Goal: Task Accomplishment & Management: Use online tool/utility

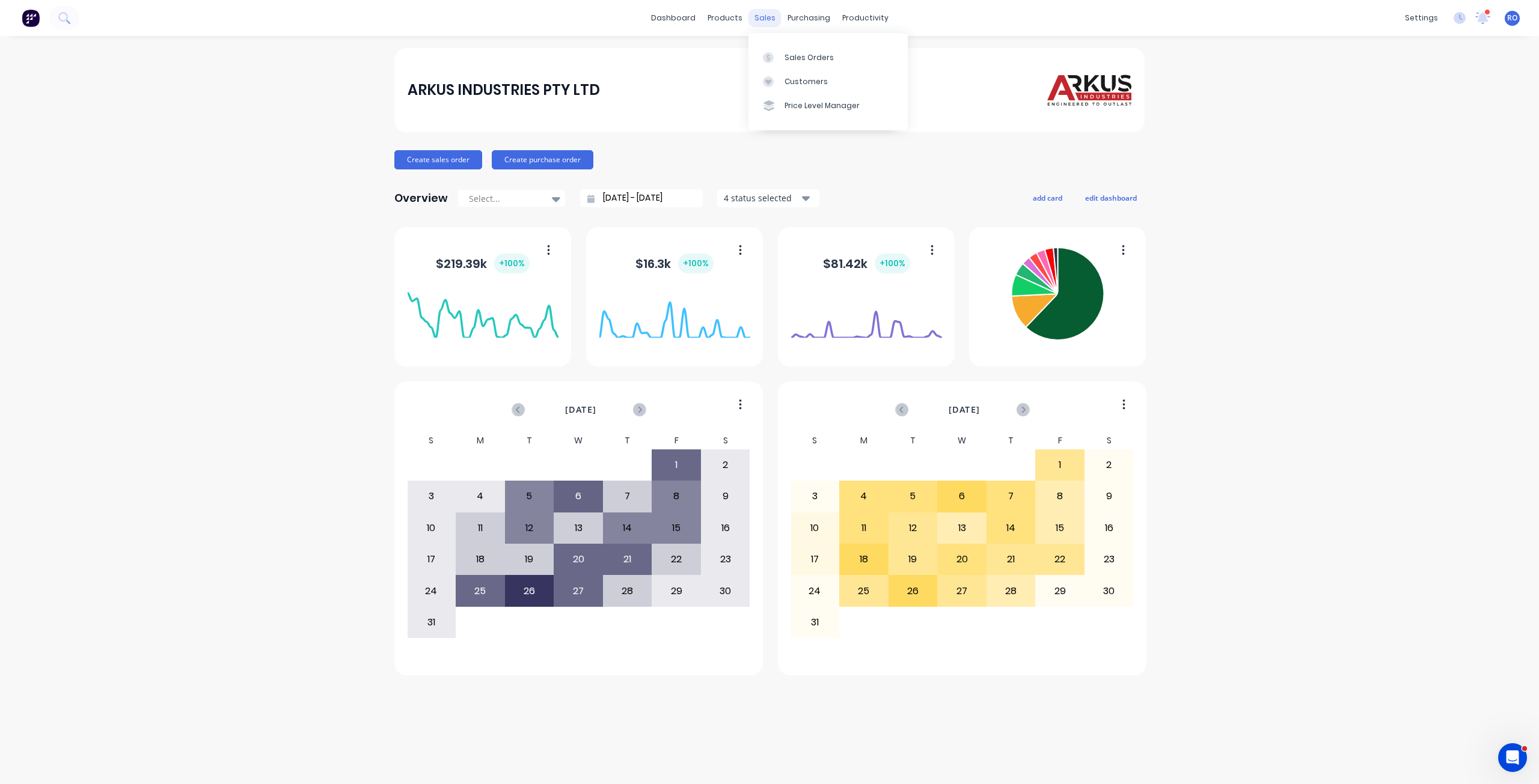
click at [756, 19] on div "sales" at bounding box center [765, 18] width 33 height 18
click at [797, 62] on div "Sales Orders" at bounding box center [809, 57] width 50 height 11
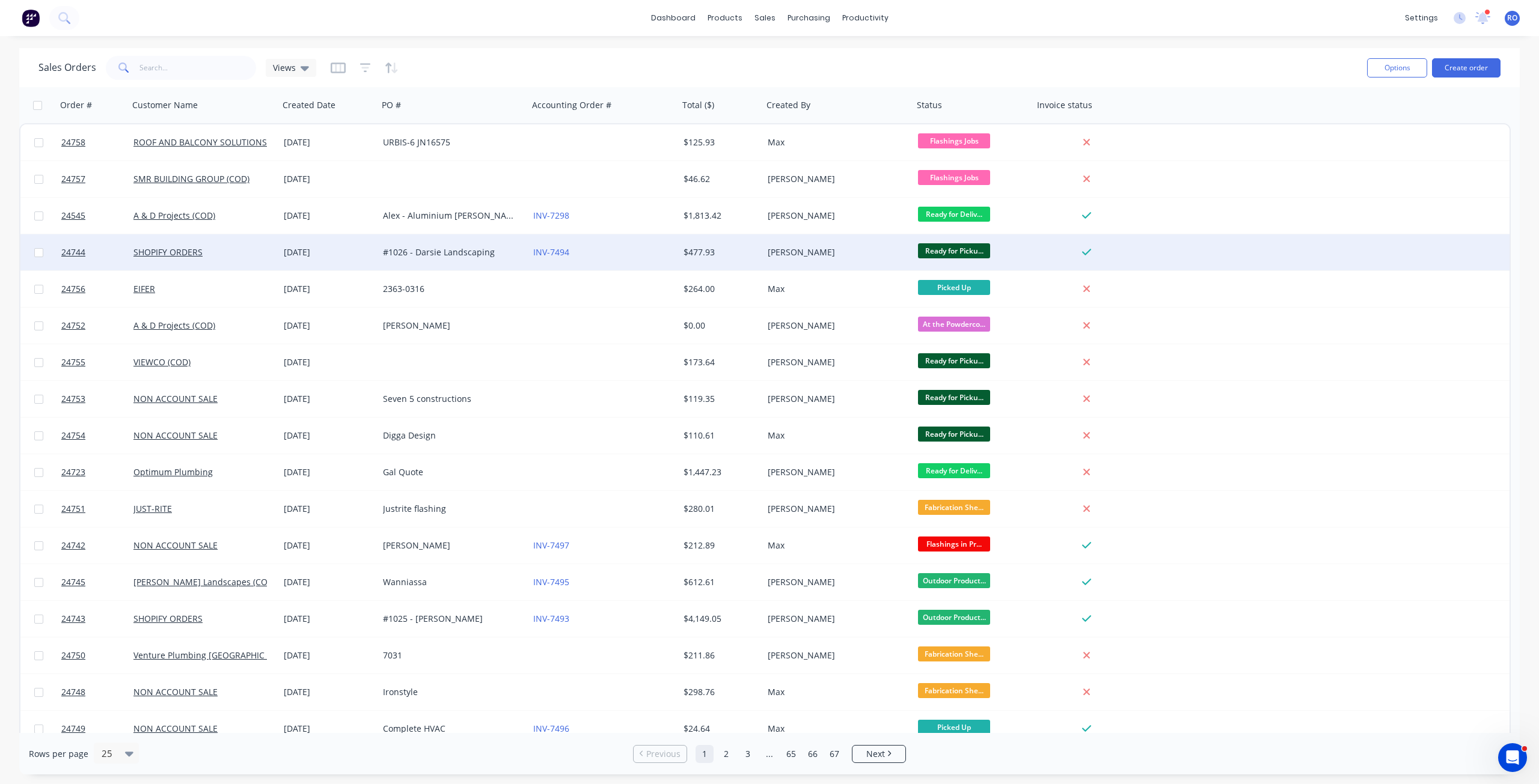
click at [757, 254] on div "$477.93" at bounding box center [721, 252] width 74 height 12
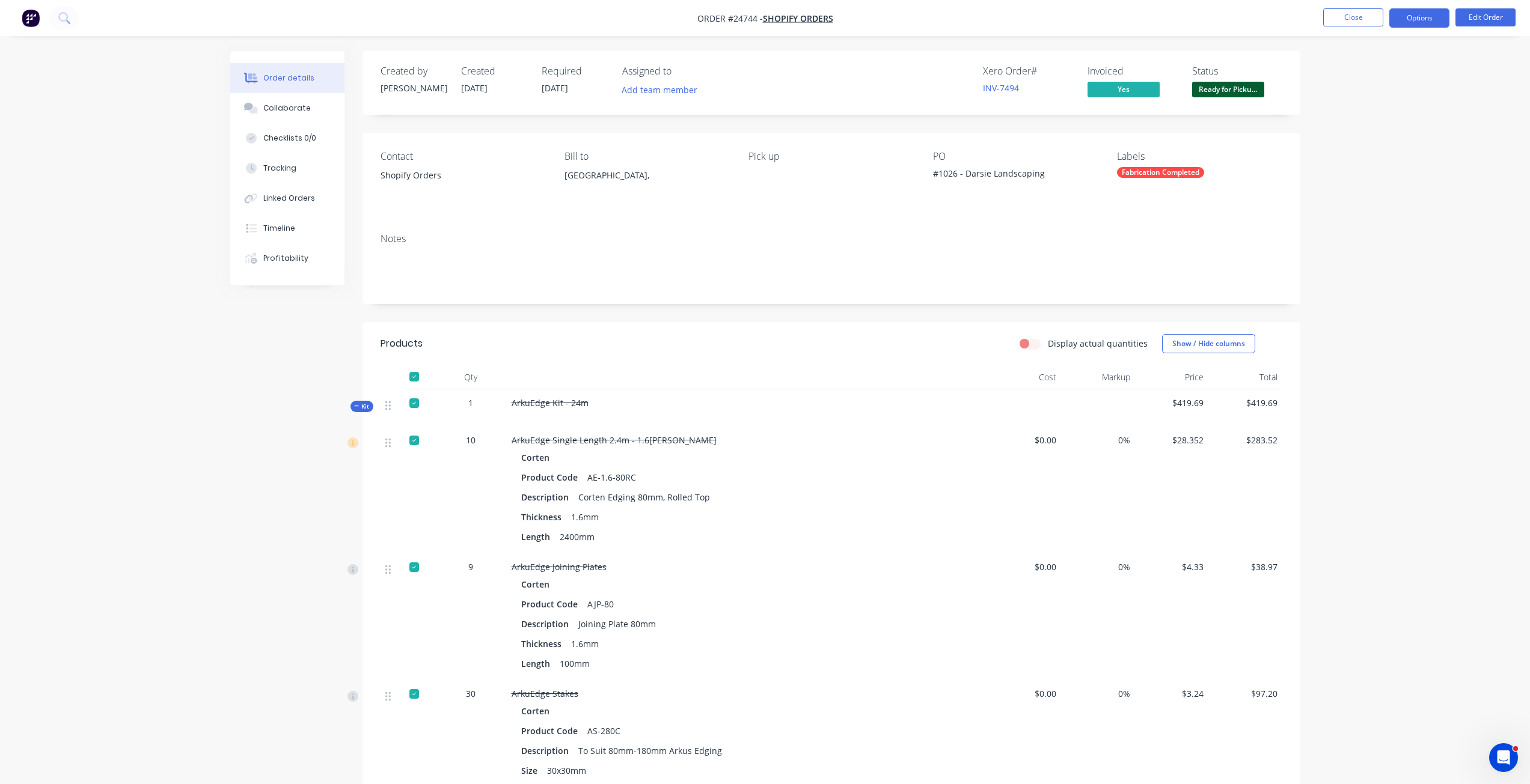
click at [1430, 16] on button "Options" at bounding box center [1419, 18] width 60 height 19
click at [1381, 73] on div "Invoice" at bounding box center [1383, 73] width 110 height 18
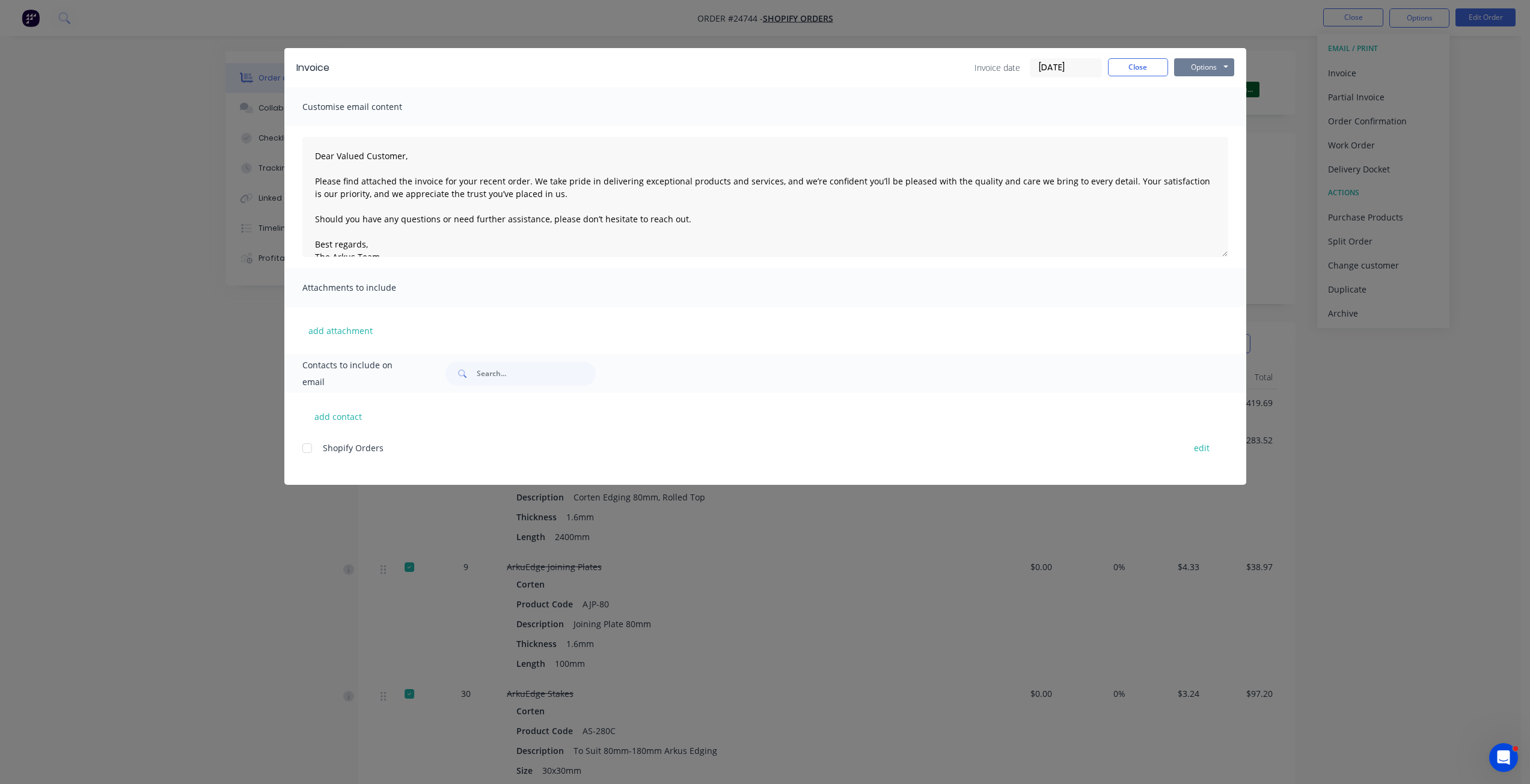
click at [1216, 68] on button "Options" at bounding box center [1204, 67] width 60 height 18
click at [1216, 103] on button "Print" at bounding box center [1212, 108] width 77 height 20
click at [1127, 66] on button "Close" at bounding box center [1137, 67] width 60 height 18
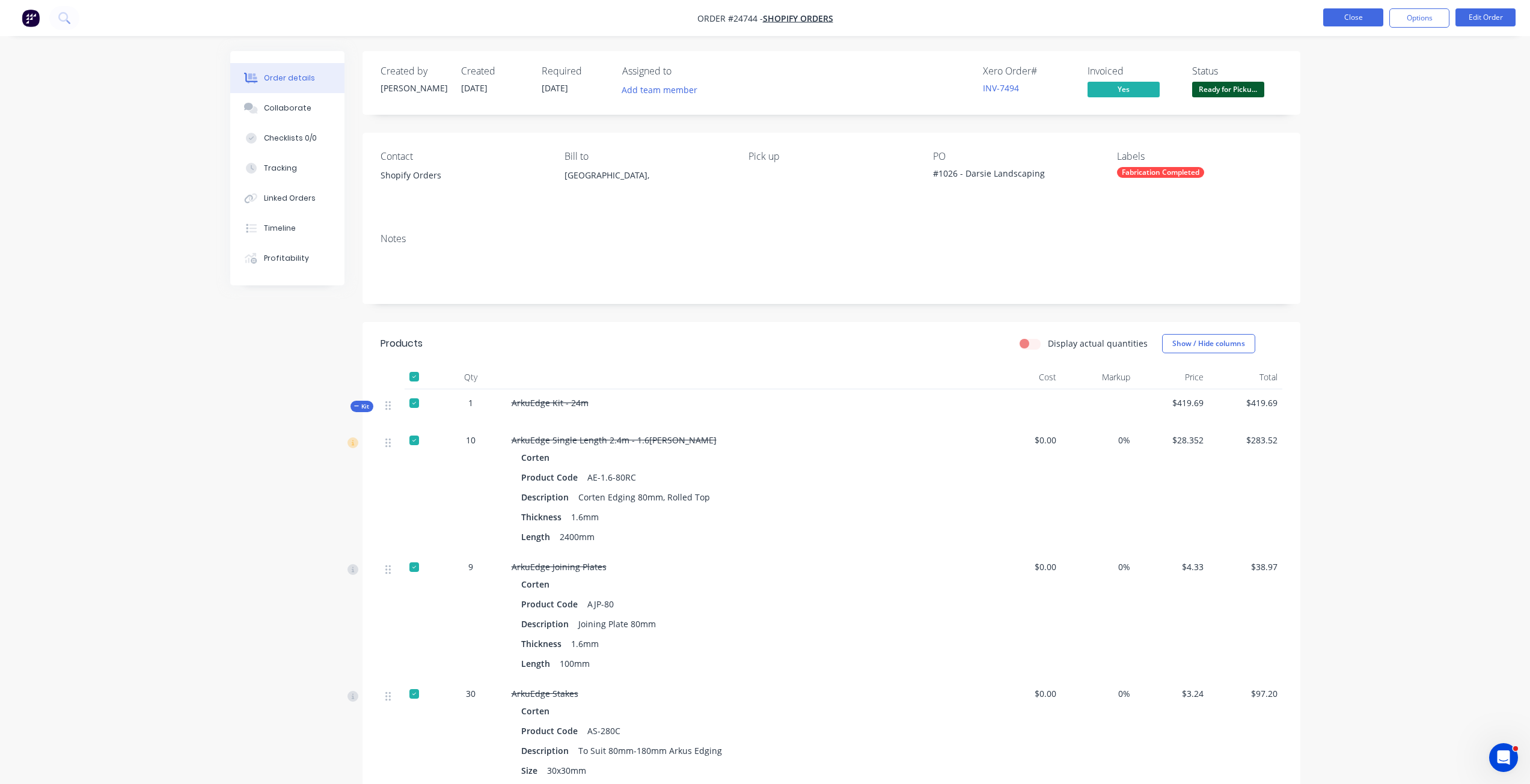
click at [1350, 23] on button "Close" at bounding box center [1352, 17] width 60 height 18
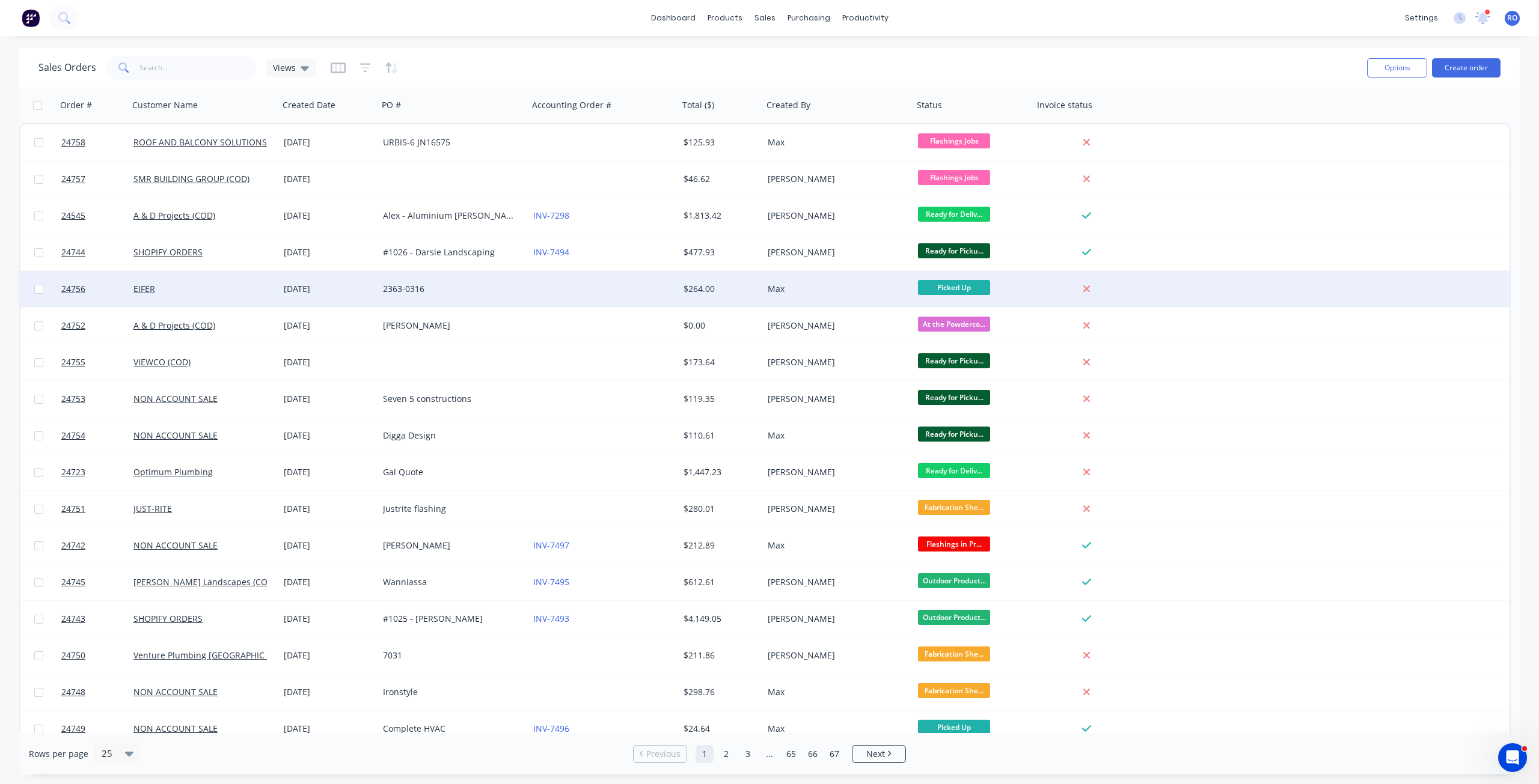
click at [843, 293] on div "Max" at bounding box center [835, 289] width 134 height 12
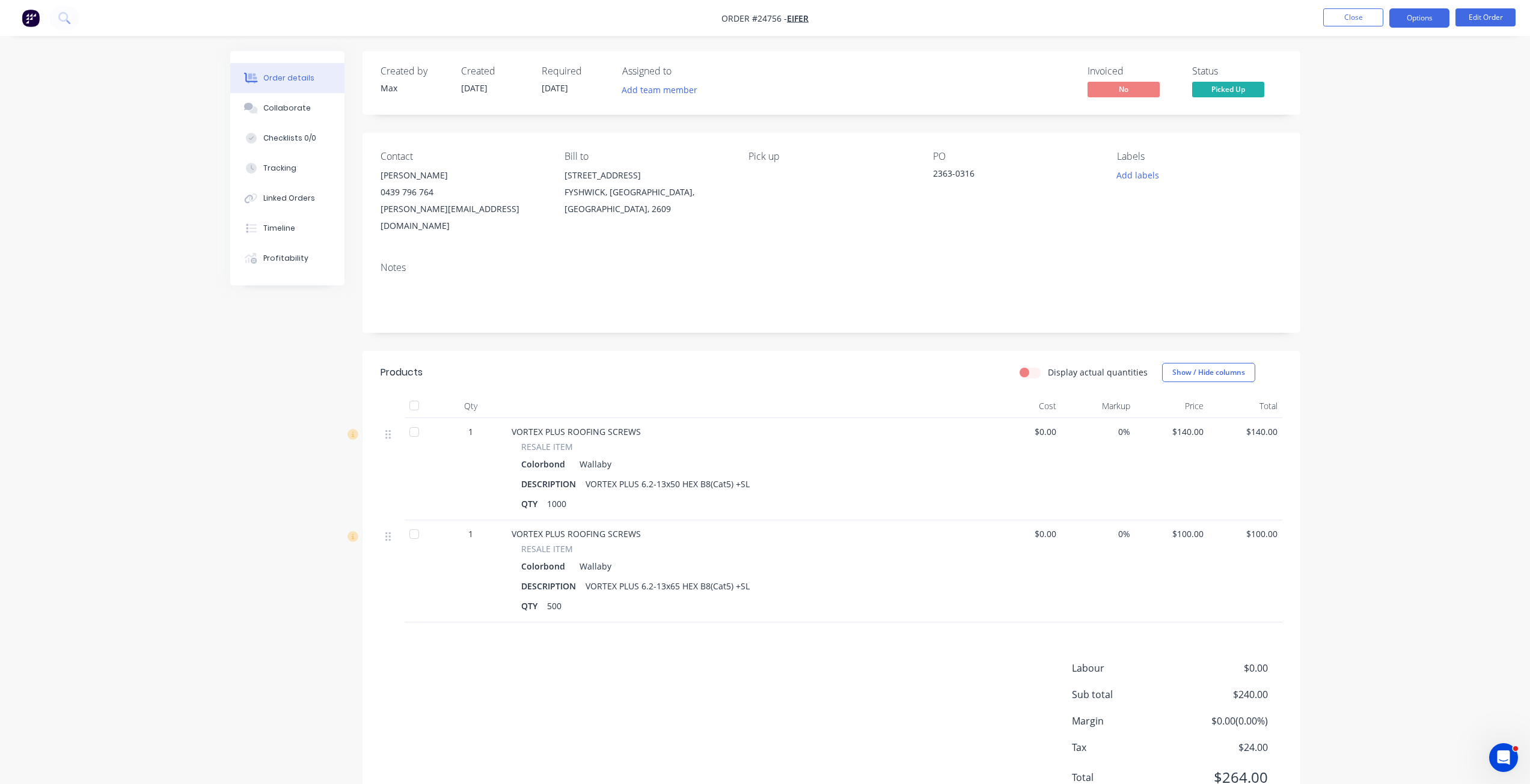
click at [1429, 13] on button "Options" at bounding box center [1419, 18] width 60 height 19
click at [1364, 76] on div "Invoice" at bounding box center [1383, 73] width 110 height 18
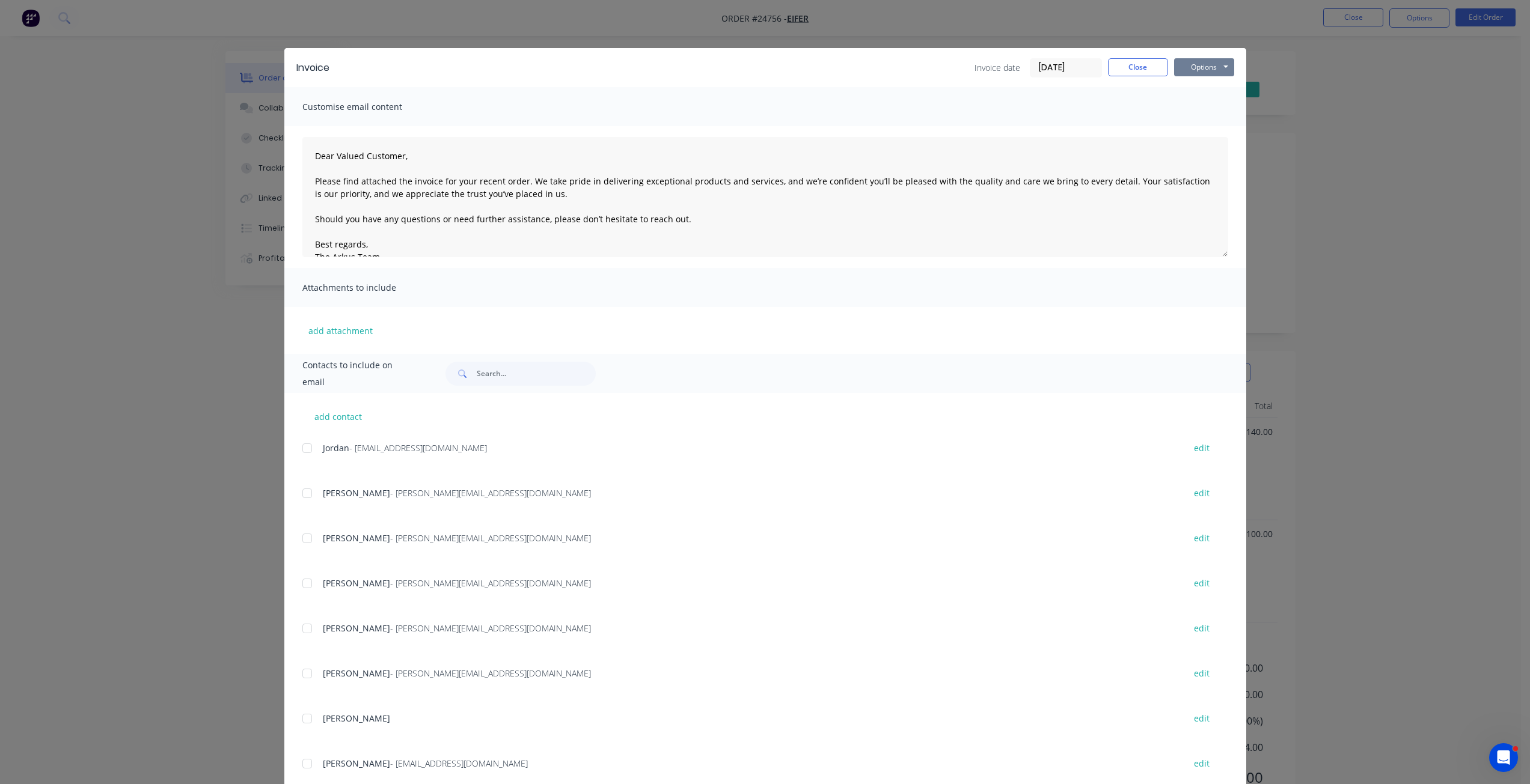
click at [1186, 58] on button "Options" at bounding box center [1204, 67] width 60 height 18
click at [1194, 107] on button "Print" at bounding box center [1212, 108] width 77 height 20
click at [1143, 69] on button "Close" at bounding box center [1137, 67] width 60 height 18
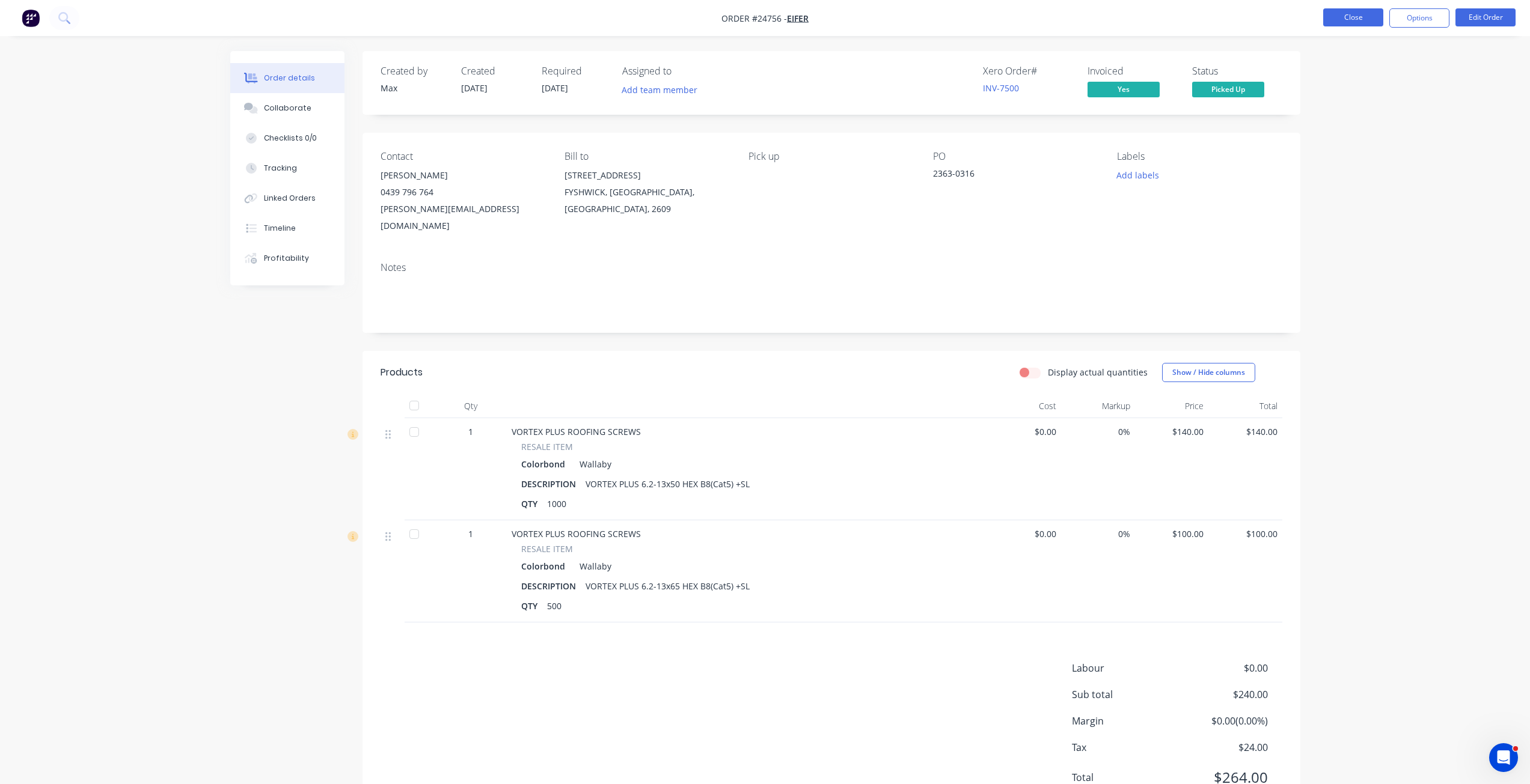
click at [1367, 18] on button "Close" at bounding box center [1352, 17] width 60 height 18
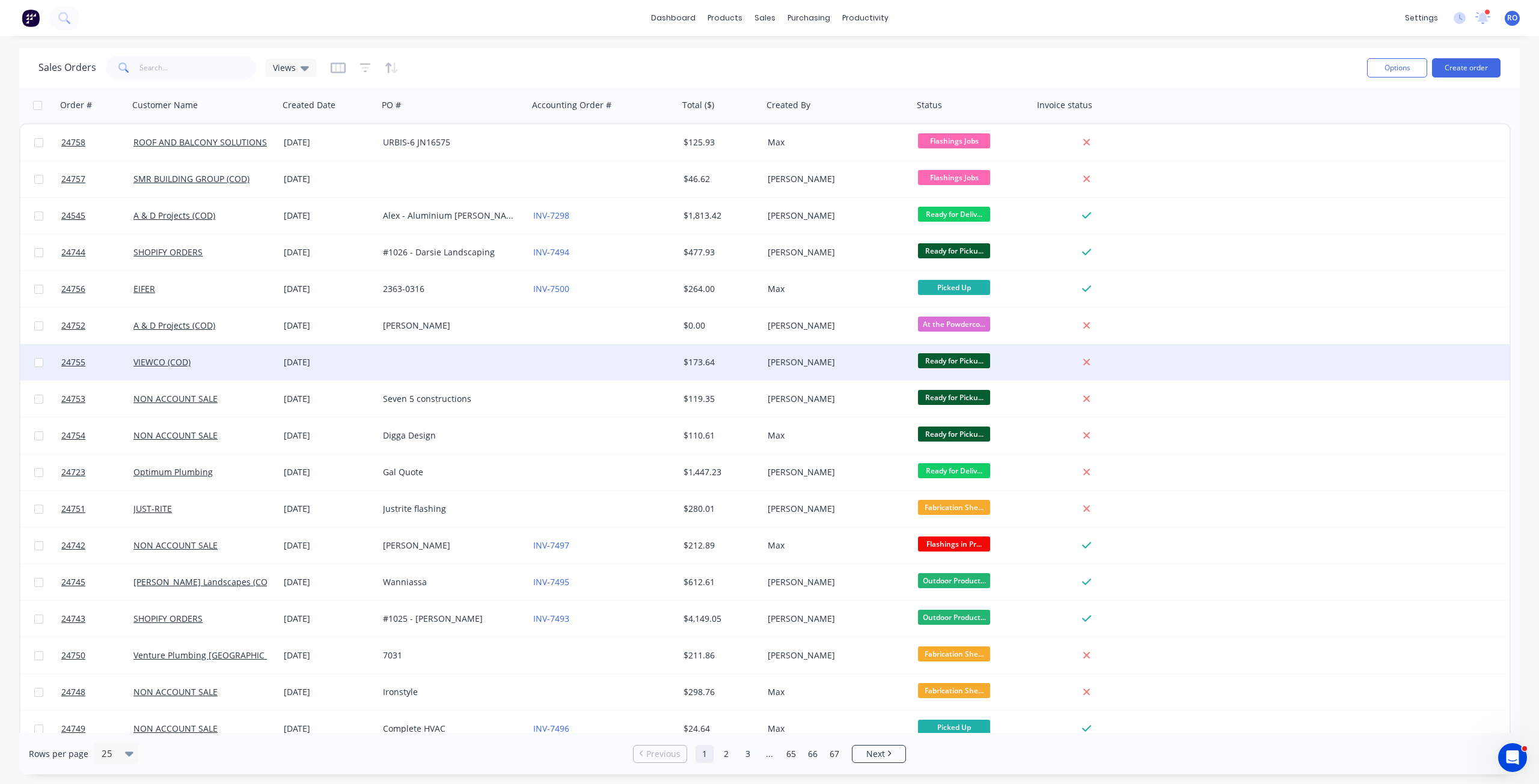
click at [884, 361] on div "[PERSON_NAME]" at bounding box center [835, 362] width 134 height 12
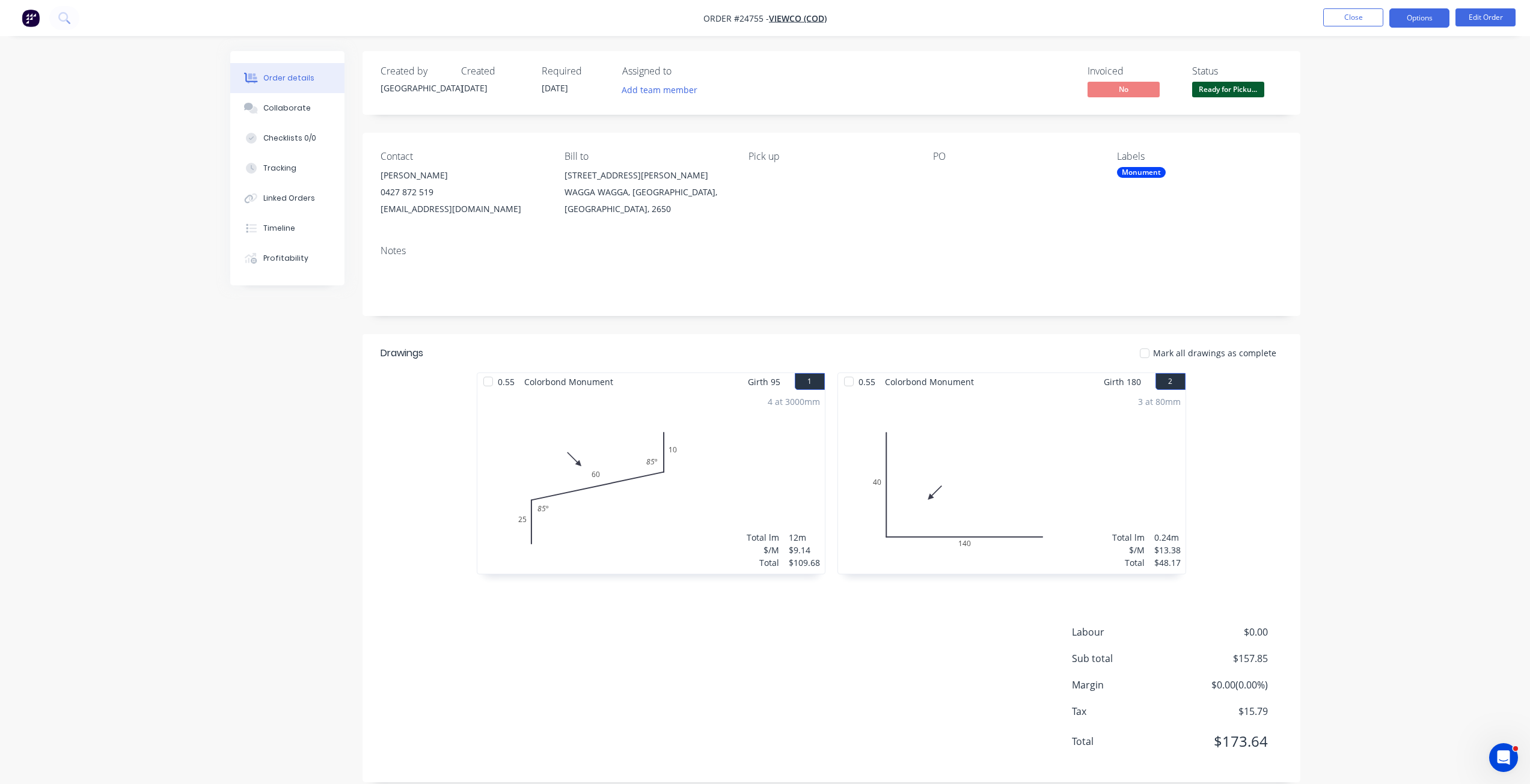
click at [1417, 18] on button "Options" at bounding box center [1419, 18] width 60 height 19
click at [1374, 87] on button "Partial Invoice" at bounding box center [1383, 97] width 132 height 24
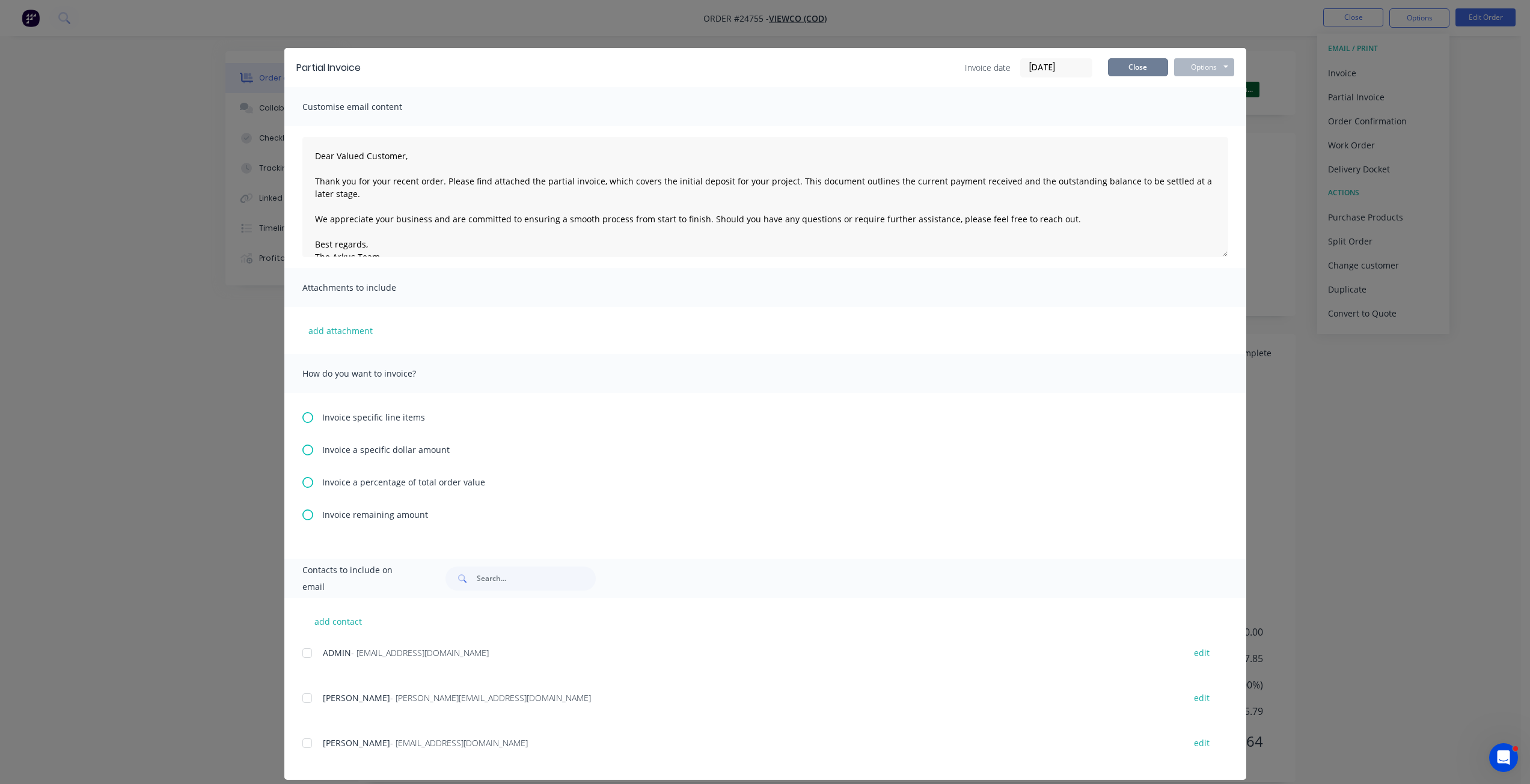
click at [1149, 69] on button "Close" at bounding box center [1137, 67] width 60 height 18
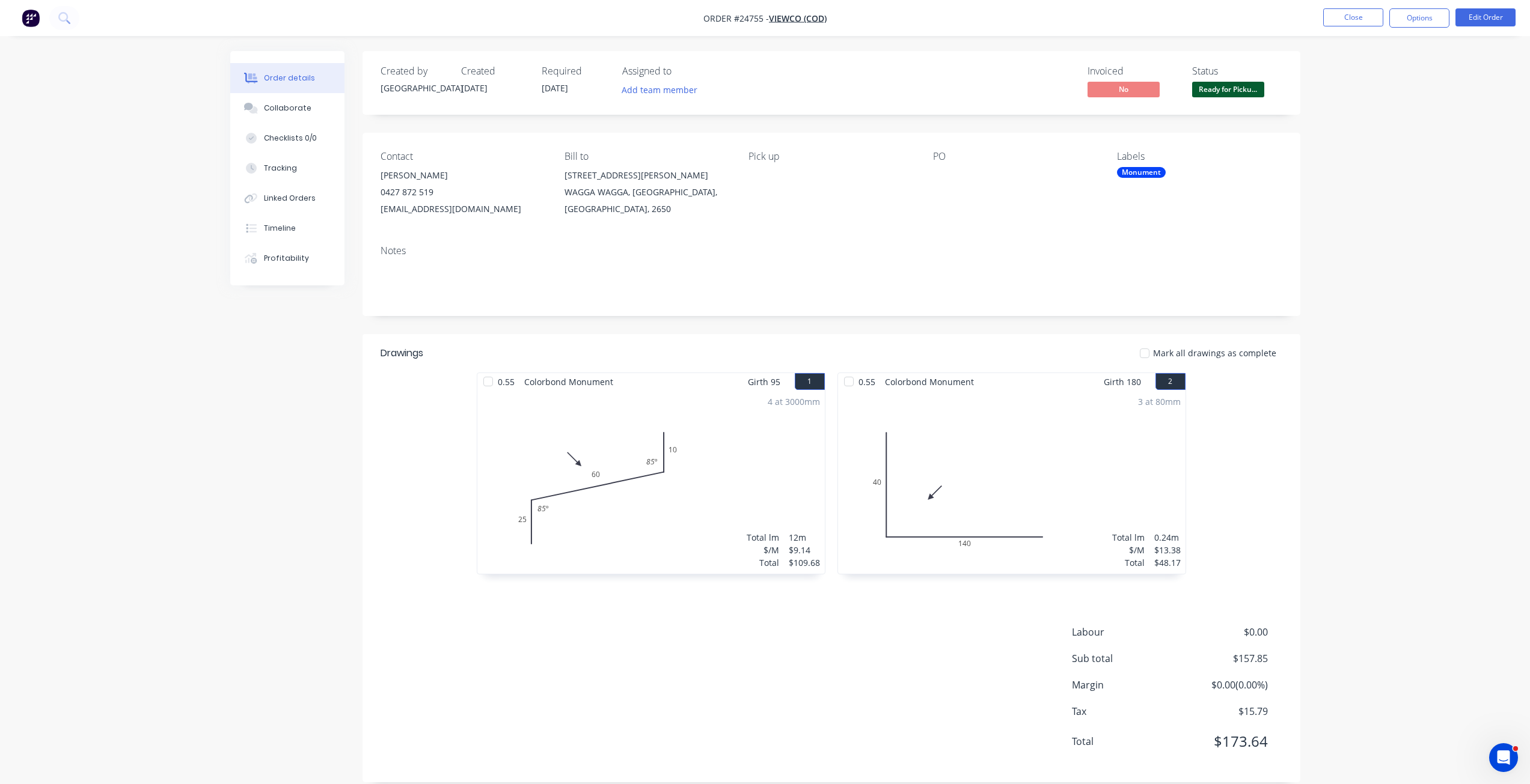
click at [1137, 67] on div "Invoiced" at bounding box center [1132, 71] width 90 height 11
click at [1413, 13] on button "Options" at bounding box center [1419, 18] width 60 height 19
click at [1359, 78] on div "Invoice" at bounding box center [1383, 73] width 110 height 18
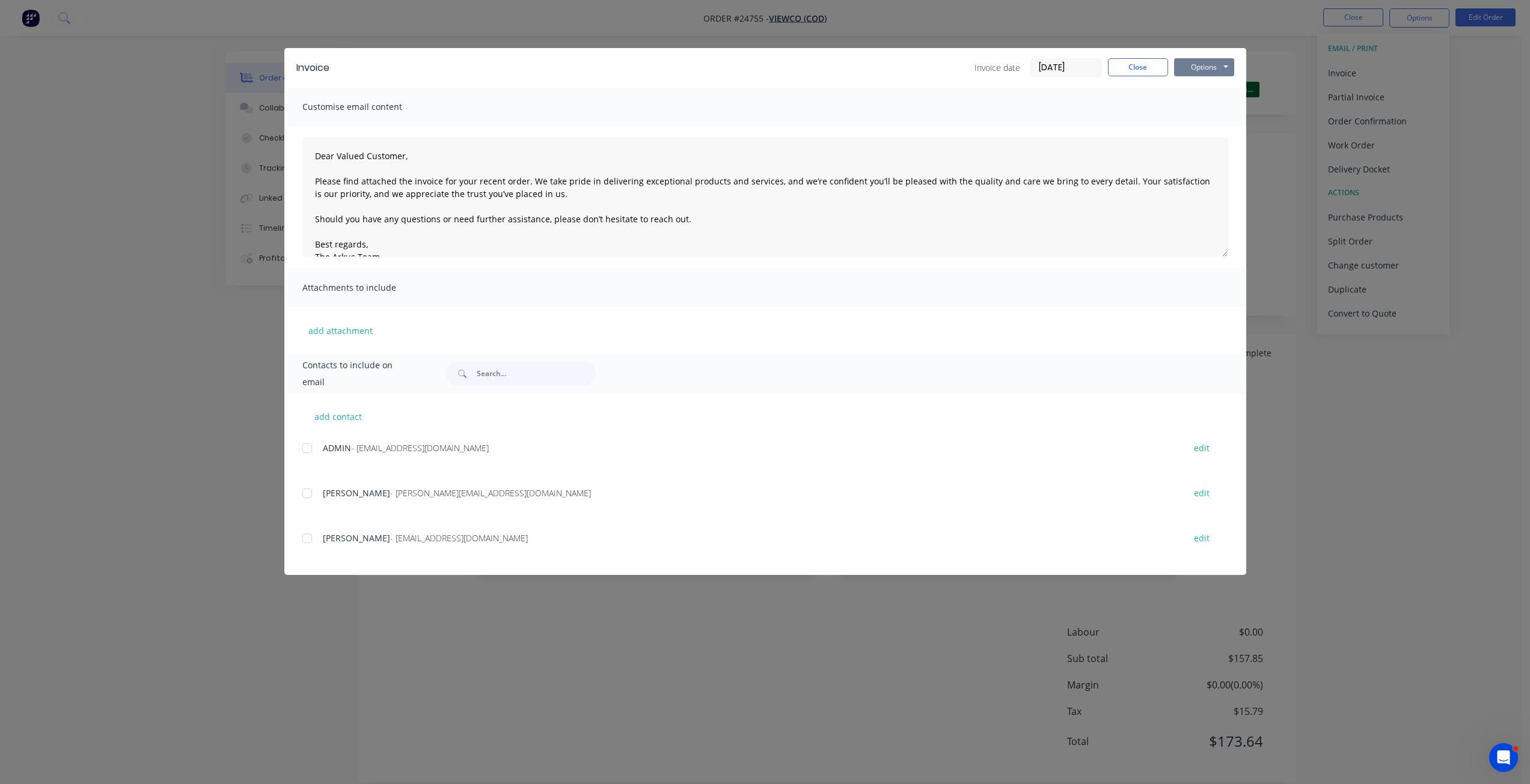
click at [1204, 70] on button "Options" at bounding box center [1204, 67] width 60 height 18
click at [1205, 110] on button "Print" at bounding box center [1212, 108] width 77 height 20
click at [1125, 63] on button "Close" at bounding box center [1137, 67] width 60 height 18
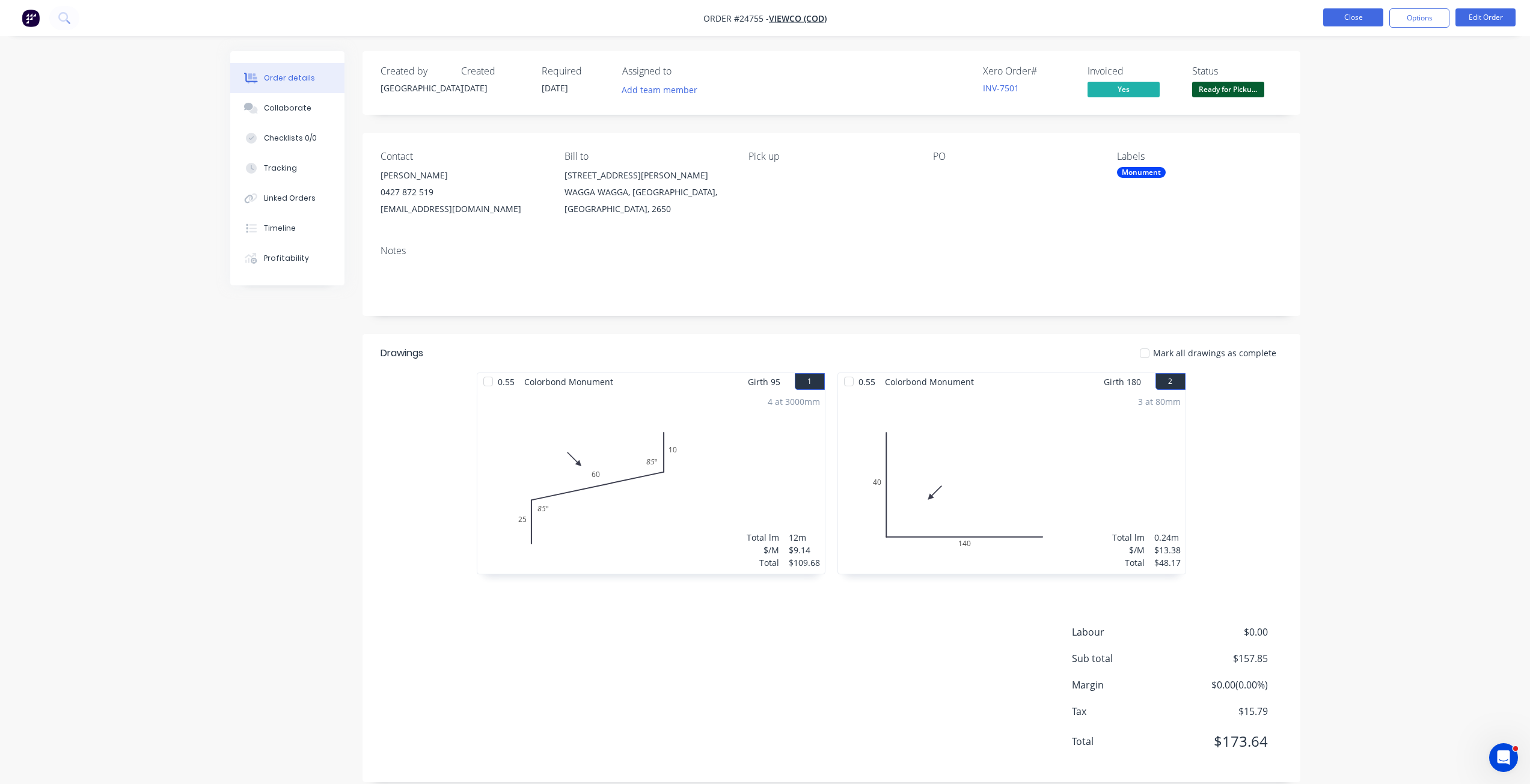
click at [1357, 18] on button "Close" at bounding box center [1352, 17] width 60 height 18
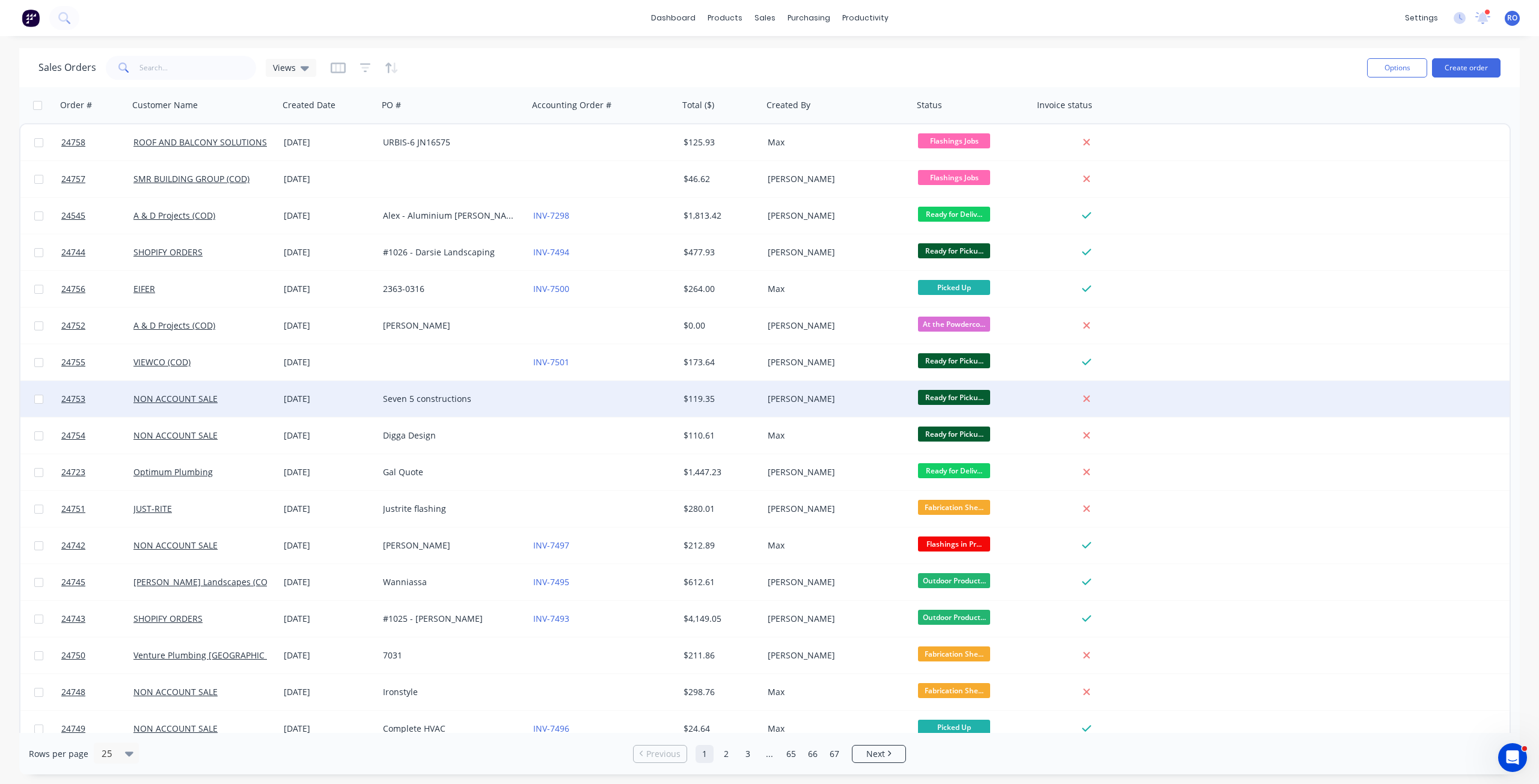
click at [847, 396] on div "[PERSON_NAME]" at bounding box center [835, 398] width 134 height 12
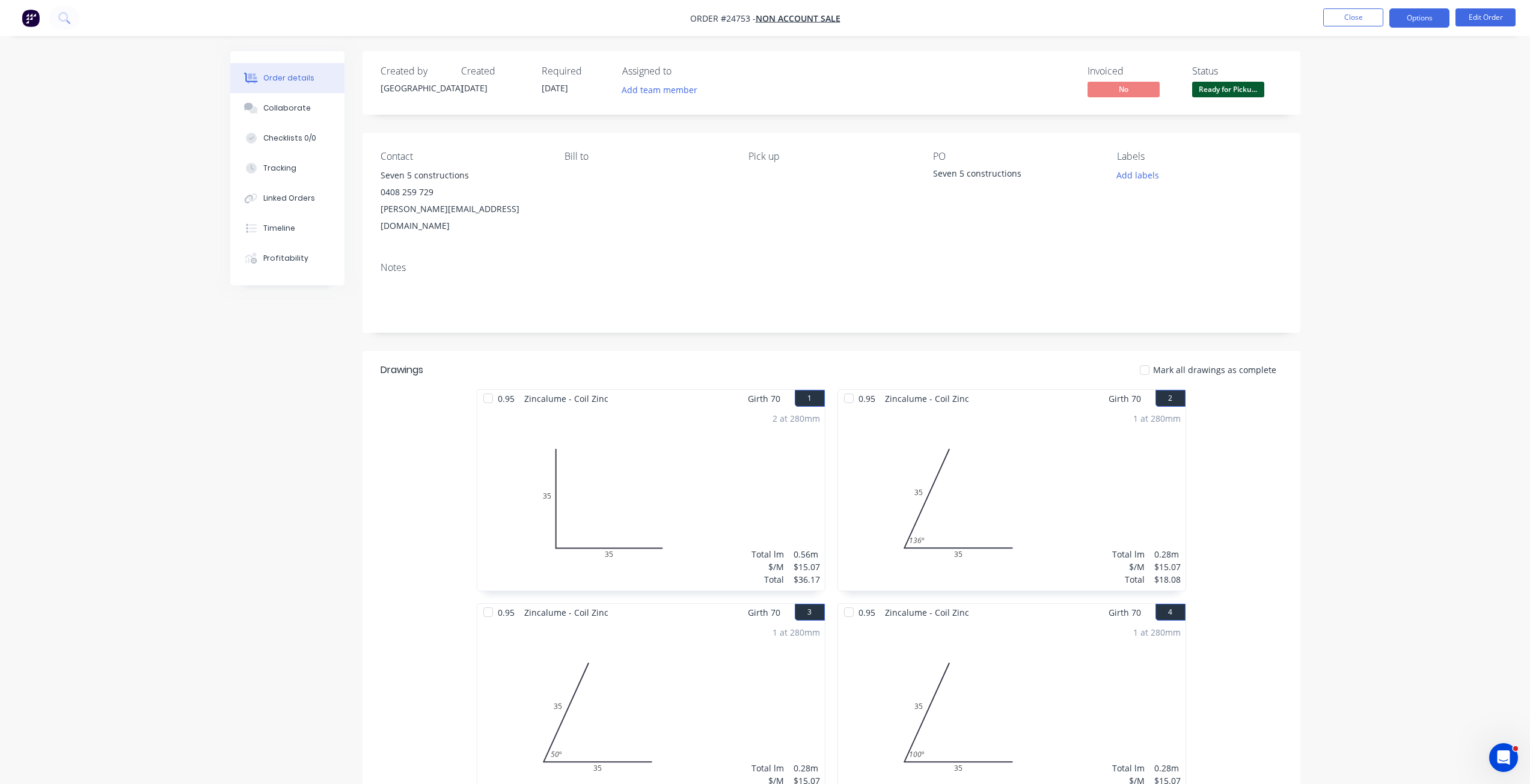
click at [1424, 11] on button "Options" at bounding box center [1419, 18] width 60 height 19
click at [1367, 69] on div "Invoice" at bounding box center [1383, 73] width 110 height 18
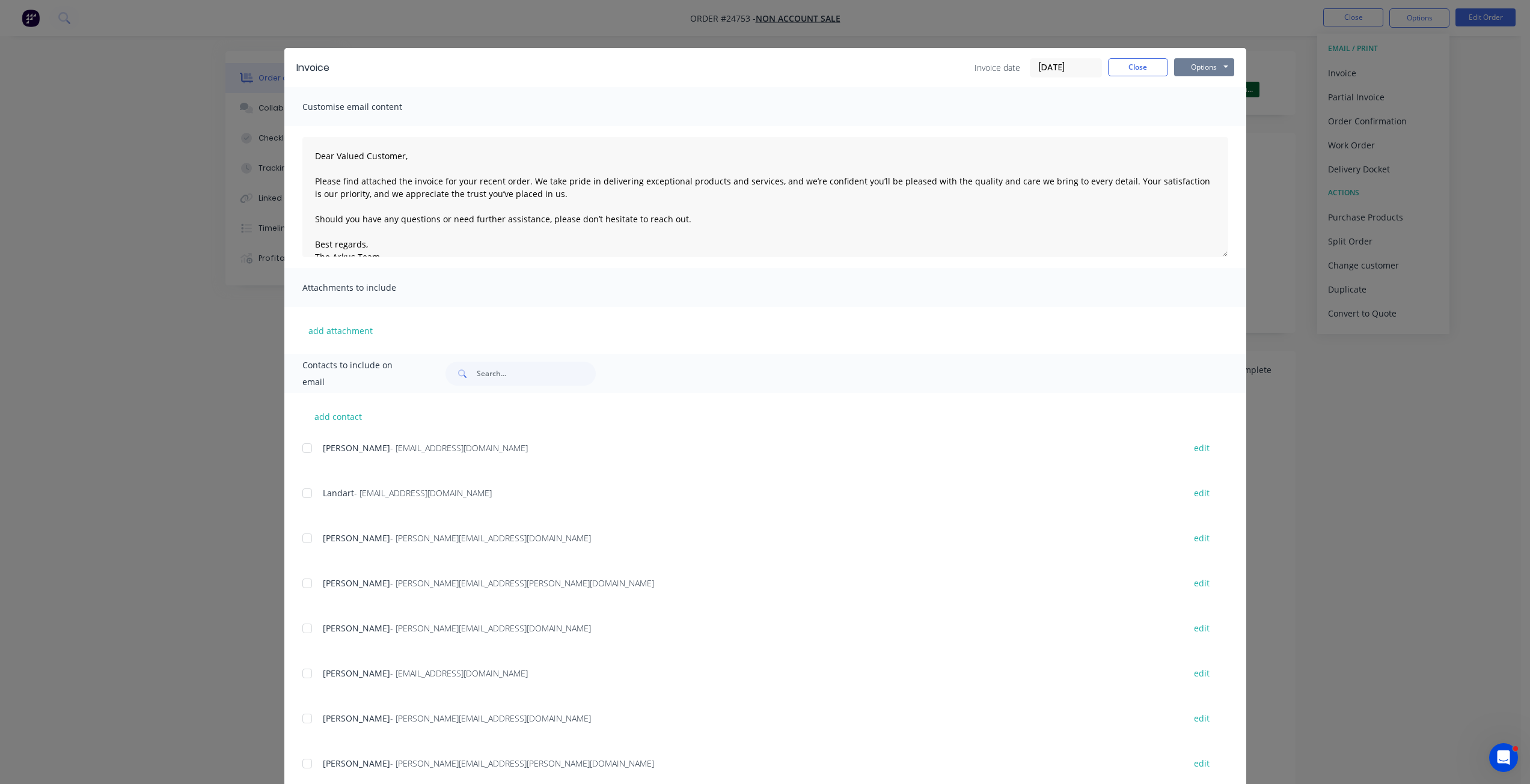
click at [1203, 64] on button "Options" at bounding box center [1204, 67] width 60 height 18
click at [1192, 113] on button "Print" at bounding box center [1212, 108] width 77 height 20
click at [1128, 68] on button "Close" at bounding box center [1137, 67] width 60 height 18
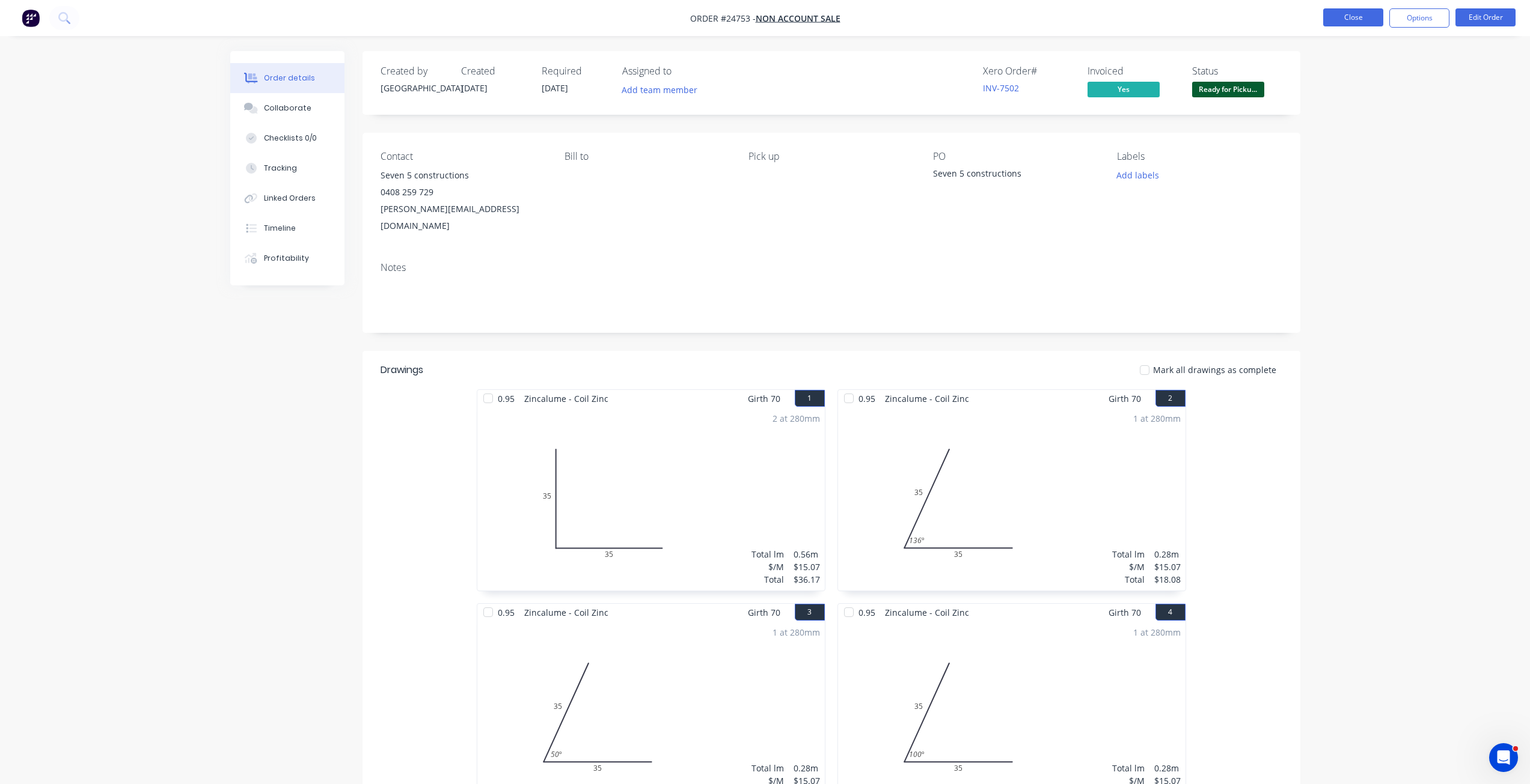
click at [1354, 21] on button "Close" at bounding box center [1352, 17] width 60 height 18
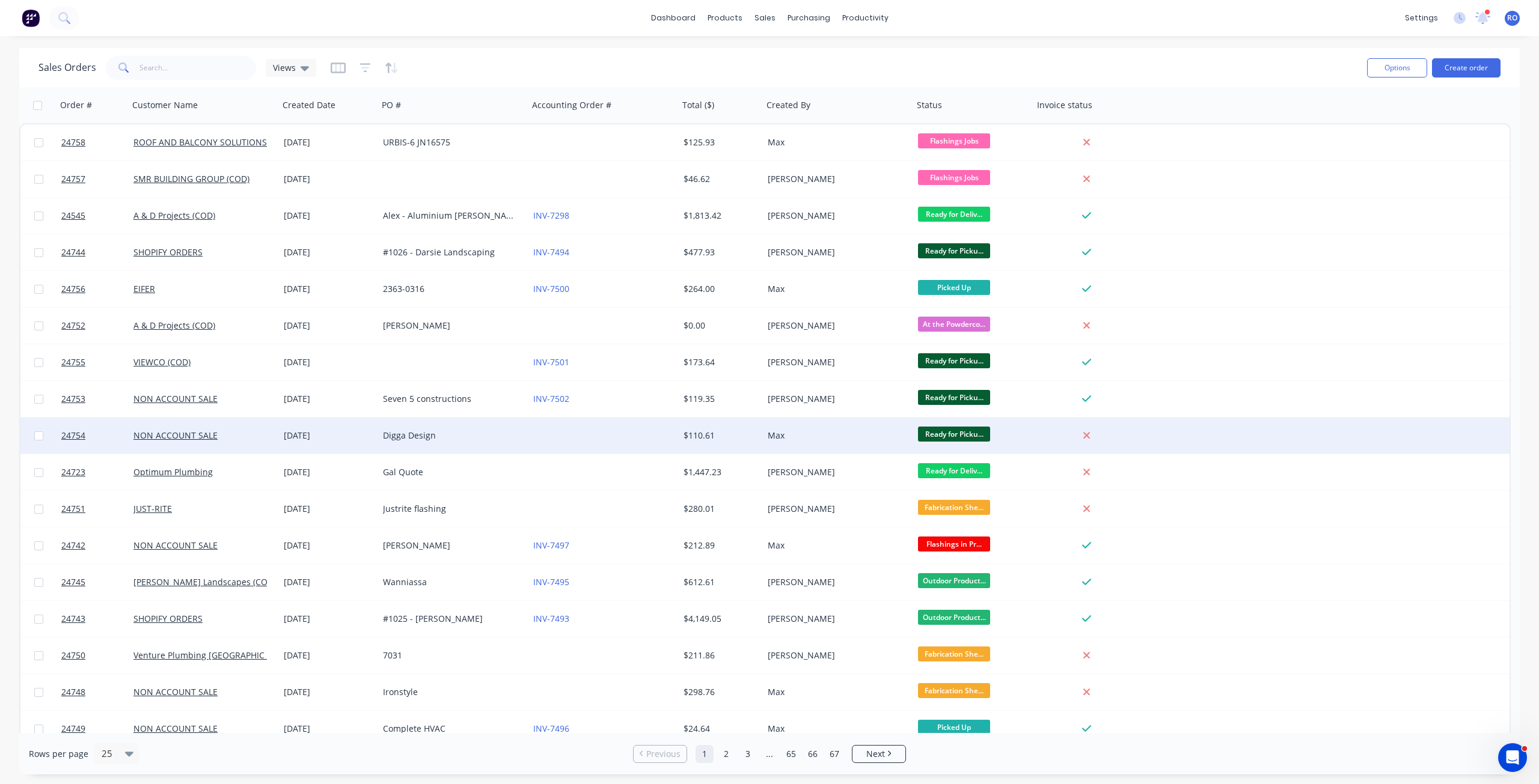
click at [911, 435] on div "Max" at bounding box center [838, 435] width 150 height 36
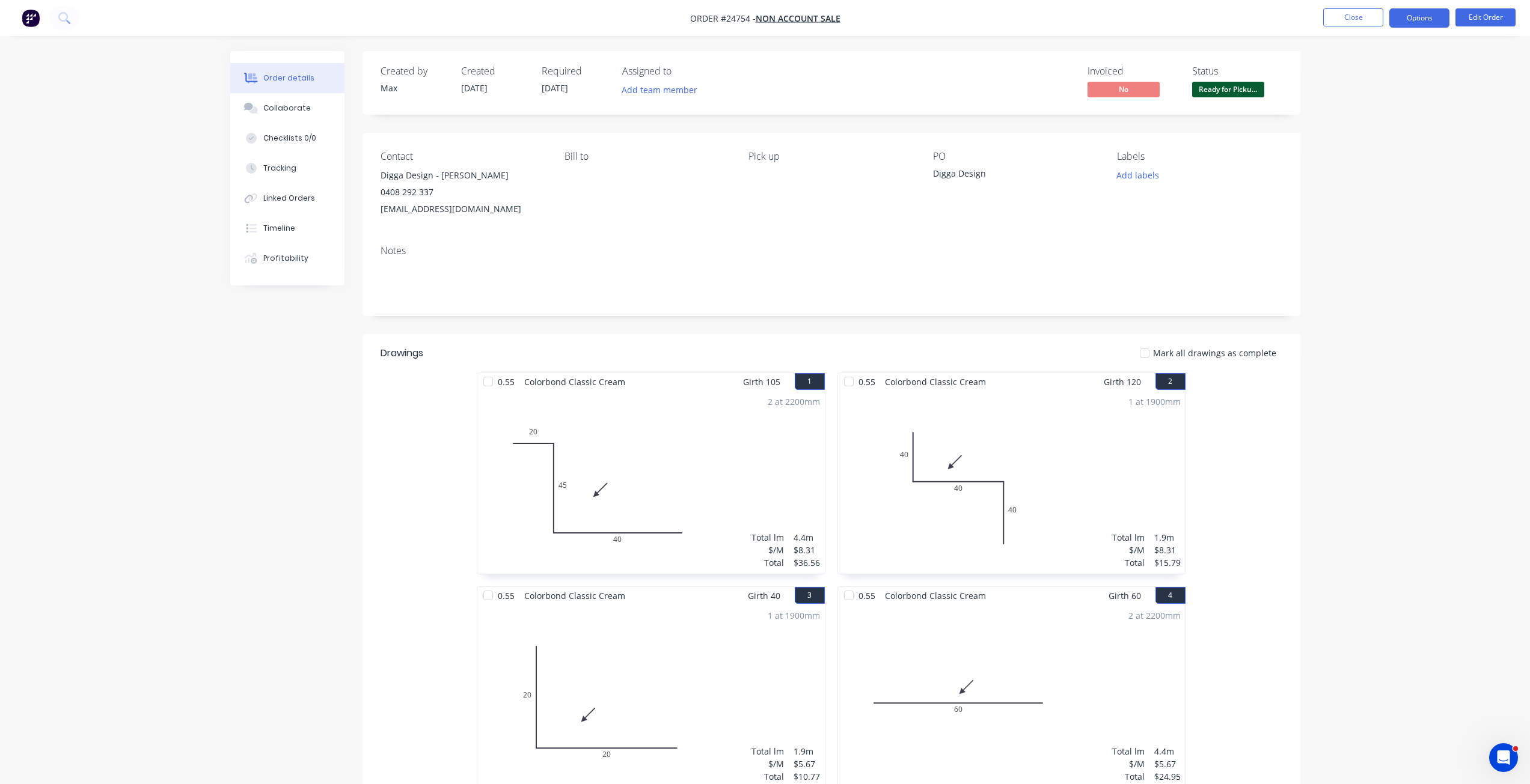
click at [1422, 16] on button "Options" at bounding box center [1419, 18] width 60 height 19
click at [1347, 78] on div "Invoice" at bounding box center [1383, 73] width 110 height 18
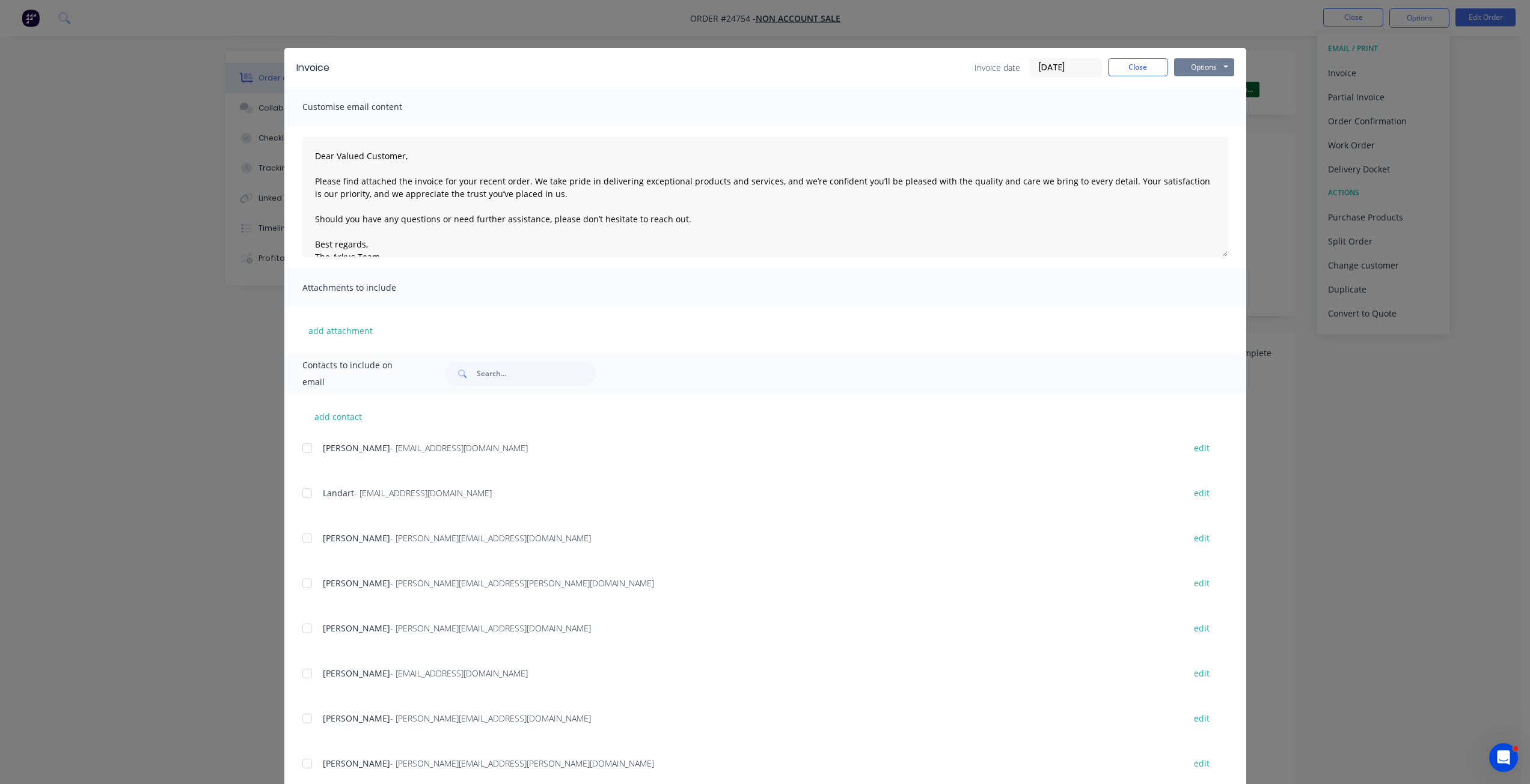
click at [1189, 59] on button "Options" at bounding box center [1204, 67] width 60 height 18
click at [1187, 103] on button "Print" at bounding box center [1212, 108] width 77 height 20
click at [1151, 71] on button "Close" at bounding box center [1137, 67] width 60 height 18
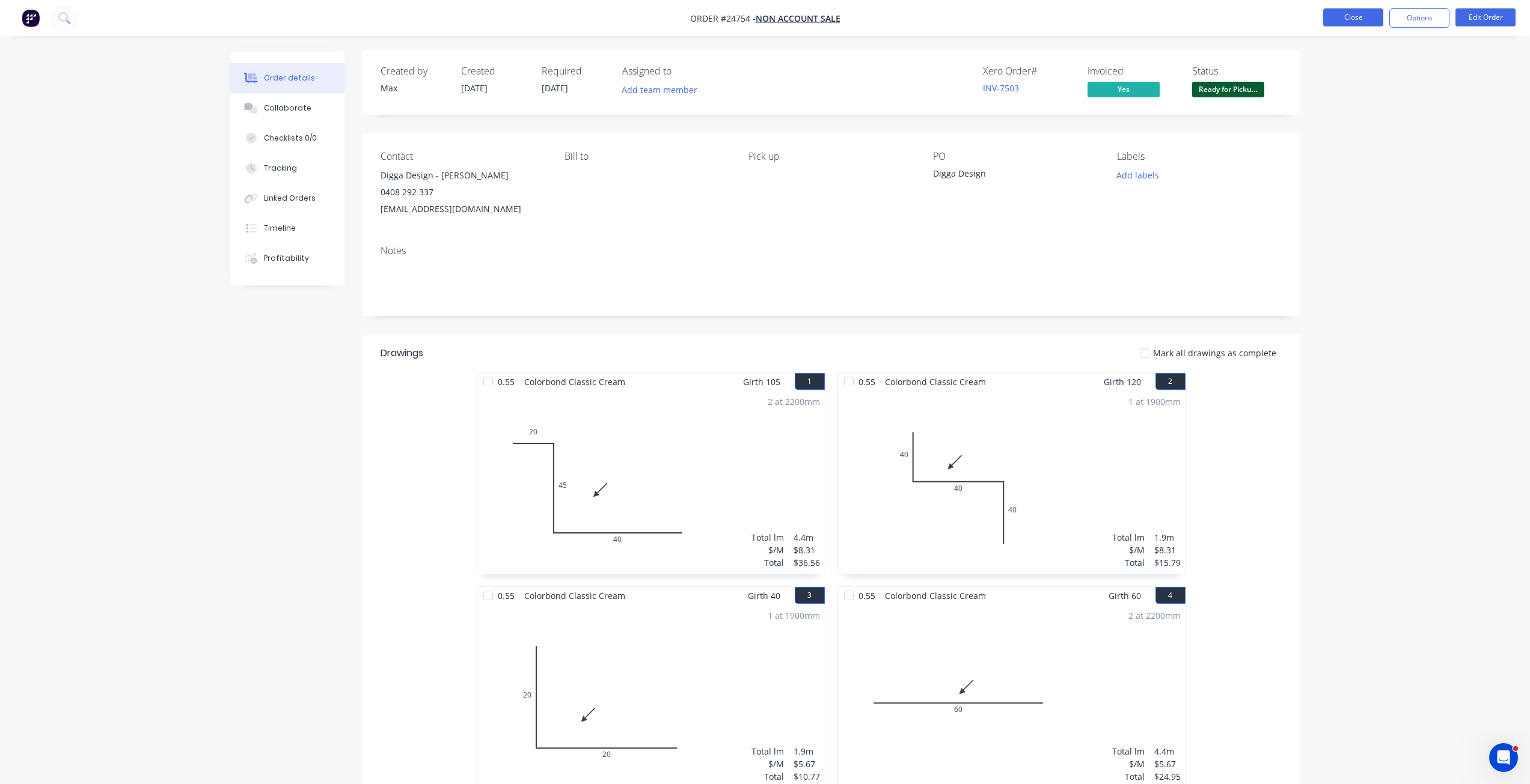
click at [1350, 16] on button "Close" at bounding box center [1352, 17] width 60 height 18
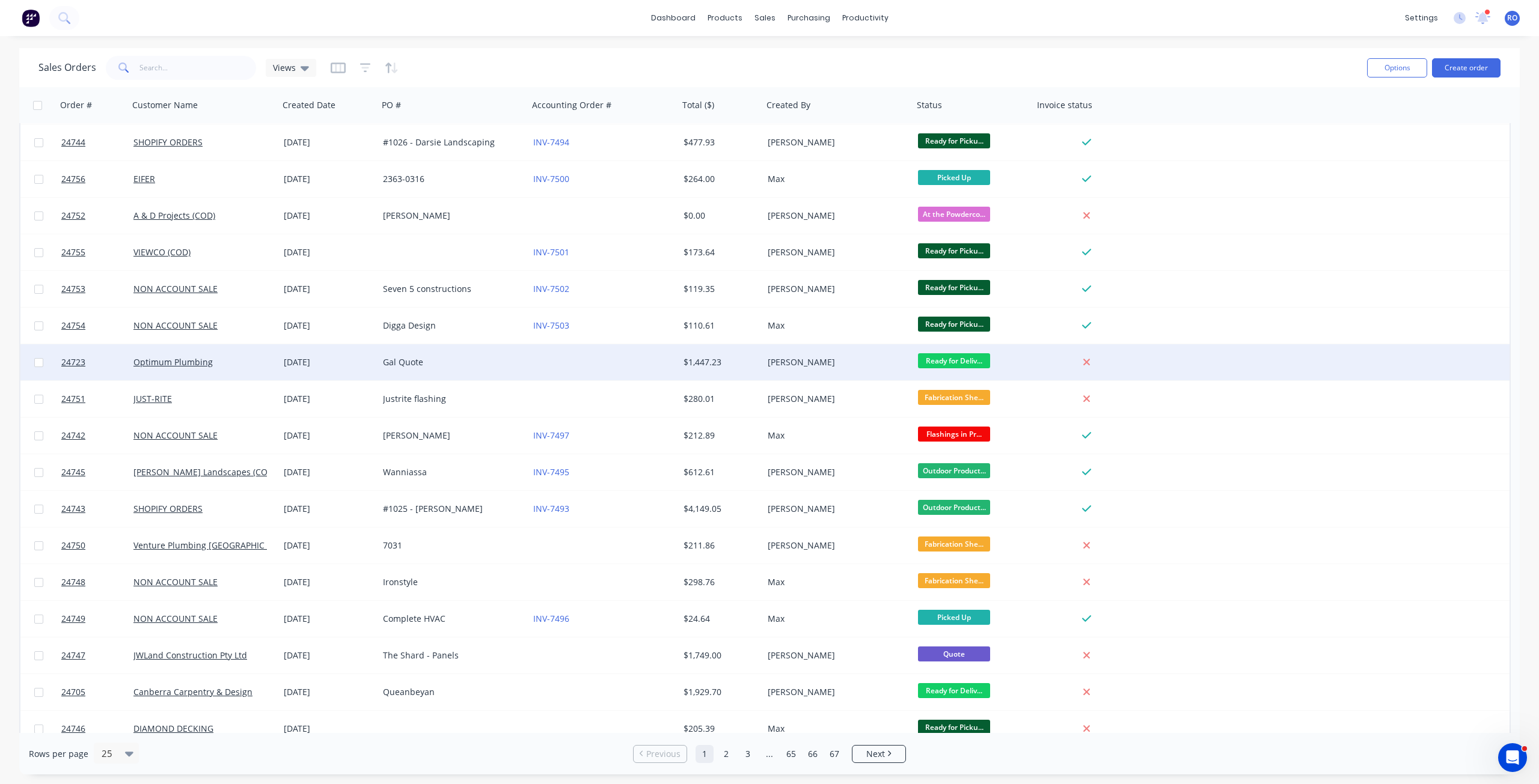
scroll to position [120, 0]
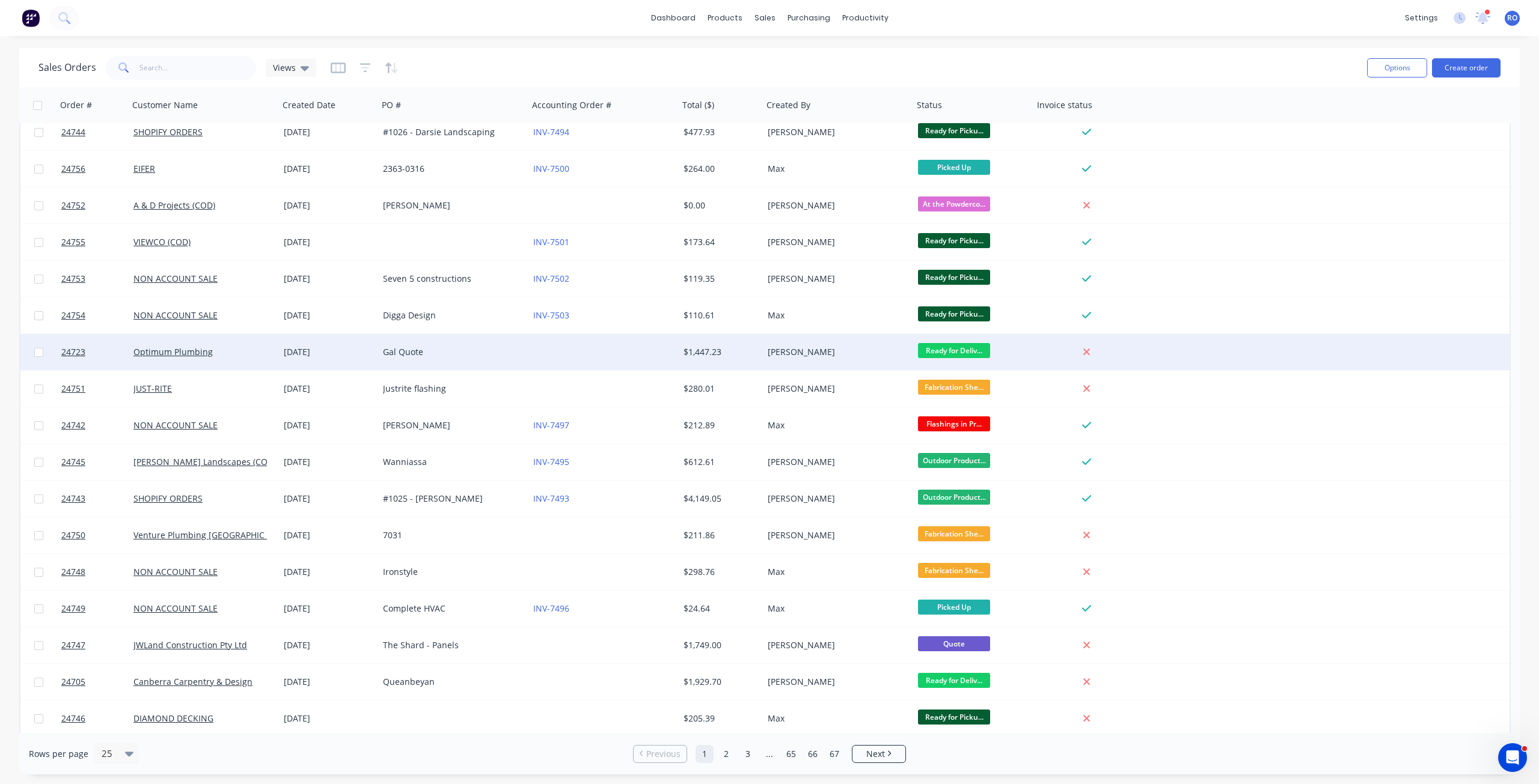
click at [895, 357] on div "[PERSON_NAME]" at bounding box center [835, 352] width 134 height 12
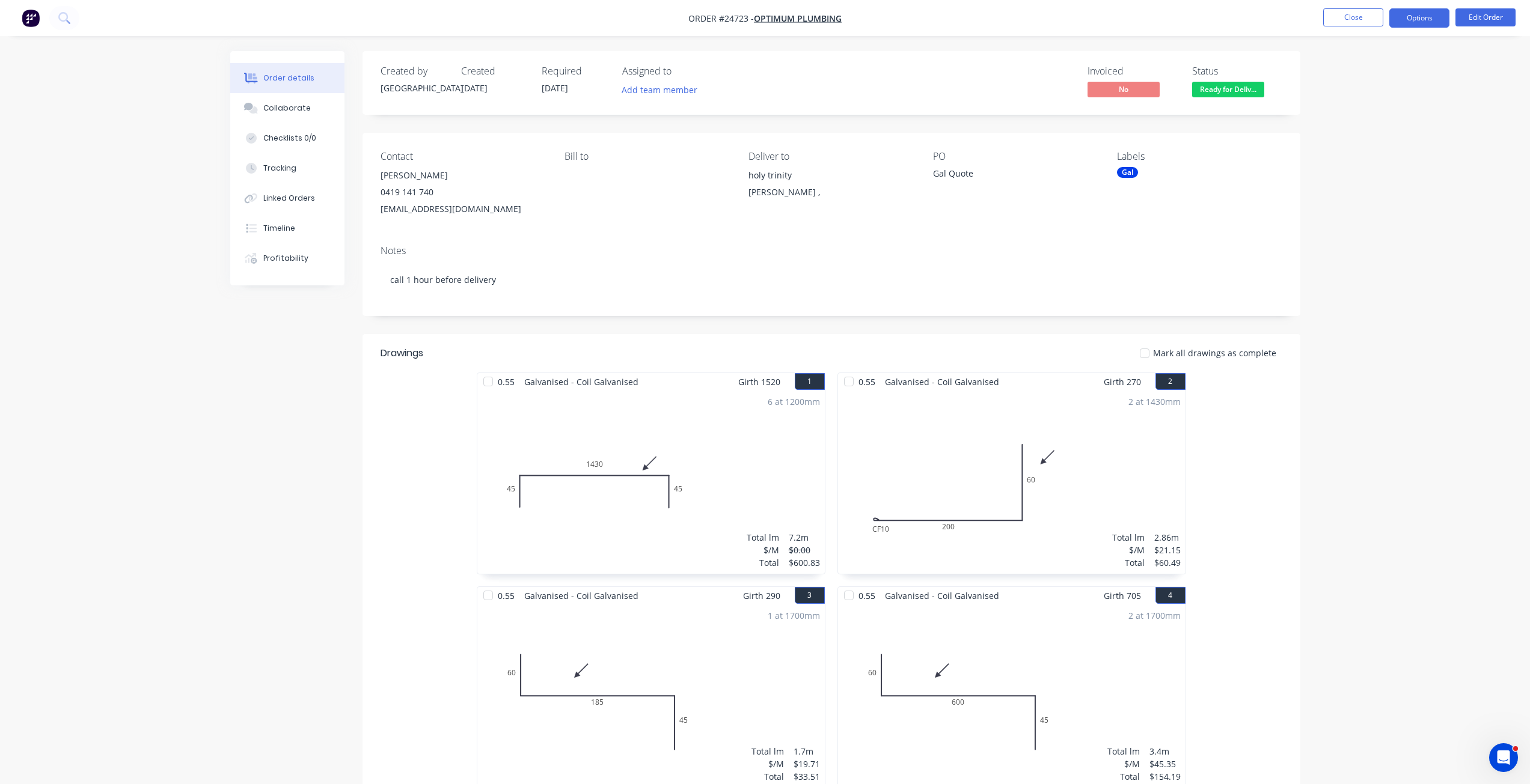
click at [1406, 20] on button "Options" at bounding box center [1419, 18] width 60 height 19
click at [1347, 78] on div "Invoice" at bounding box center [1383, 73] width 110 height 18
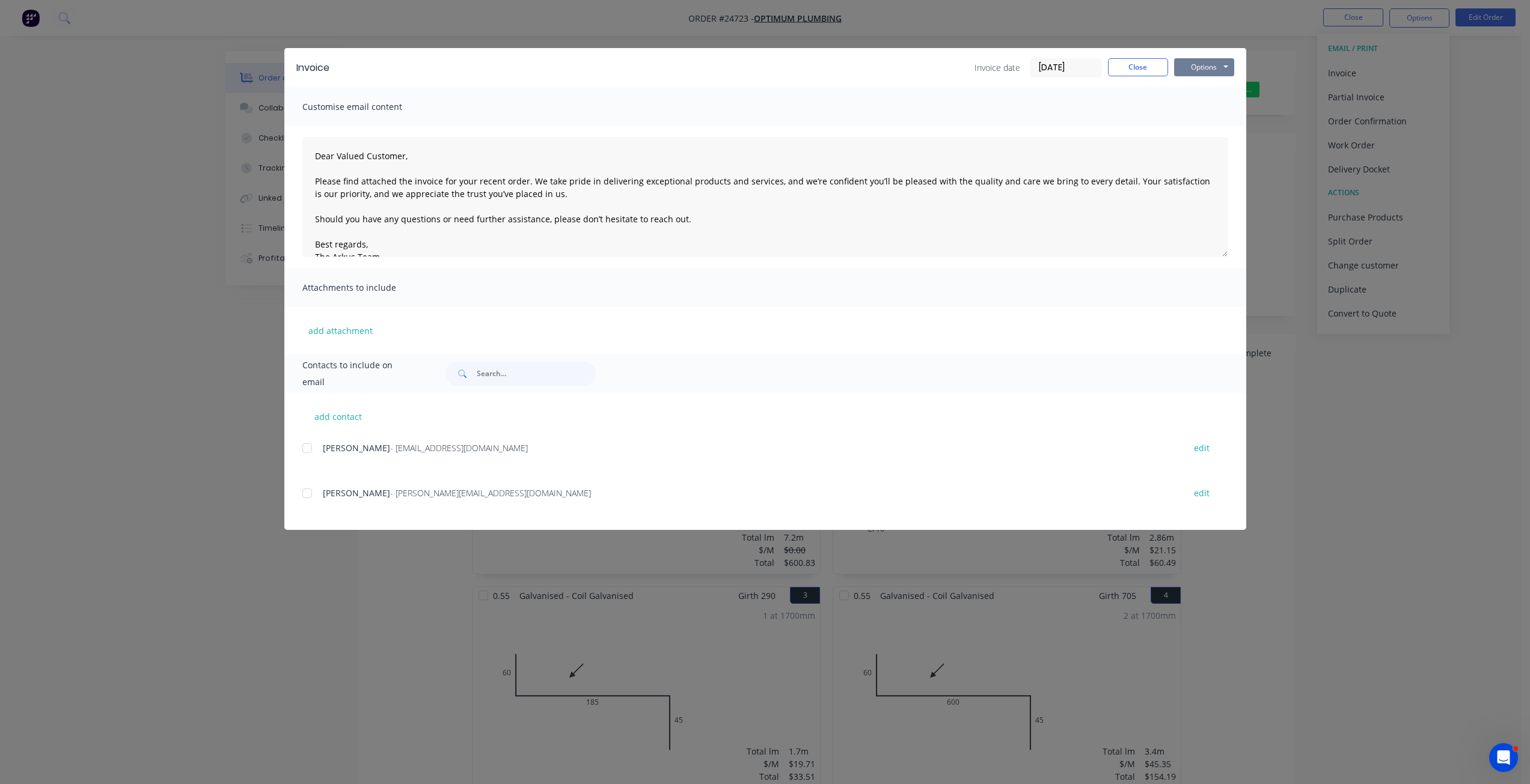
click at [1187, 67] on button "Options" at bounding box center [1204, 67] width 60 height 18
click at [1197, 118] on button "Email" at bounding box center [1212, 128] width 77 height 20
click at [1201, 72] on button "Options" at bounding box center [1204, 67] width 60 height 18
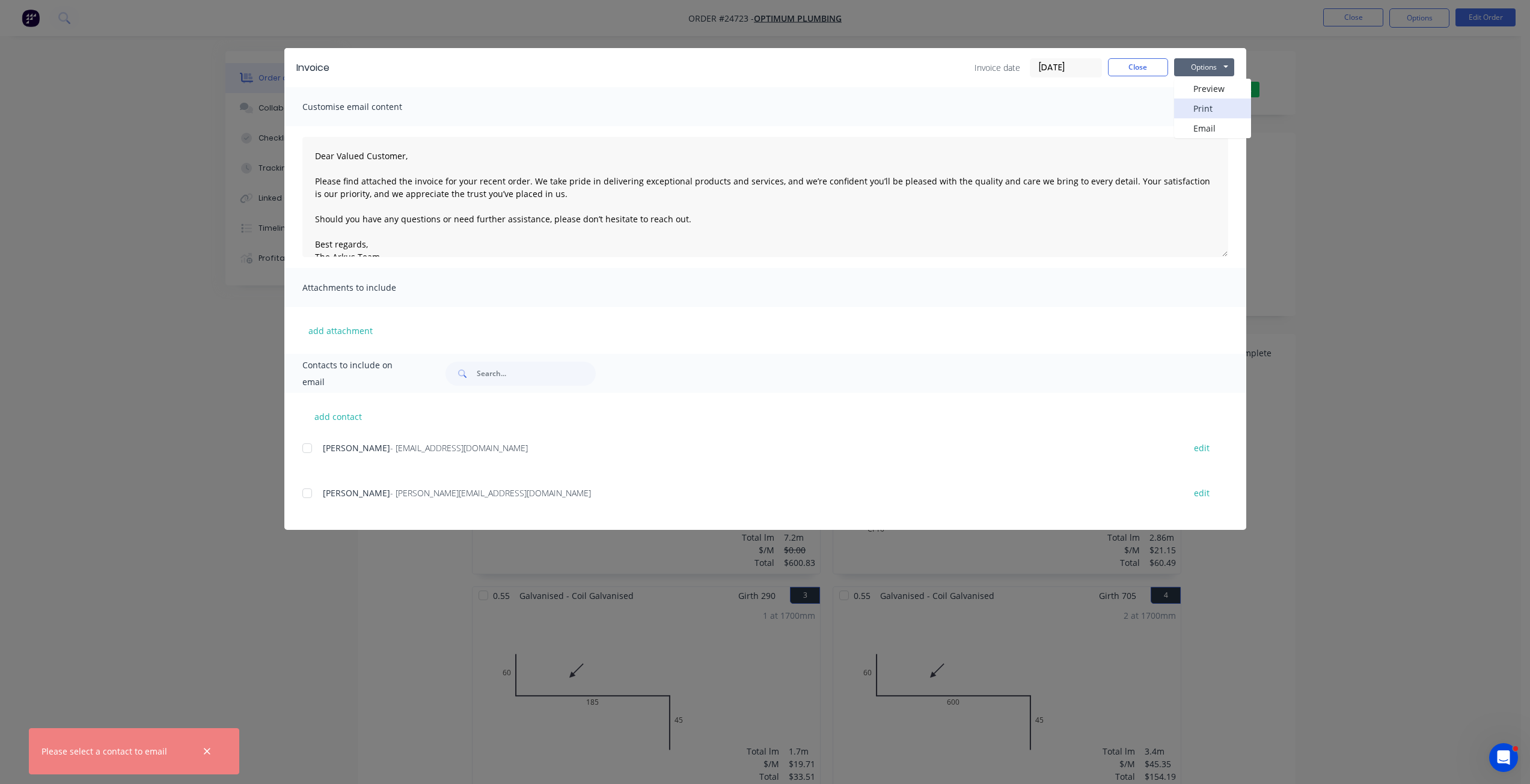
click at [1198, 105] on button "Print" at bounding box center [1212, 108] width 77 height 20
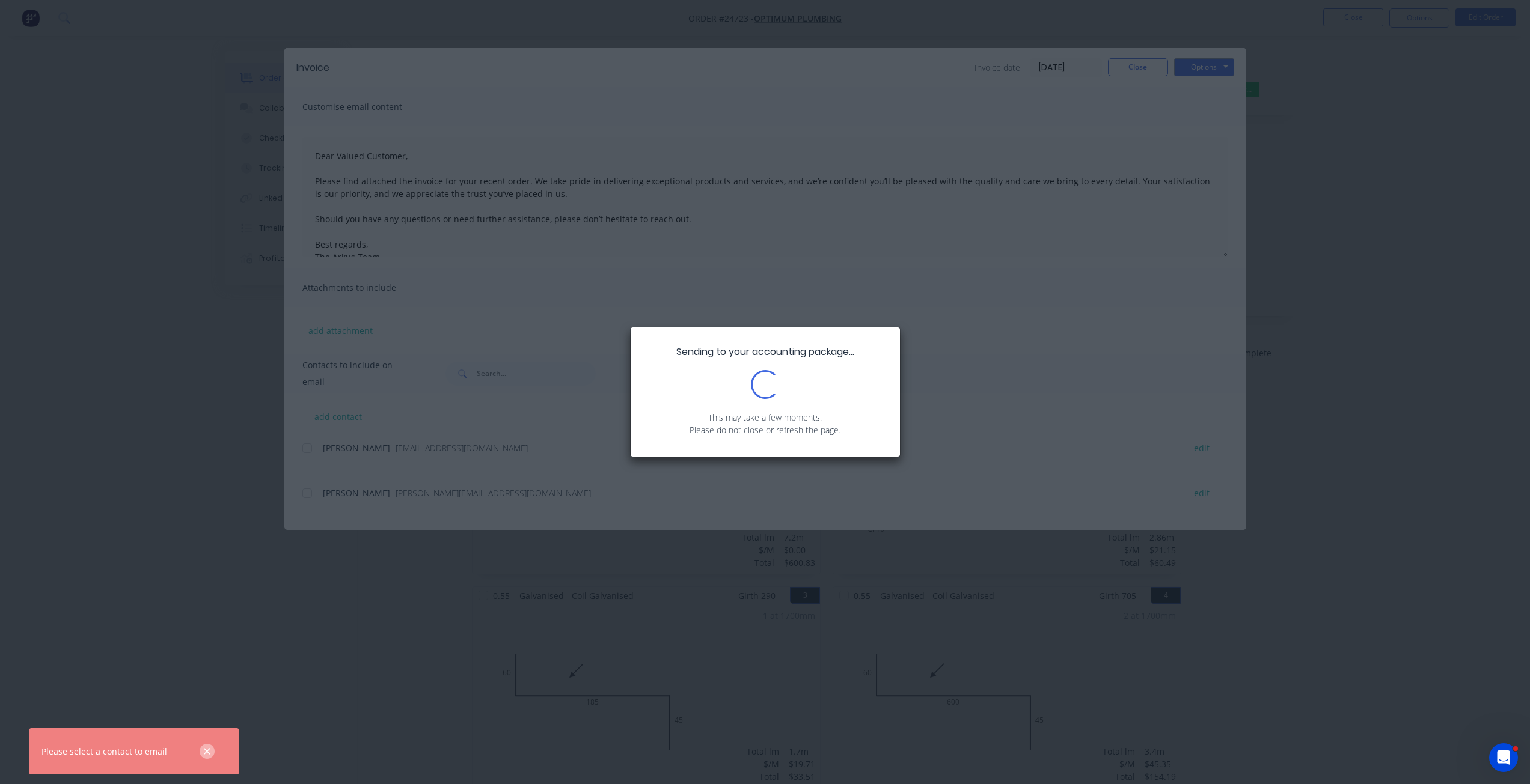
click at [214, 750] on button "button" at bounding box center [207, 751] width 15 height 15
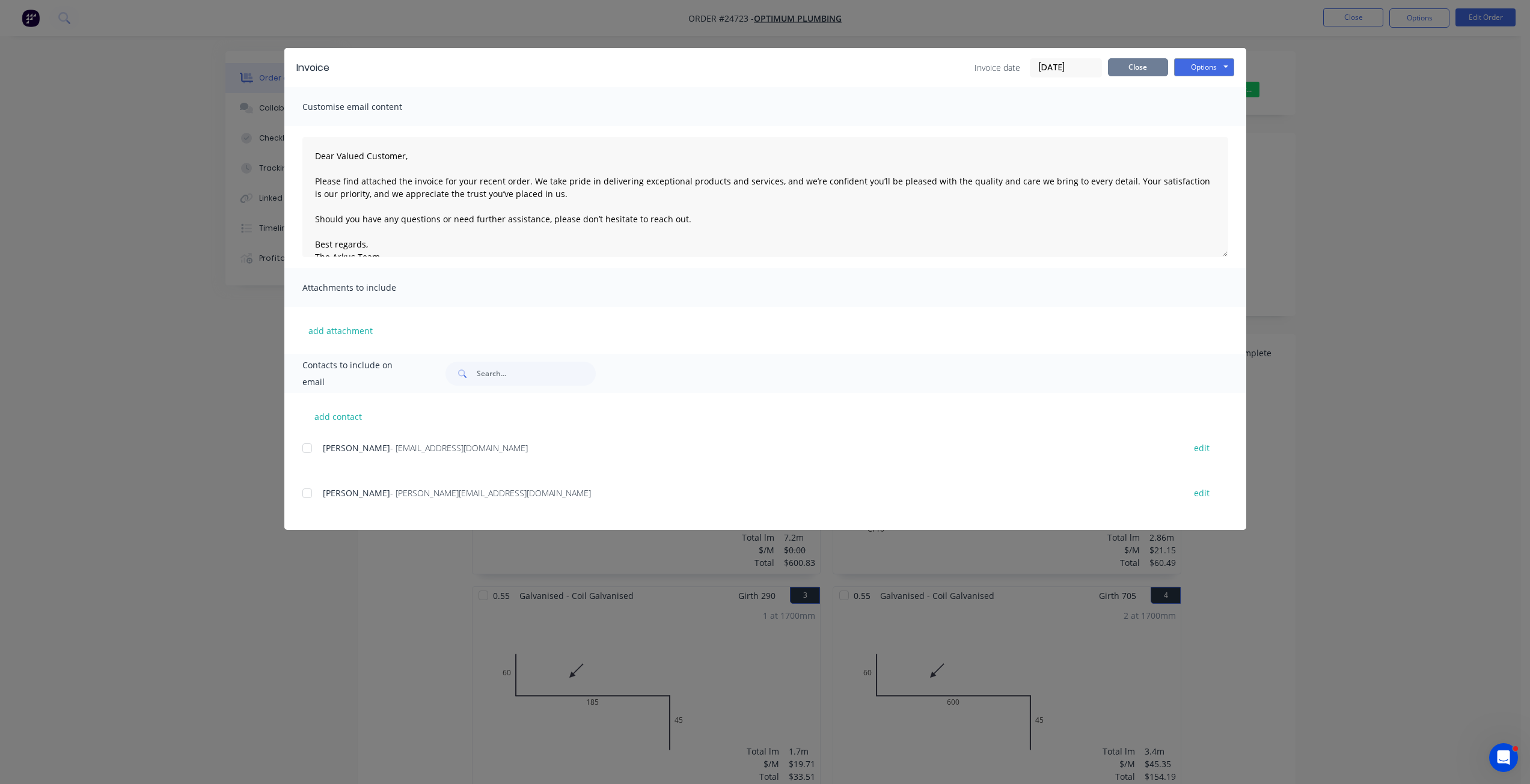
click at [1111, 66] on button "Close" at bounding box center [1137, 67] width 60 height 18
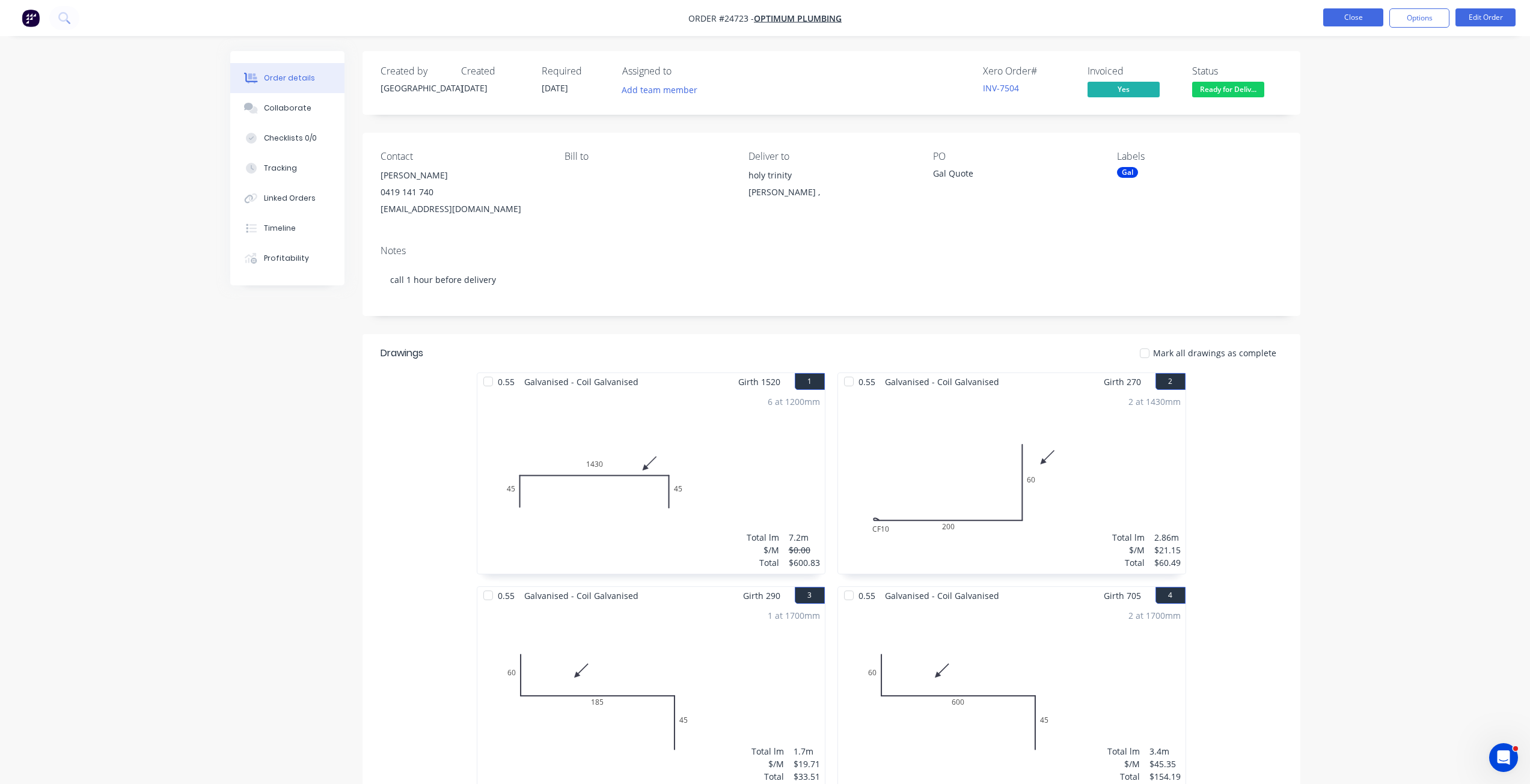
click at [1368, 26] on button "Close" at bounding box center [1352, 17] width 60 height 18
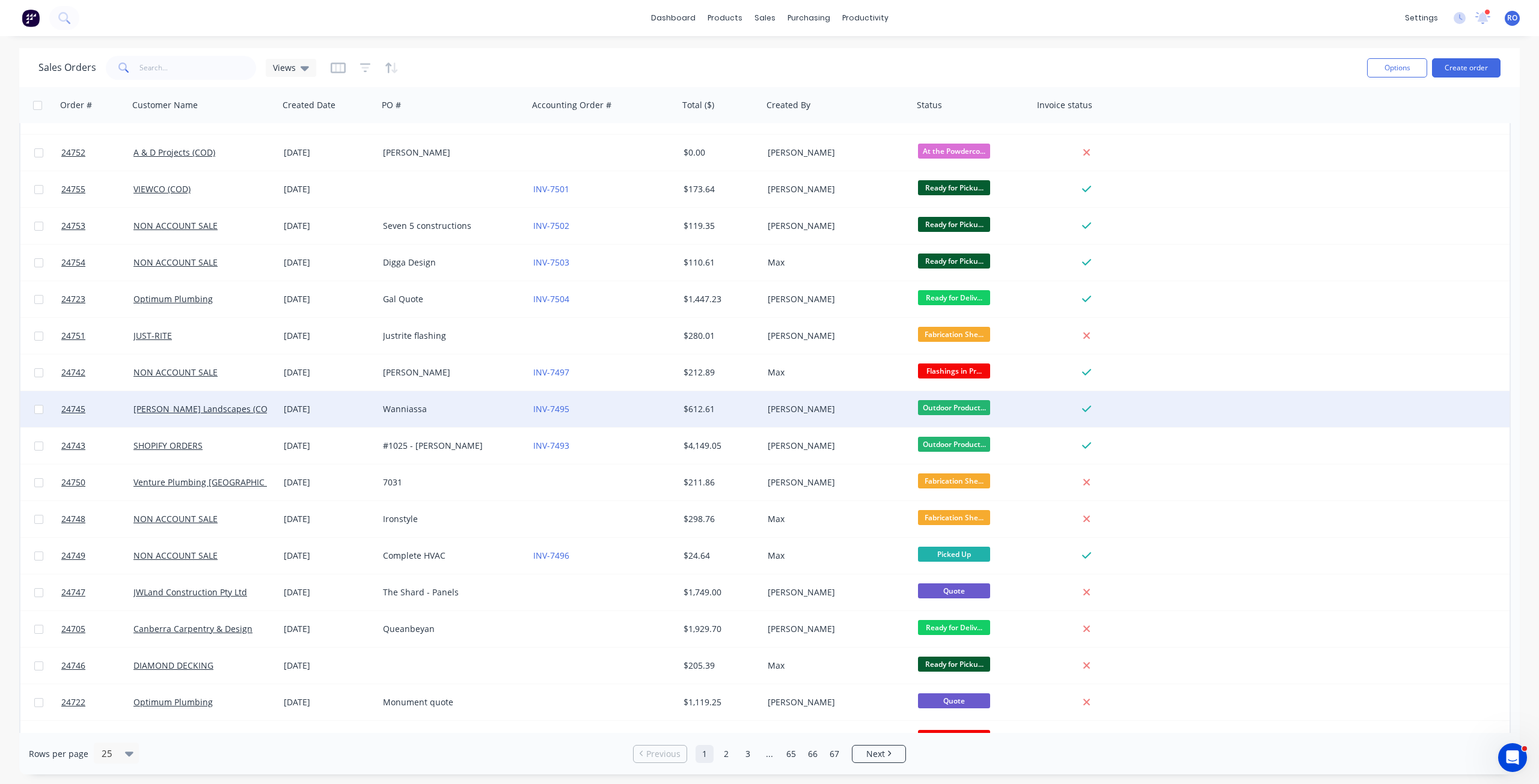
scroll to position [180, 0]
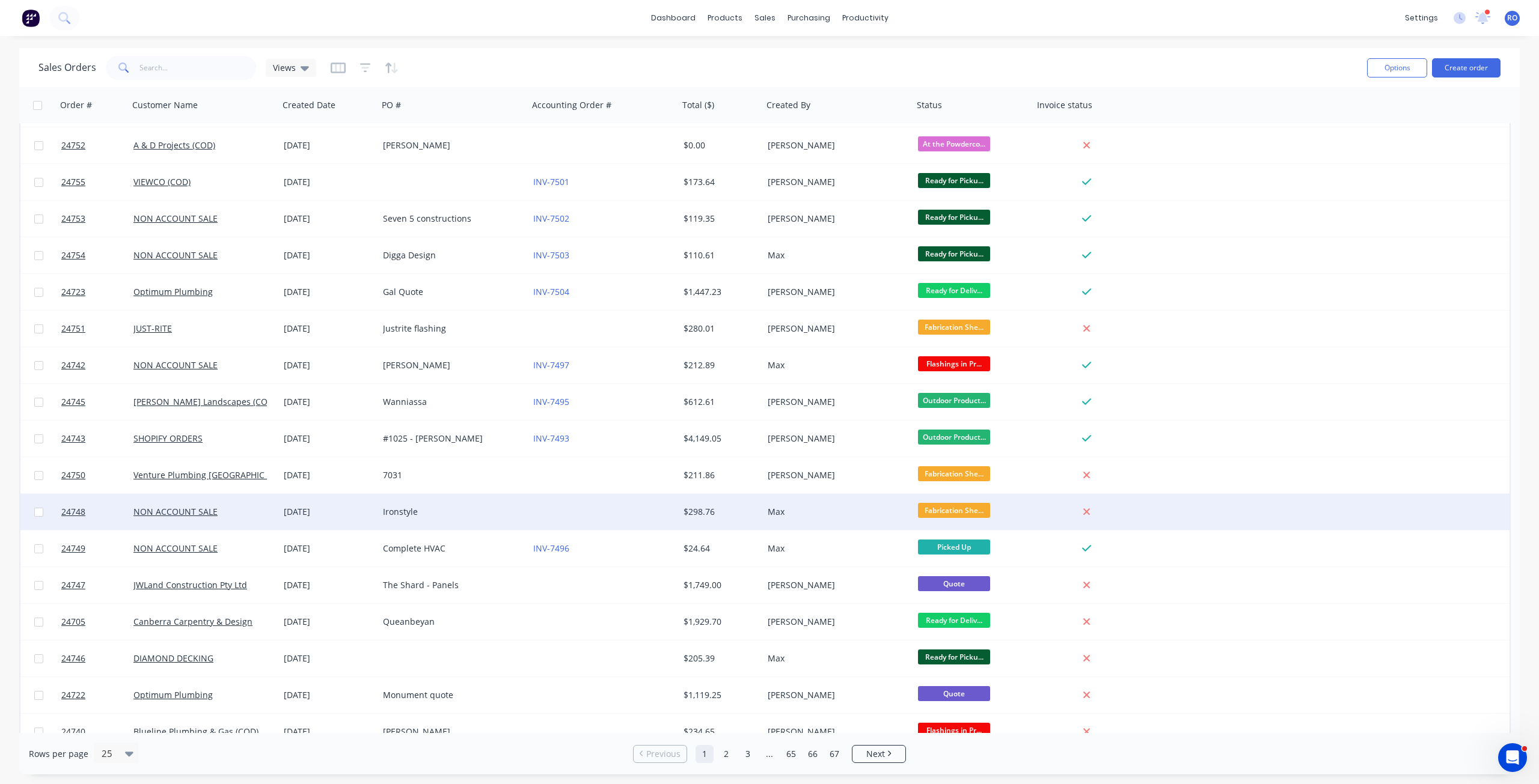
click at [896, 517] on div "Max" at bounding box center [835, 512] width 134 height 12
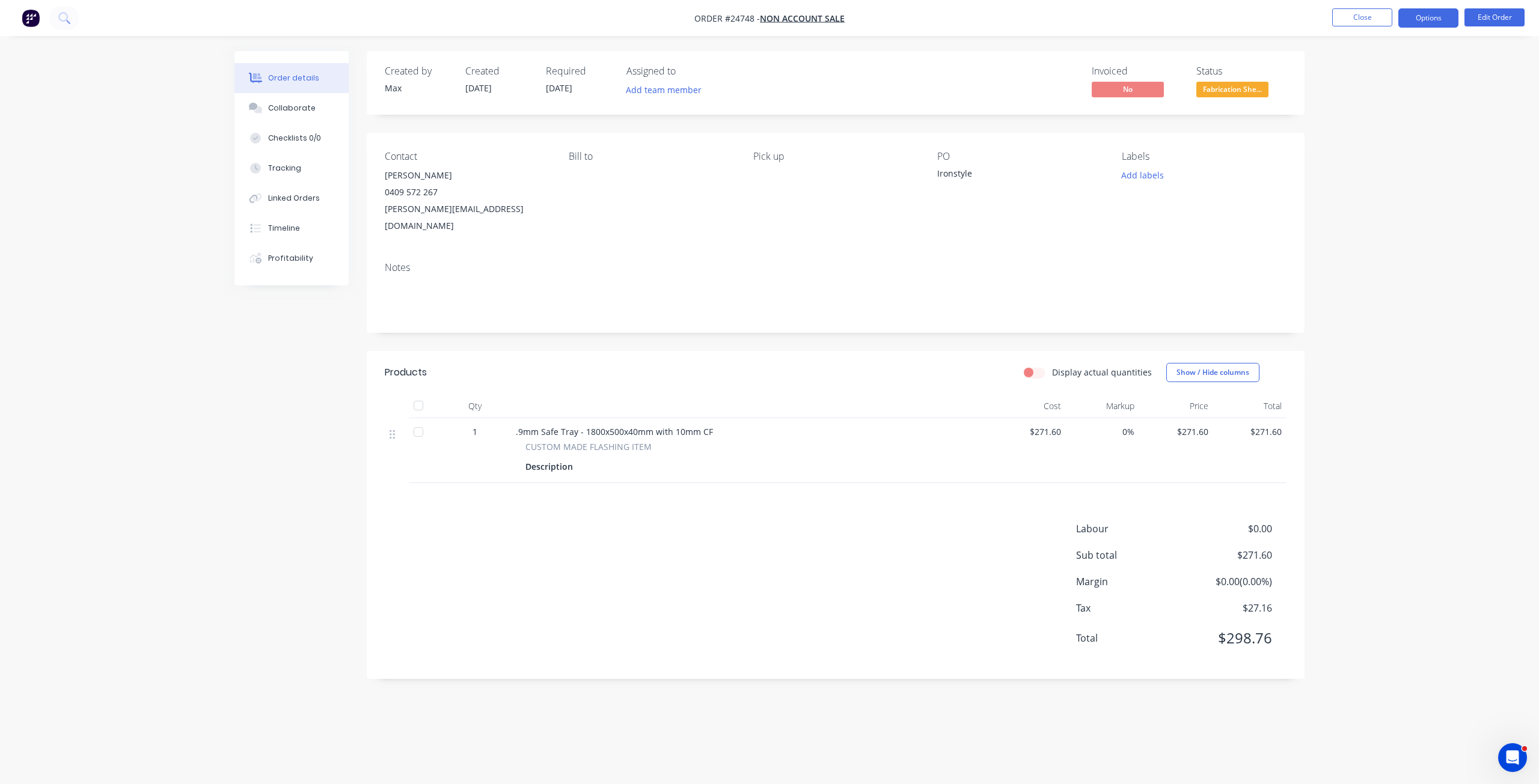
drag, startPoint x: 1423, startPoint y: 14, endPoint x: 1420, endPoint y: 22, distance: 8.5
click at [1424, 14] on button "Options" at bounding box center [1429, 18] width 60 height 19
click at [1354, 13] on button "Close" at bounding box center [1362, 17] width 60 height 18
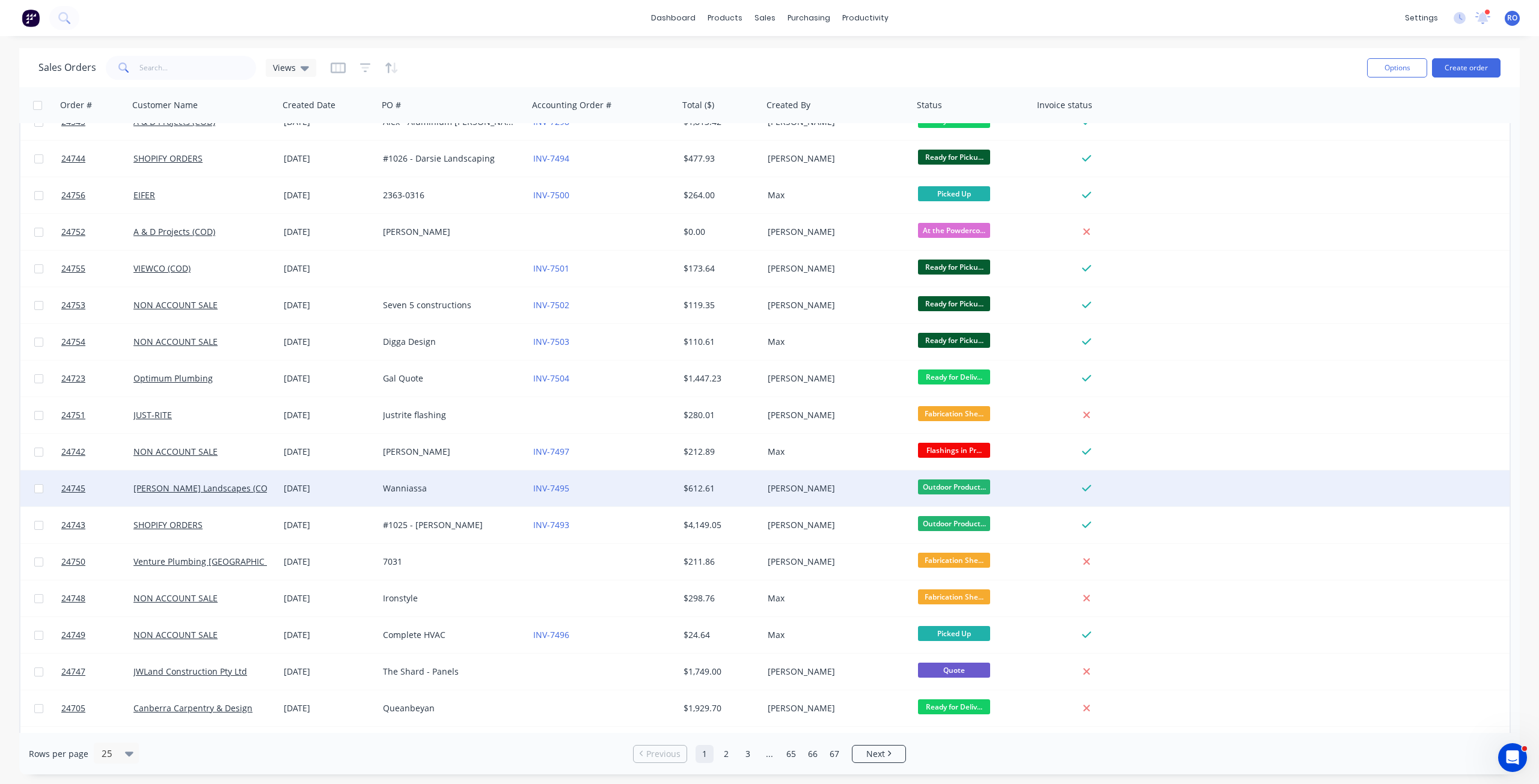
scroll to position [180, 0]
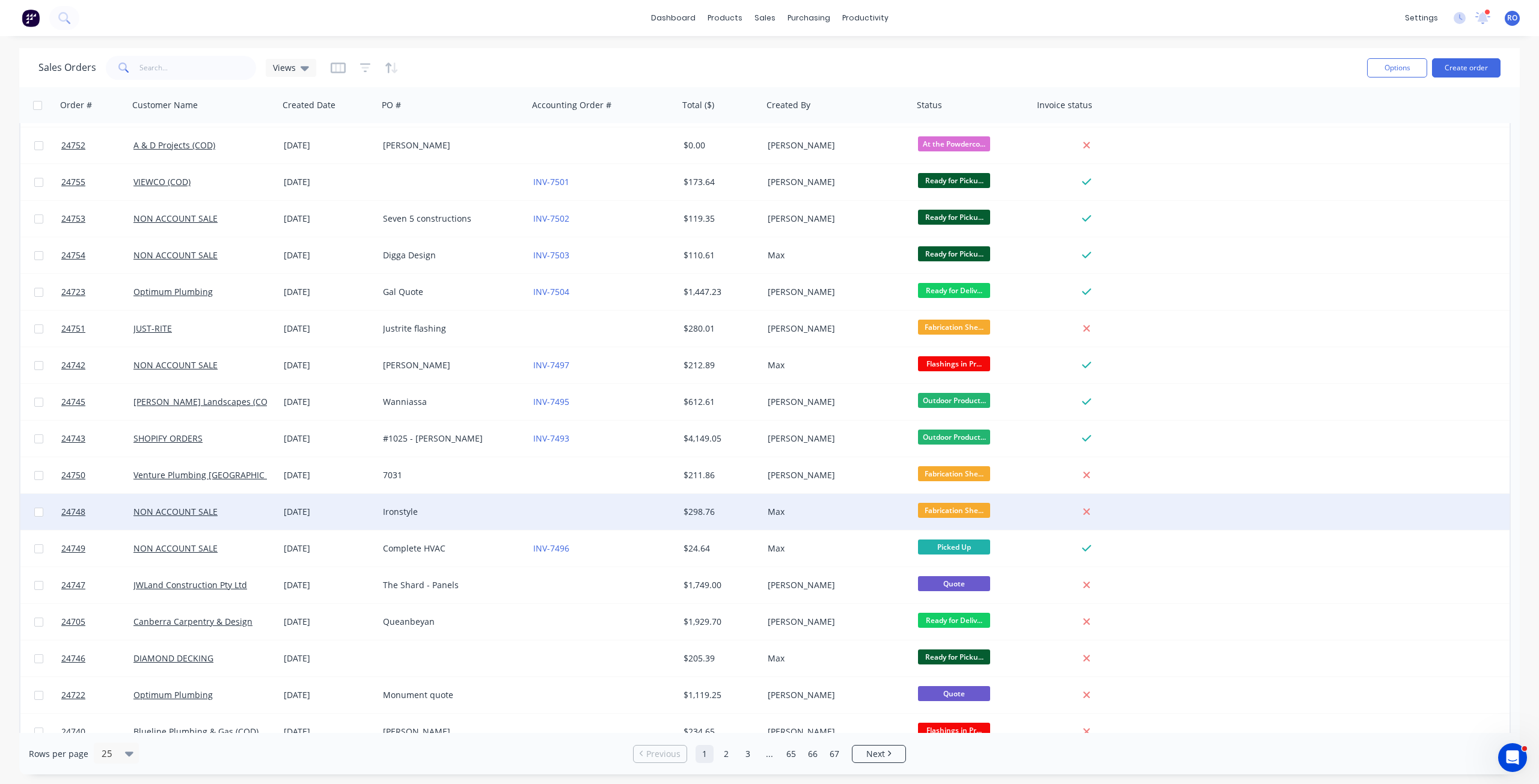
click at [912, 507] on div "Max" at bounding box center [838, 512] width 150 height 36
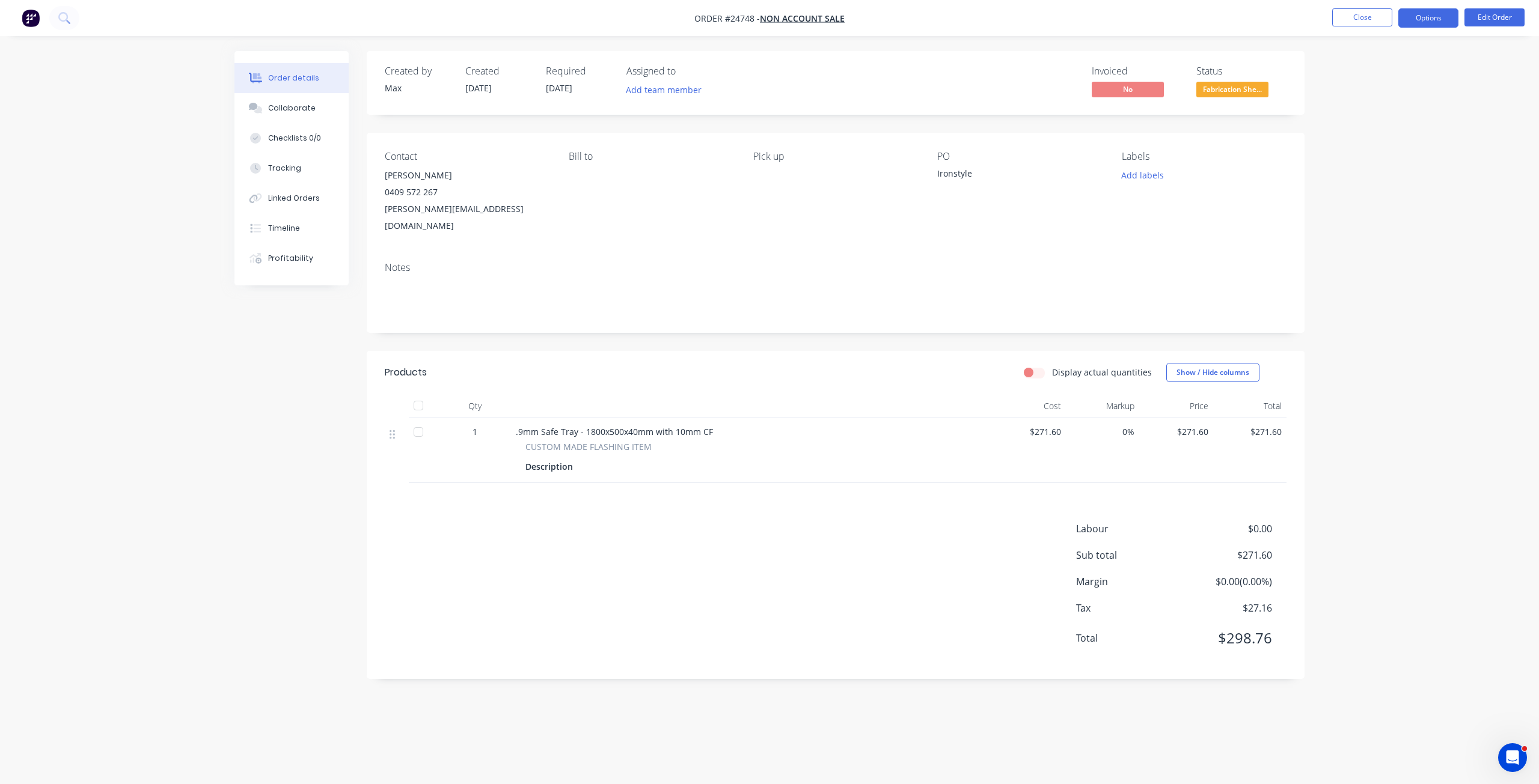
click at [1426, 17] on button "Options" at bounding box center [1429, 18] width 60 height 19
click at [1387, 70] on div "Invoice" at bounding box center [1392, 73] width 110 height 18
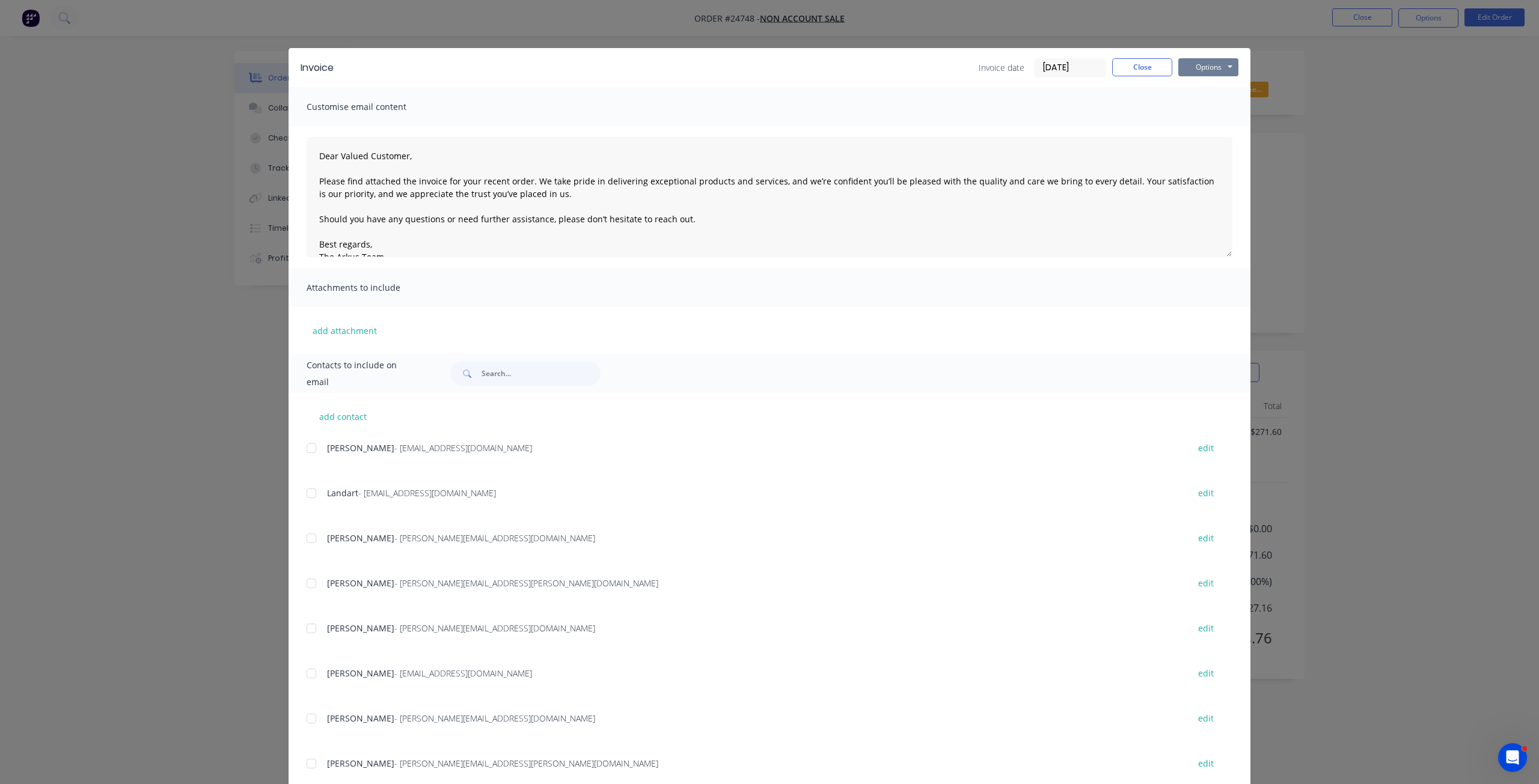
click at [1209, 62] on button "Options" at bounding box center [1208, 67] width 60 height 18
click at [1205, 114] on button "Print" at bounding box center [1217, 108] width 77 height 20
click at [1138, 59] on button "Close" at bounding box center [1142, 67] width 60 height 18
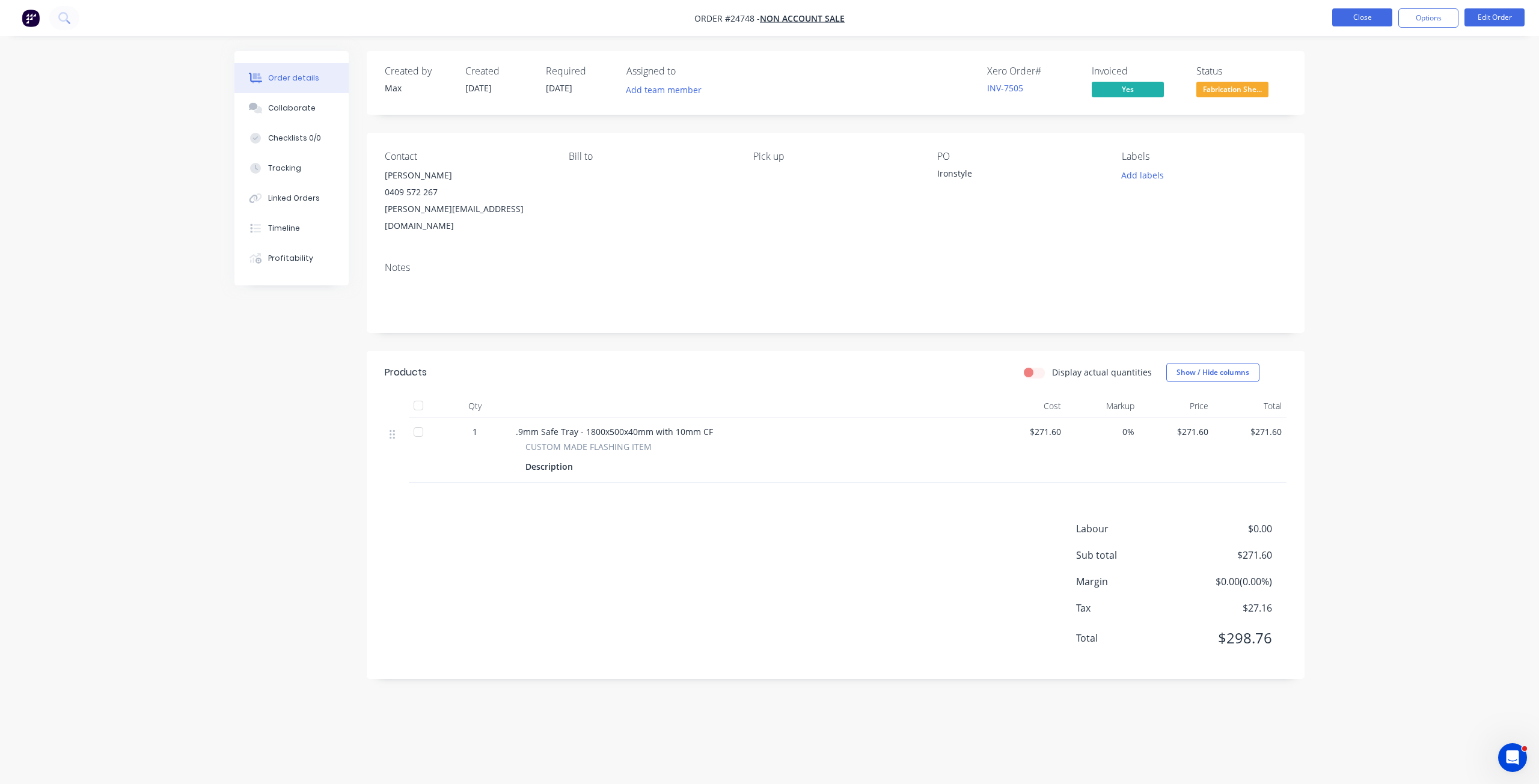
click at [1355, 19] on button "Close" at bounding box center [1362, 17] width 60 height 18
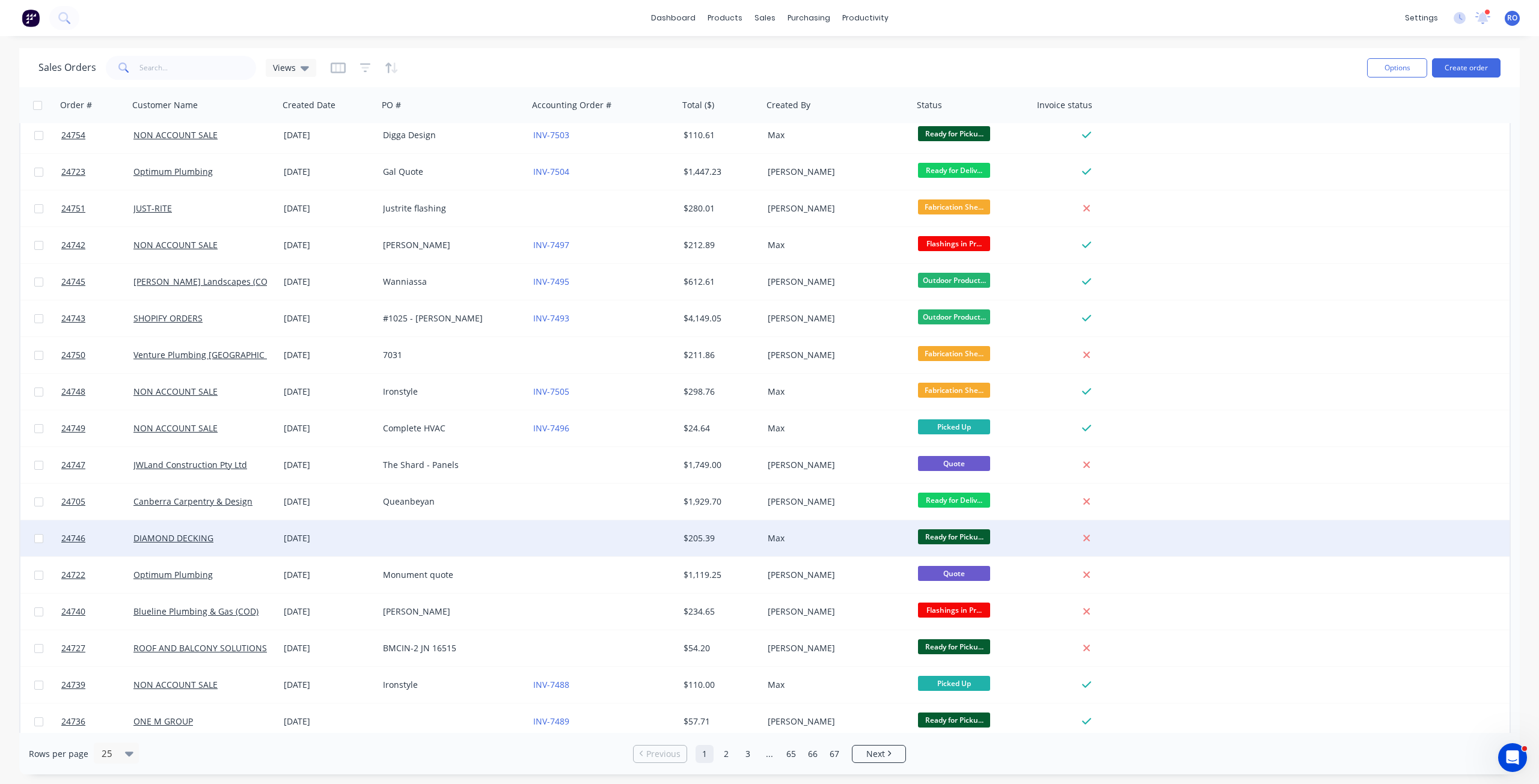
scroll to position [306, 0]
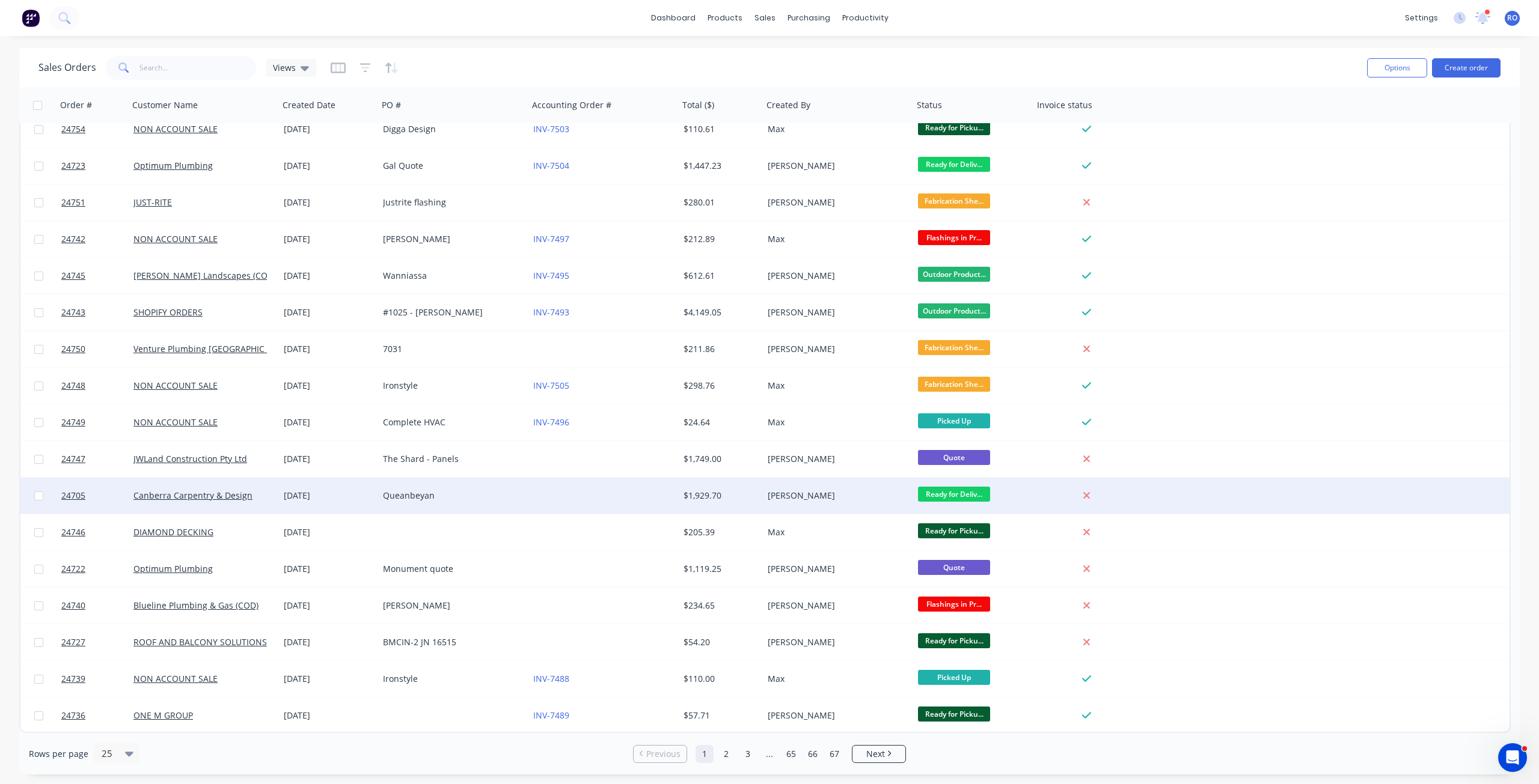
click at [807, 492] on div "[PERSON_NAME]" at bounding box center [835, 495] width 134 height 12
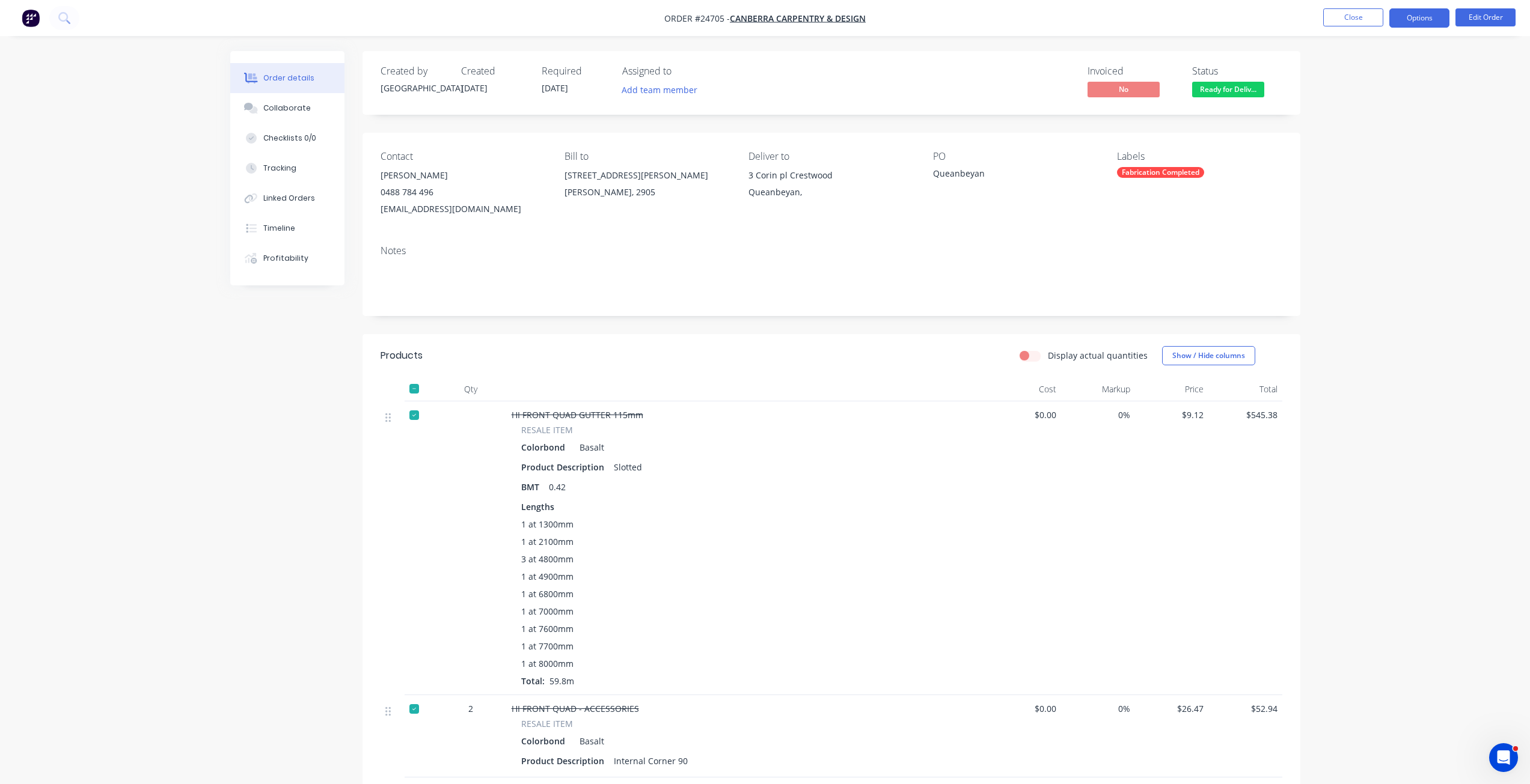
click at [1417, 18] on button "Options" at bounding box center [1419, 18] width 60 height 19
click at [1362, 74] on div "Invoice" at bounding box center [1383, 73] width 110 height 18
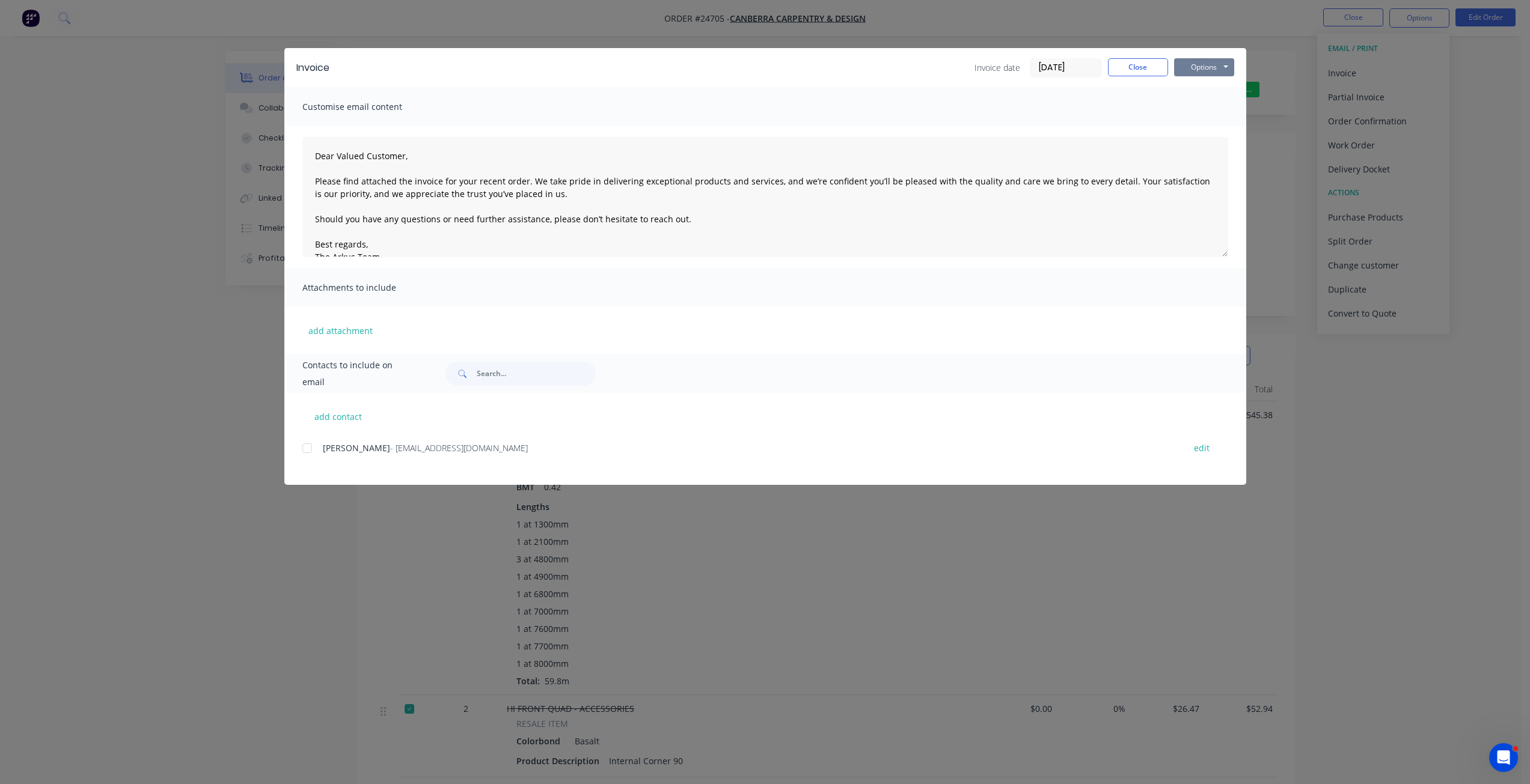
click at [1198, 65] on button "Options" at bounding box center [1204, 67] width 60 height 18
click at [1197, 108] on button "Print" at bounding box center [1212, 108] width 77 height 20
click at [1127, 69] on button "Close" at bounding box center [1137, 67] width 60 height 18
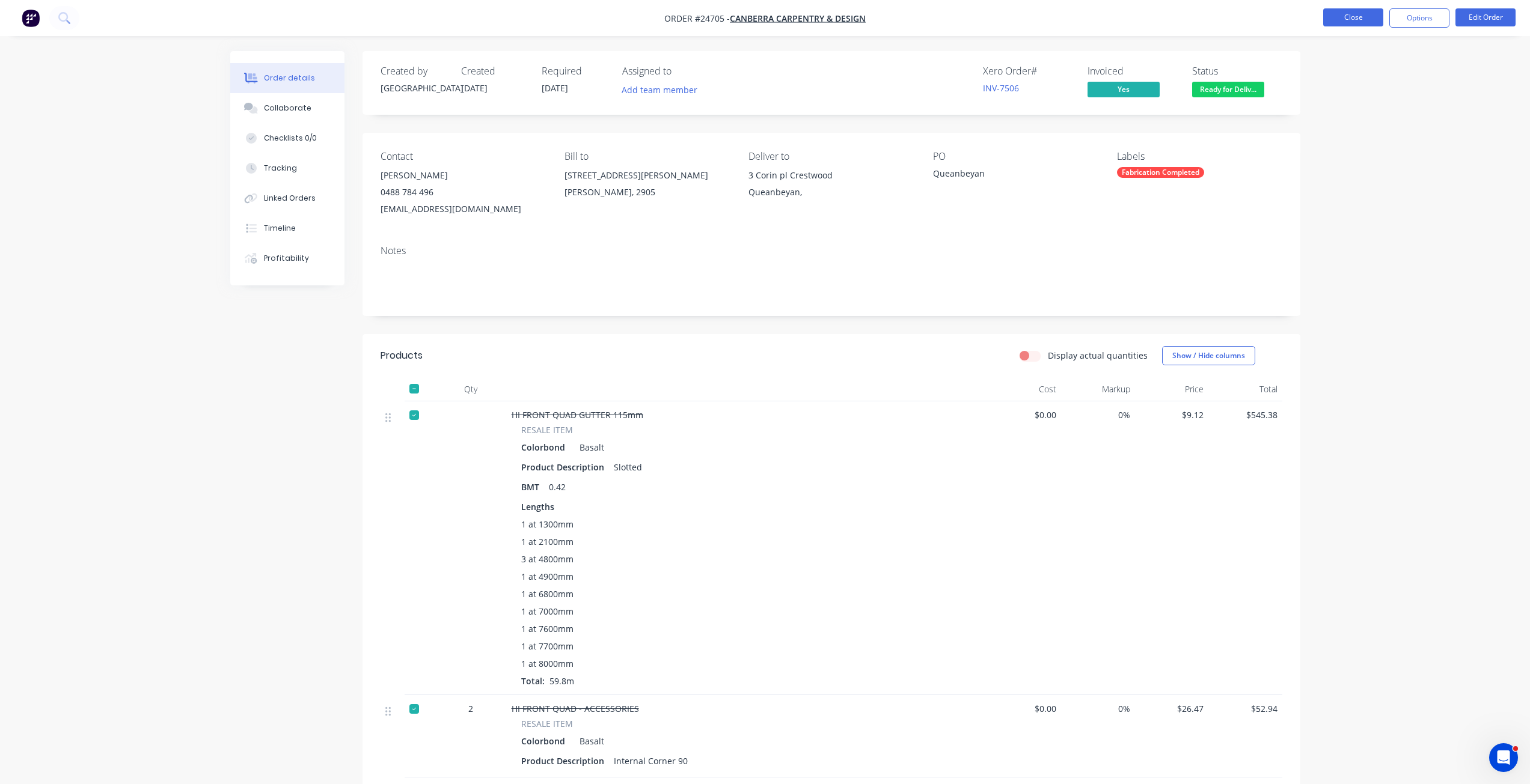
click at [1335, 16] on button "Close" at bounding box center [1352, 17] width 60 height 18
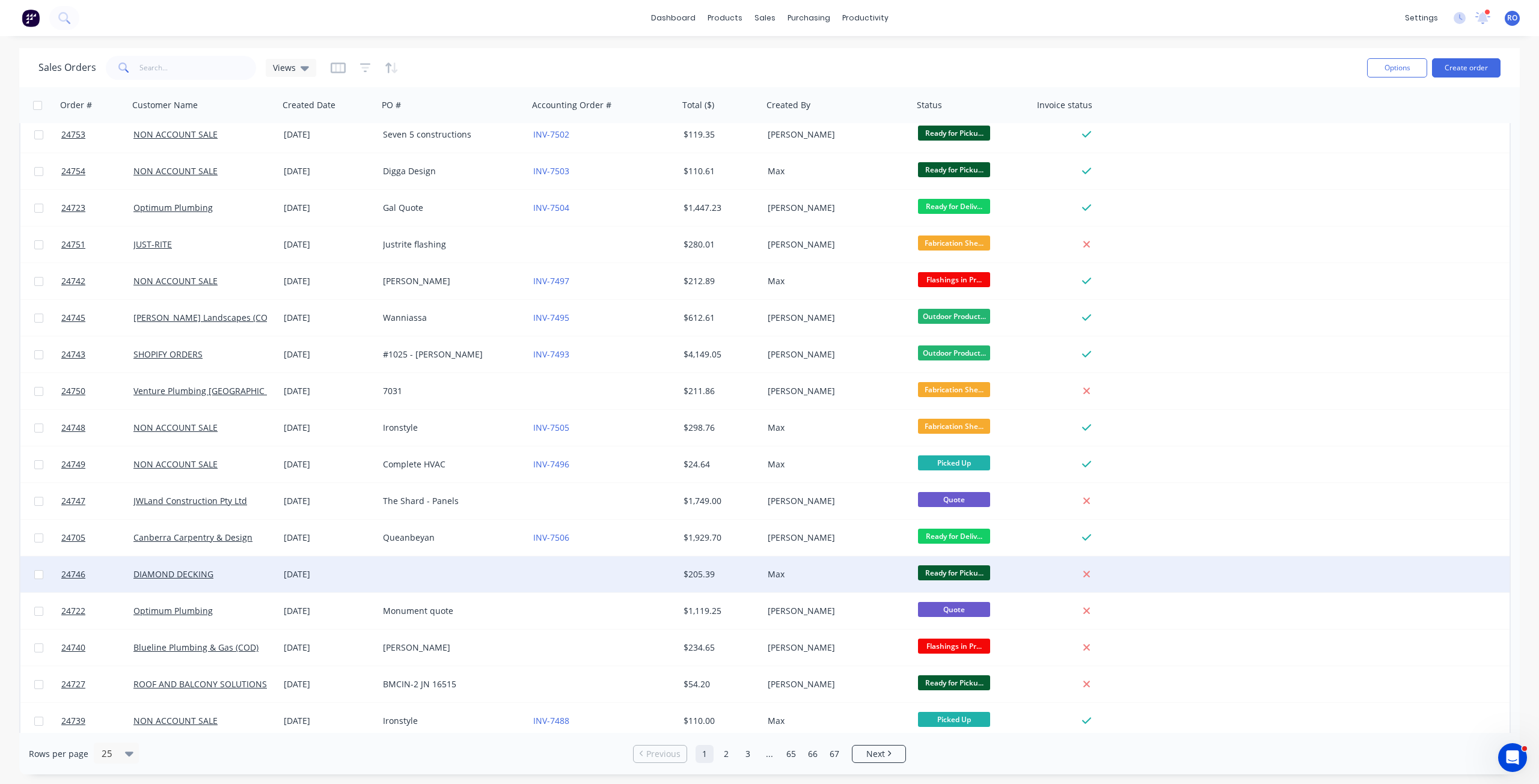
scroll to position [306, 0]
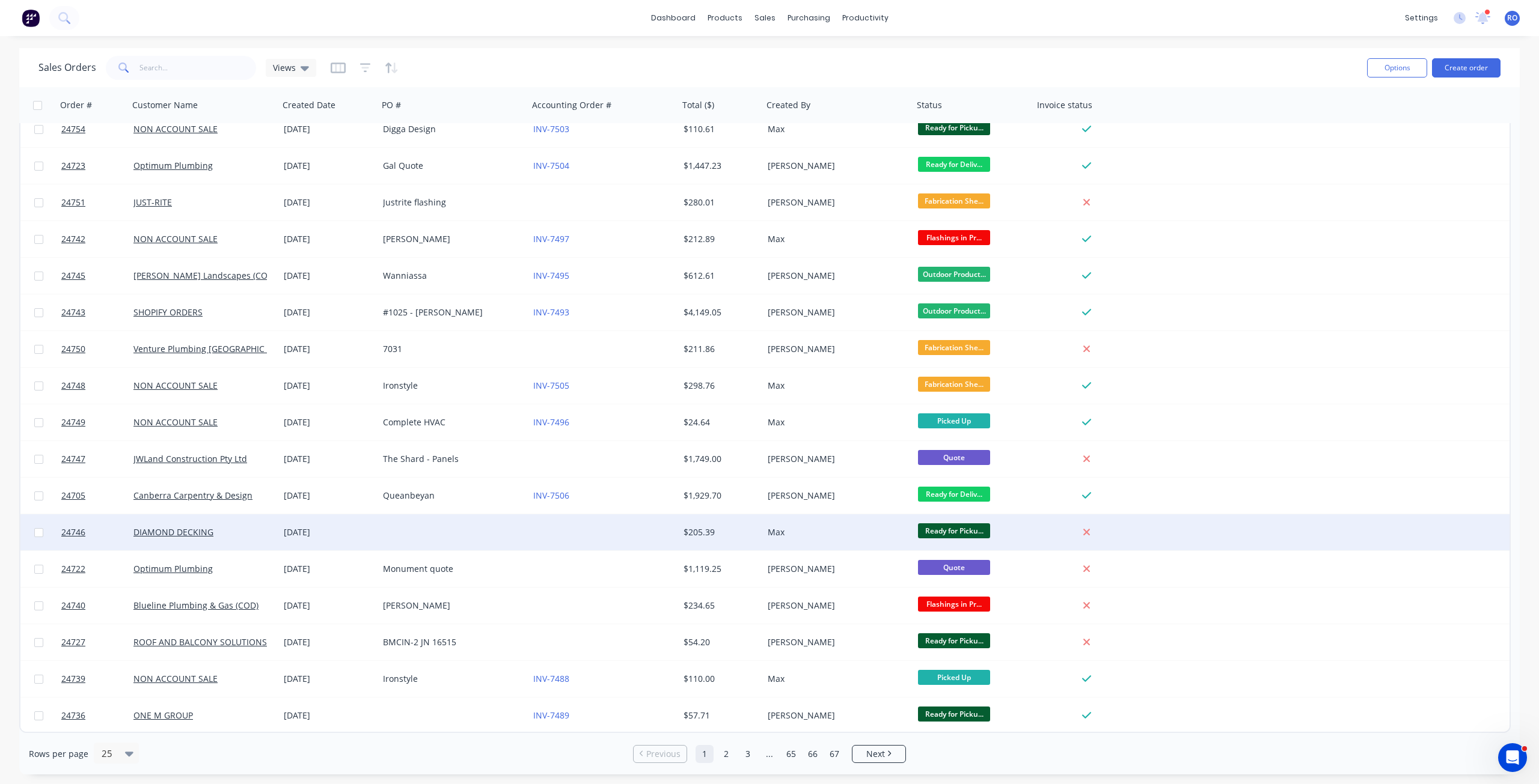
click at [804, 525] on div "Max" at bounding box center [838, 532] width 150 height 36
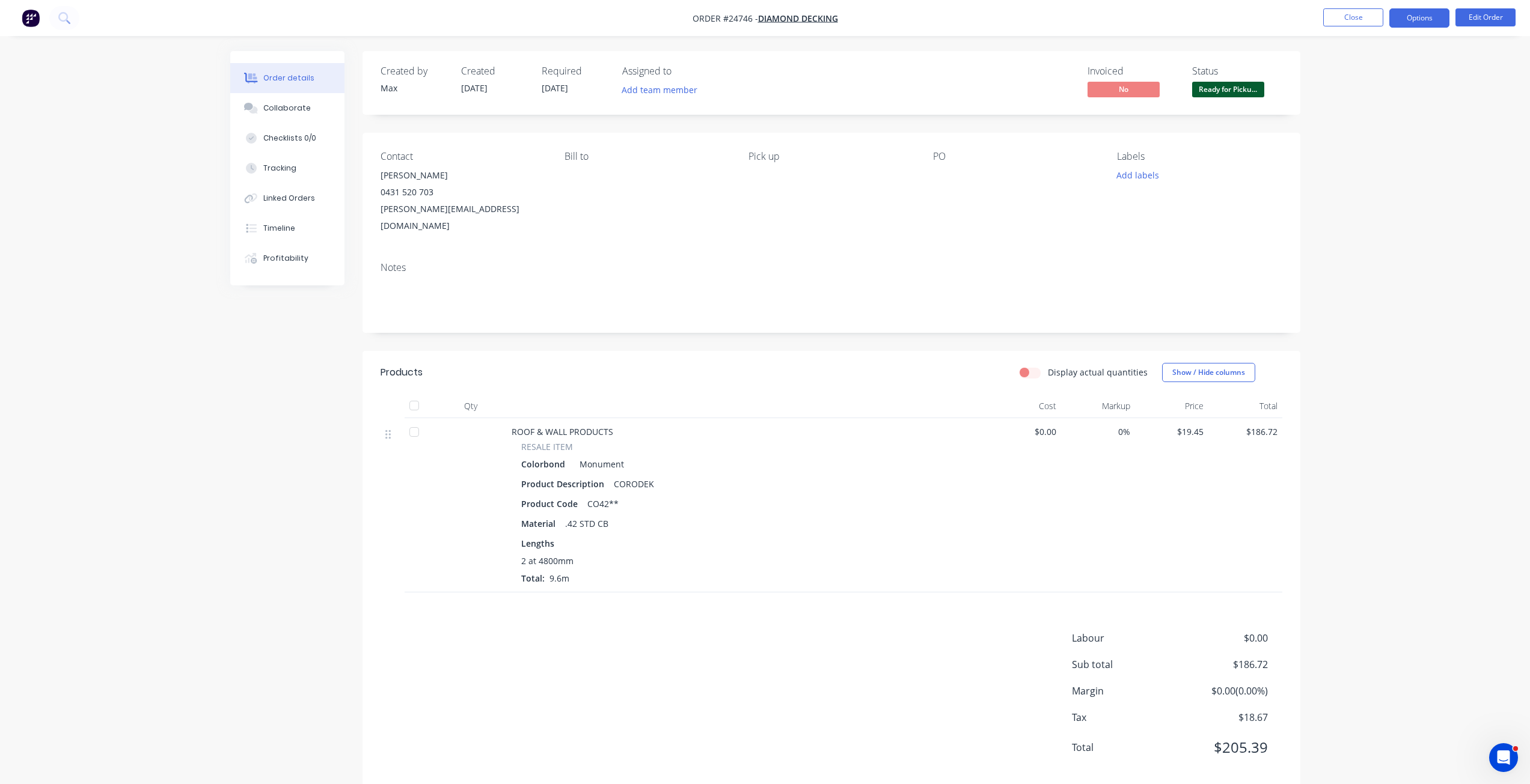
click at [1418, 19] on button "Options" at bounding box center [1419, 18] width 60 height 19
click at [1380, 79] on div "Invoice" at bounding box center [1383, 73] width 110 height 18
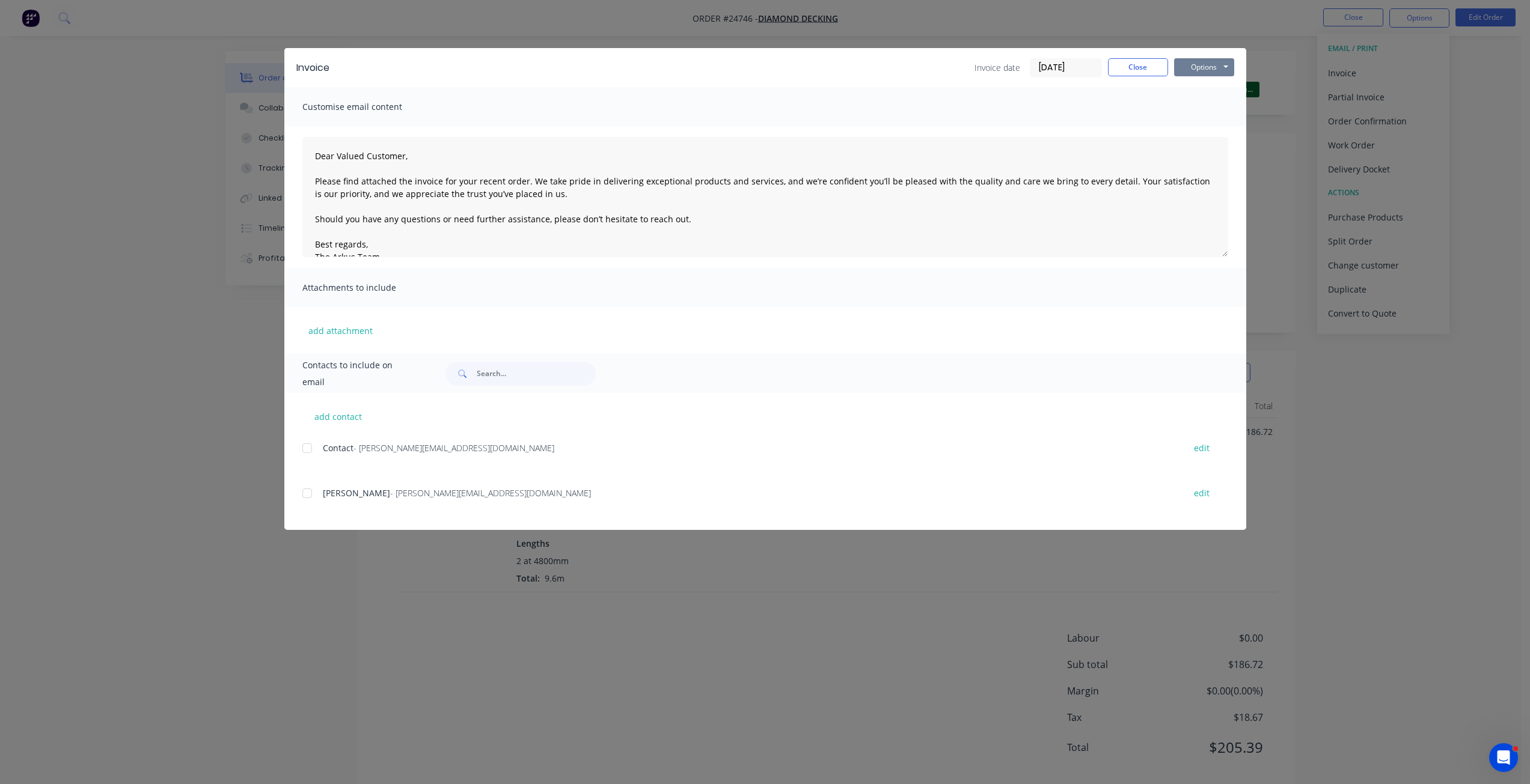
click at [1204, 66] on button "Options" at bounding box center [1204, 67] width 60 height 18
click at [1202, 117] on button "Print" at bounding box center [1212, 108] width 77 height 20
click at [1117, 67] on button "Close" at bounding box center [1137, 67] width 60 height 18
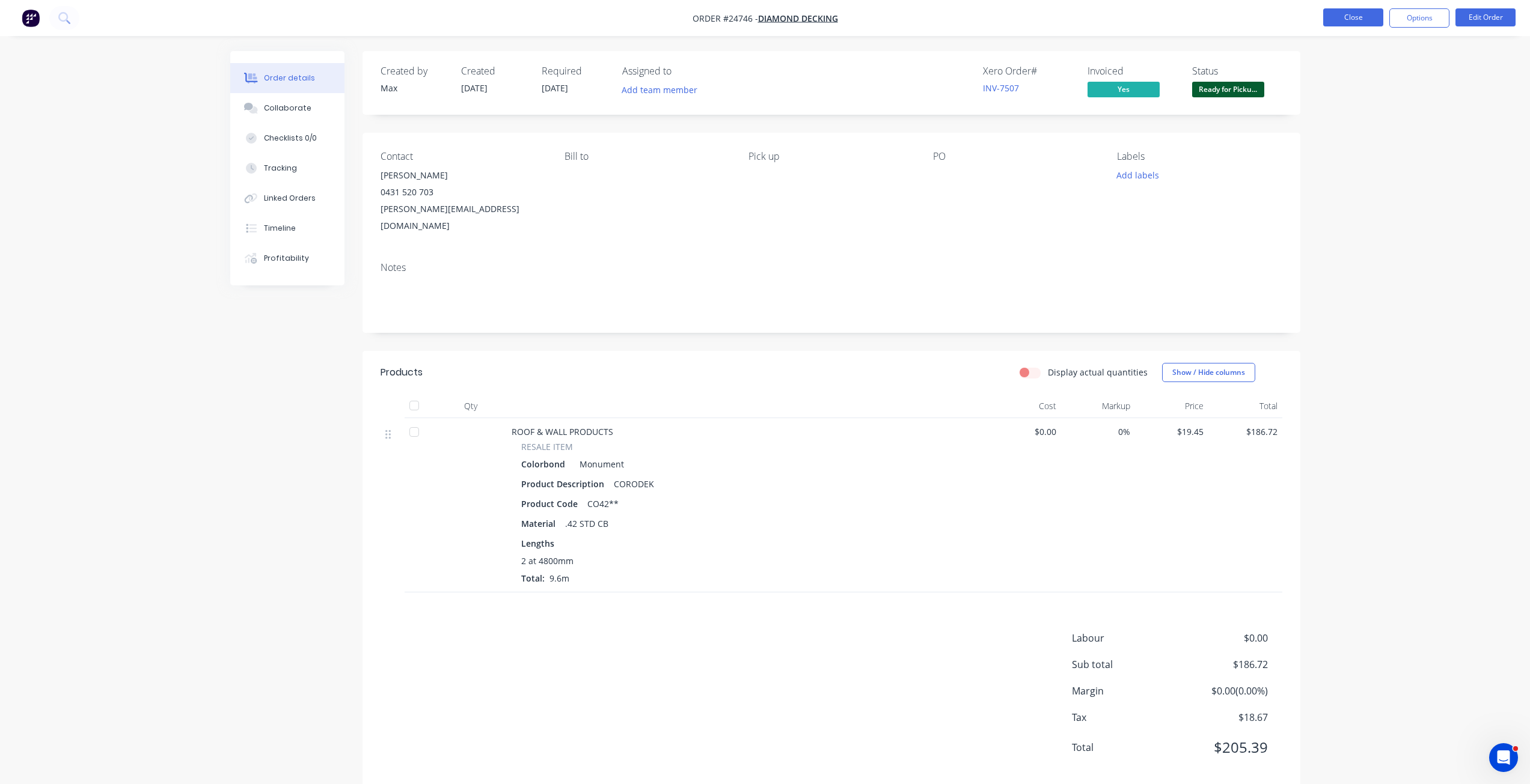
click at [1355, 16] on button "Close" at bounding box center [1352, 17] width 60 height 18
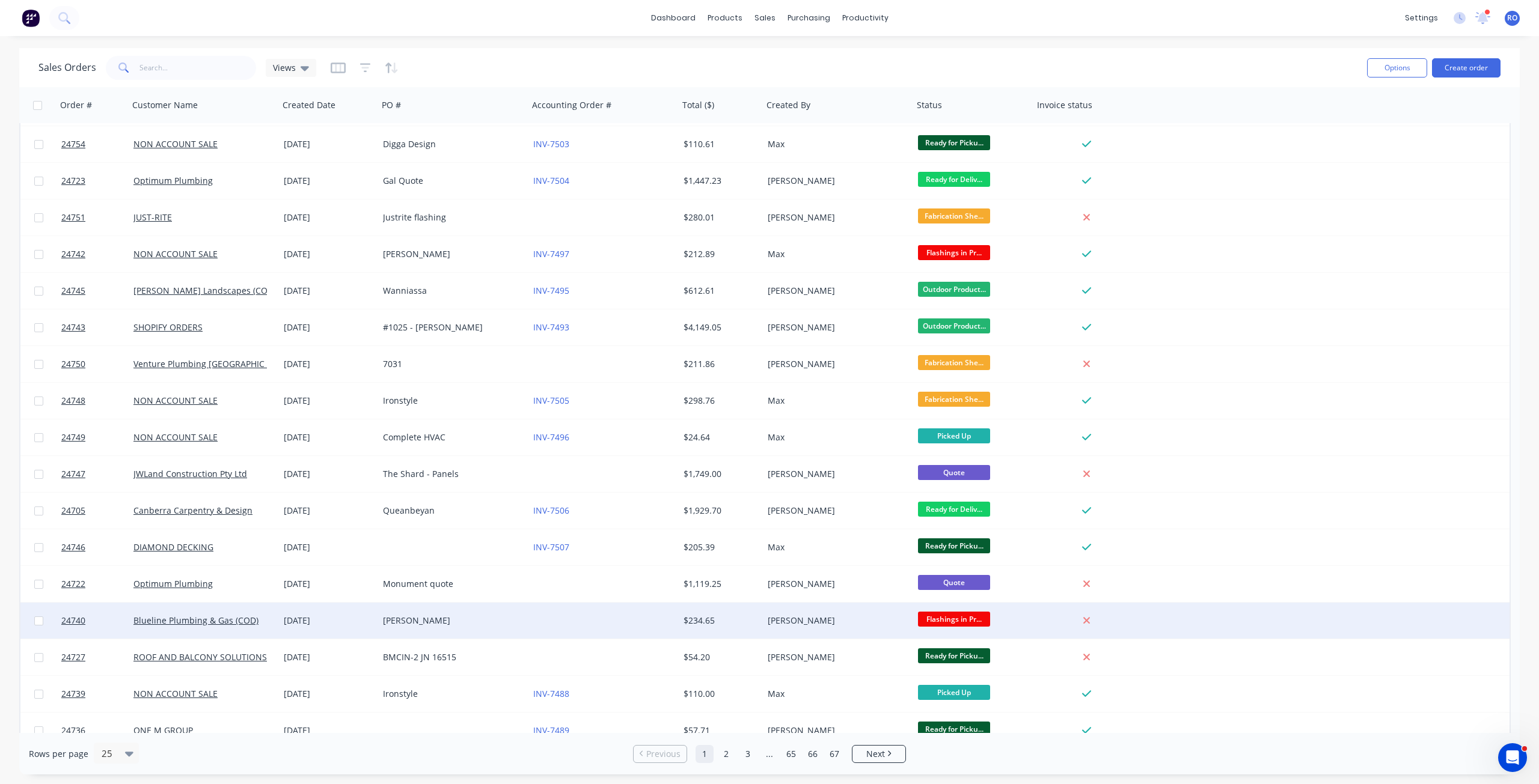
scroll to position [306, 0]
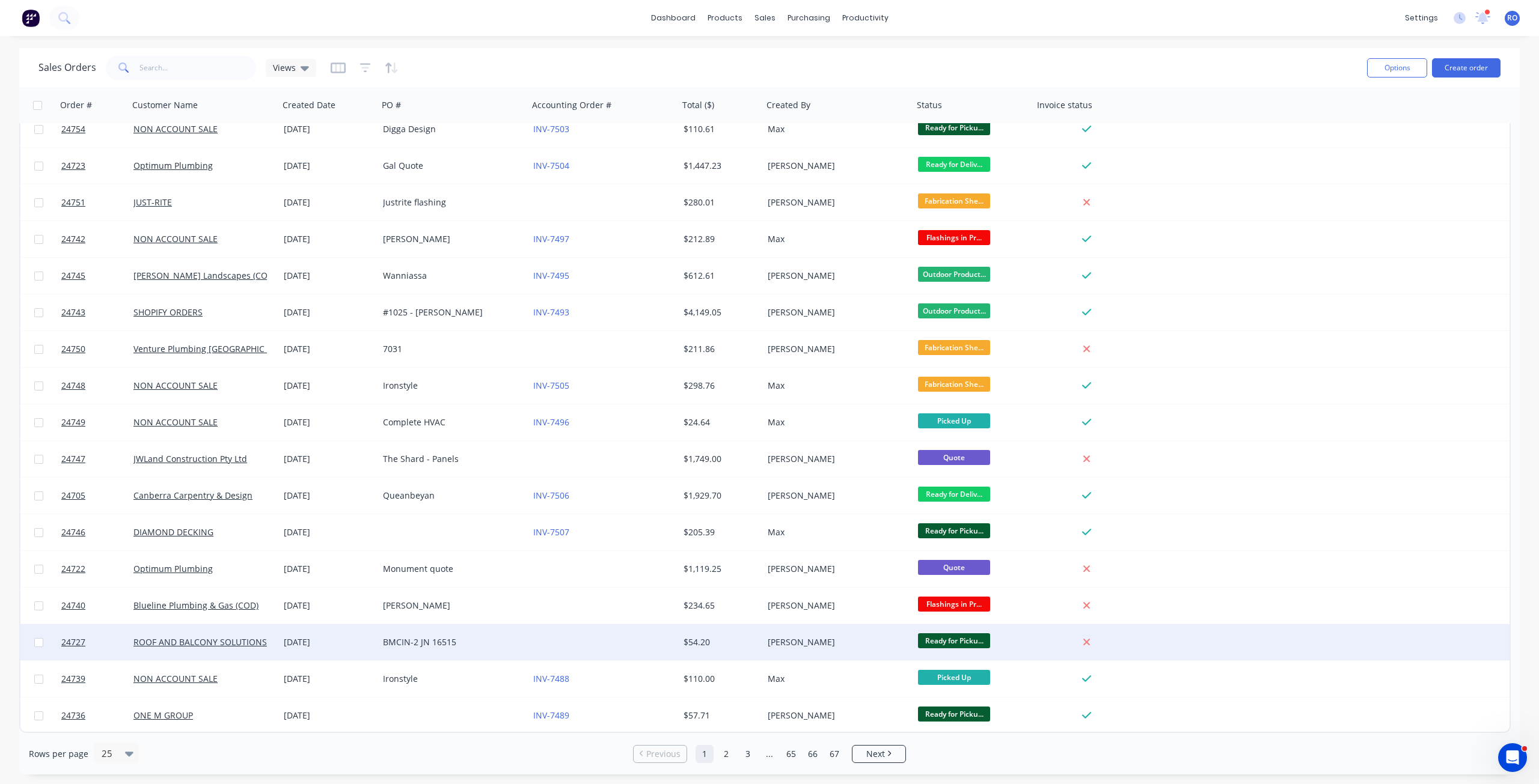
click at [738, 651] on div "$54.20" at bounding box center [721, 642] width 84 height 36
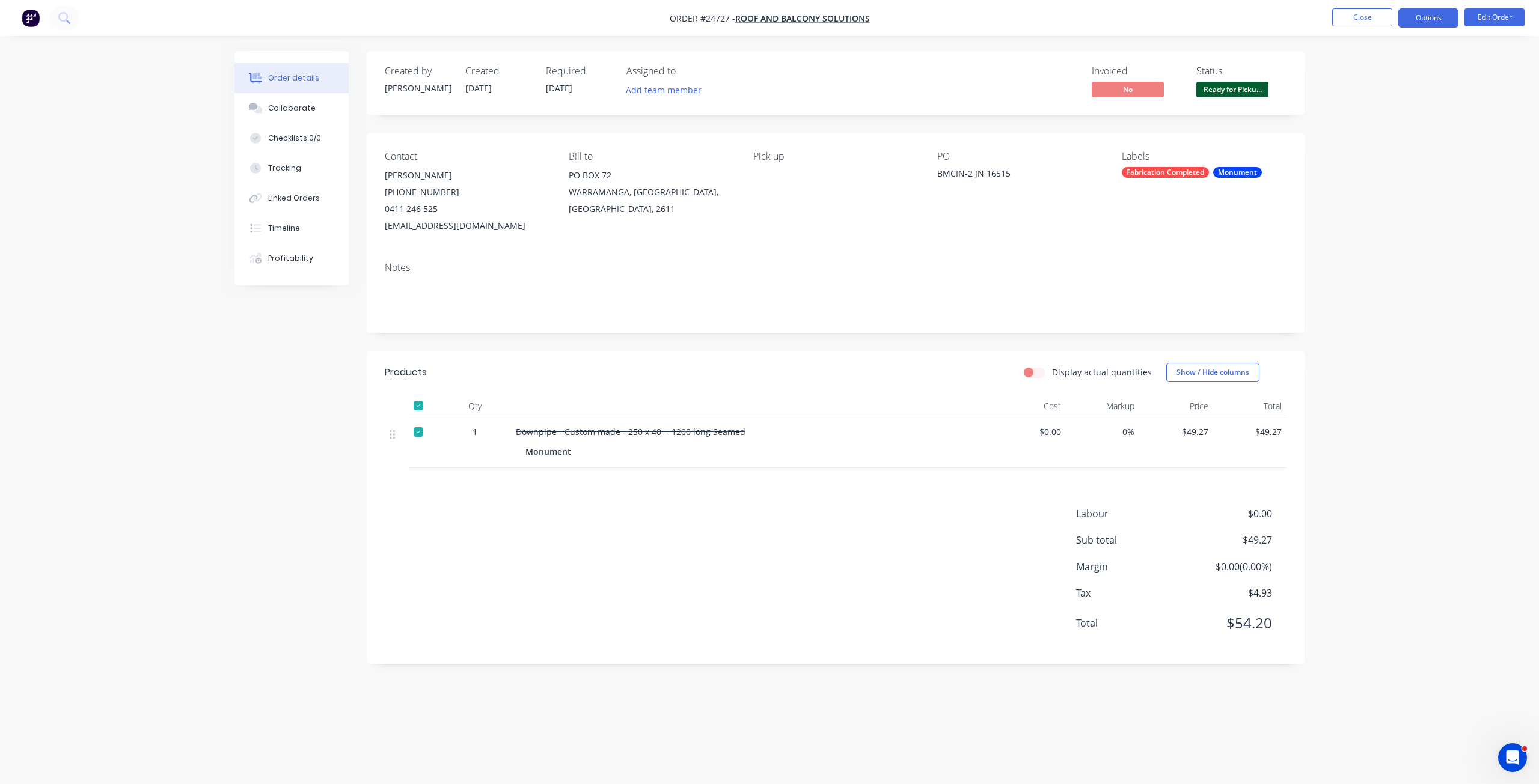
click at [1400, 15] on button "Options" at bounding box center [1429, 18] width 60 height 19
click at [1342, 83] on button "Invoice" at bounding box center [1392, 73] width 132 height 24
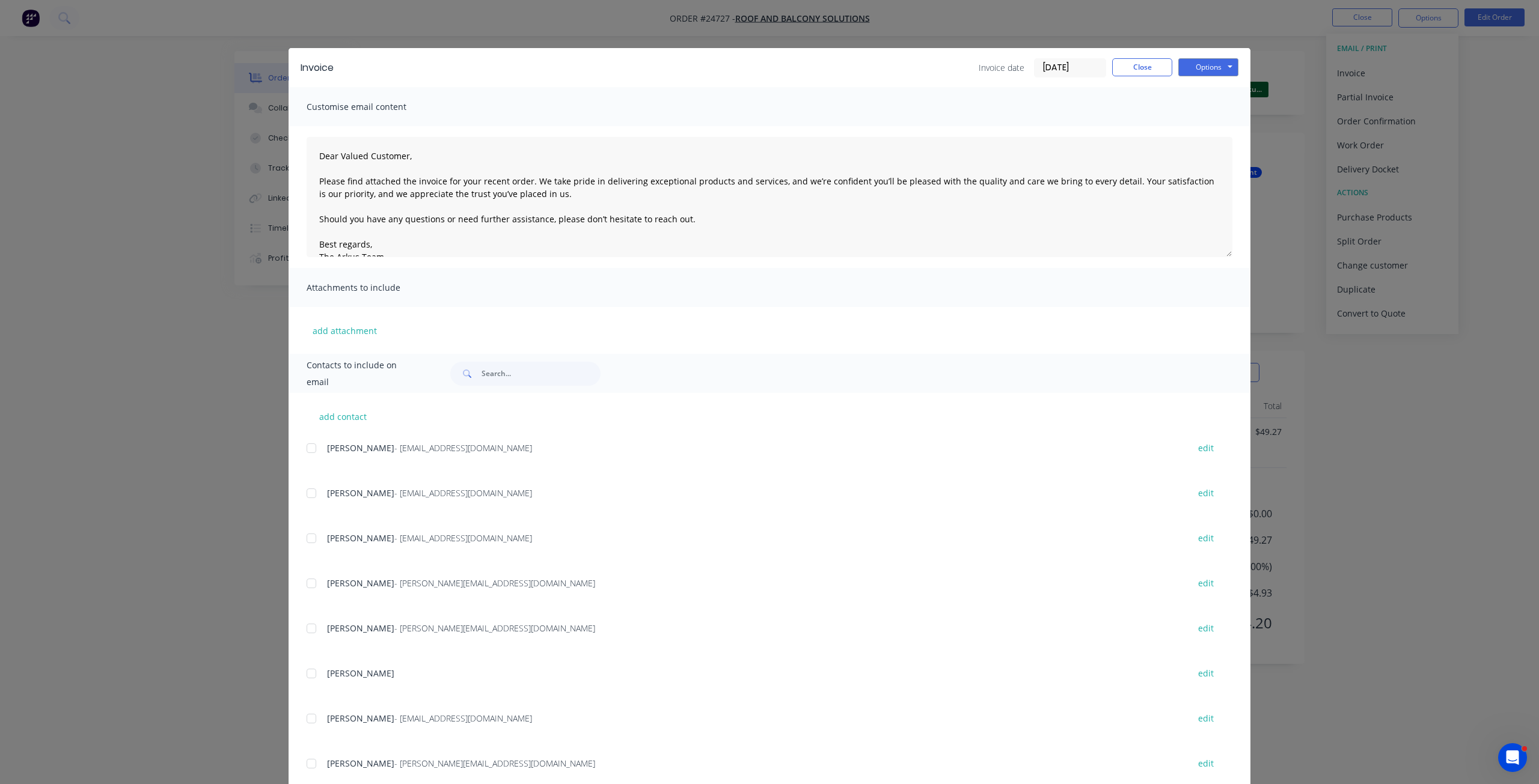
click at [1192, 77] on div "Options Preview Print Email" at bounding box center [1208, 67] width 60 height 19
click at [1195, 64] on button "Options" at bounding box center [1208, 67] width 60 height 18
click at [1186, 107] on button "Print" at bounding box center [1217, 108] width 77 height 20
click at [1121, 67] on button "Close" at bounding box center [1142, 67] width 60 height 18
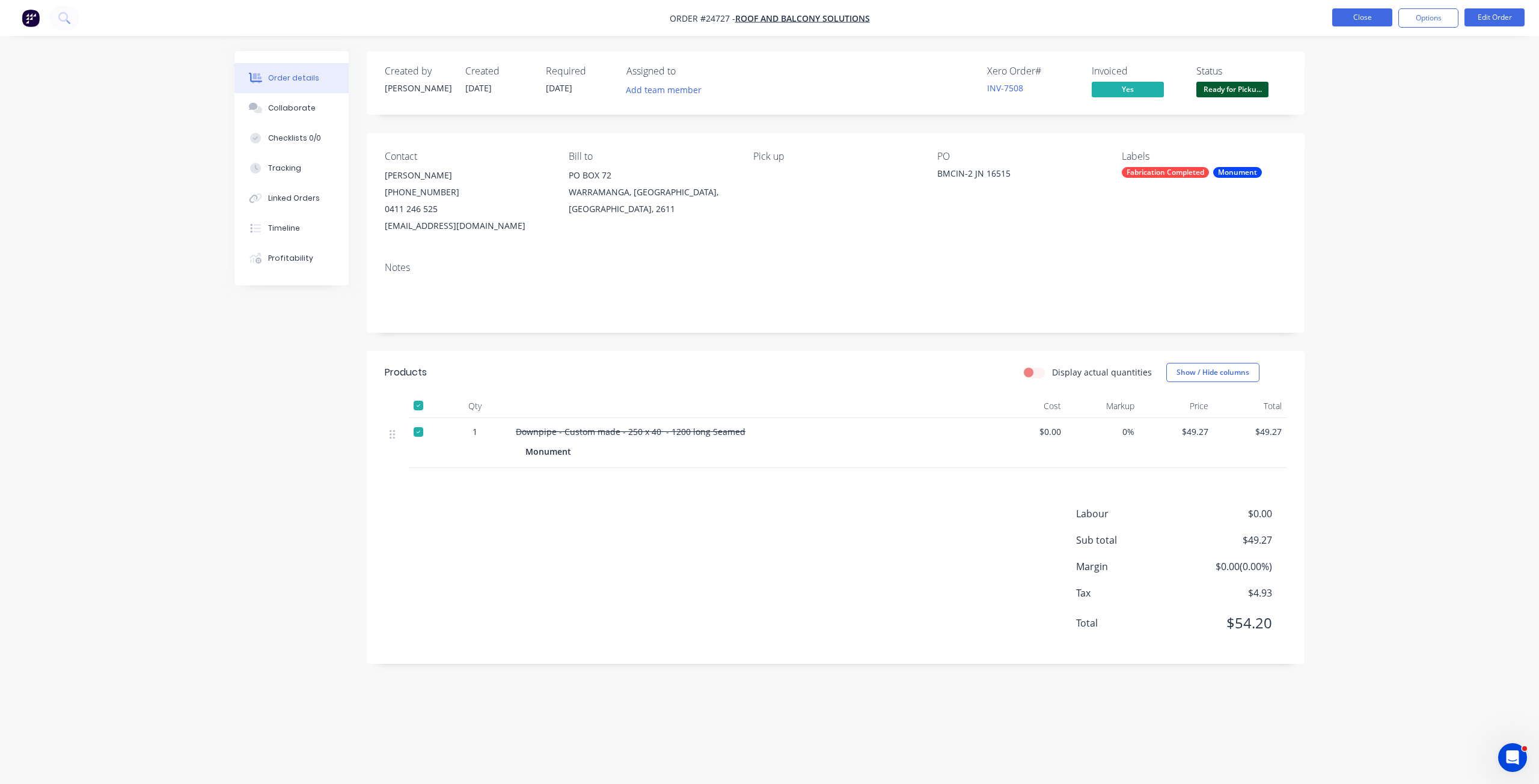
click at [1337, 23] on button "Close" at bounding box center [1362, 17] width 60 height 18
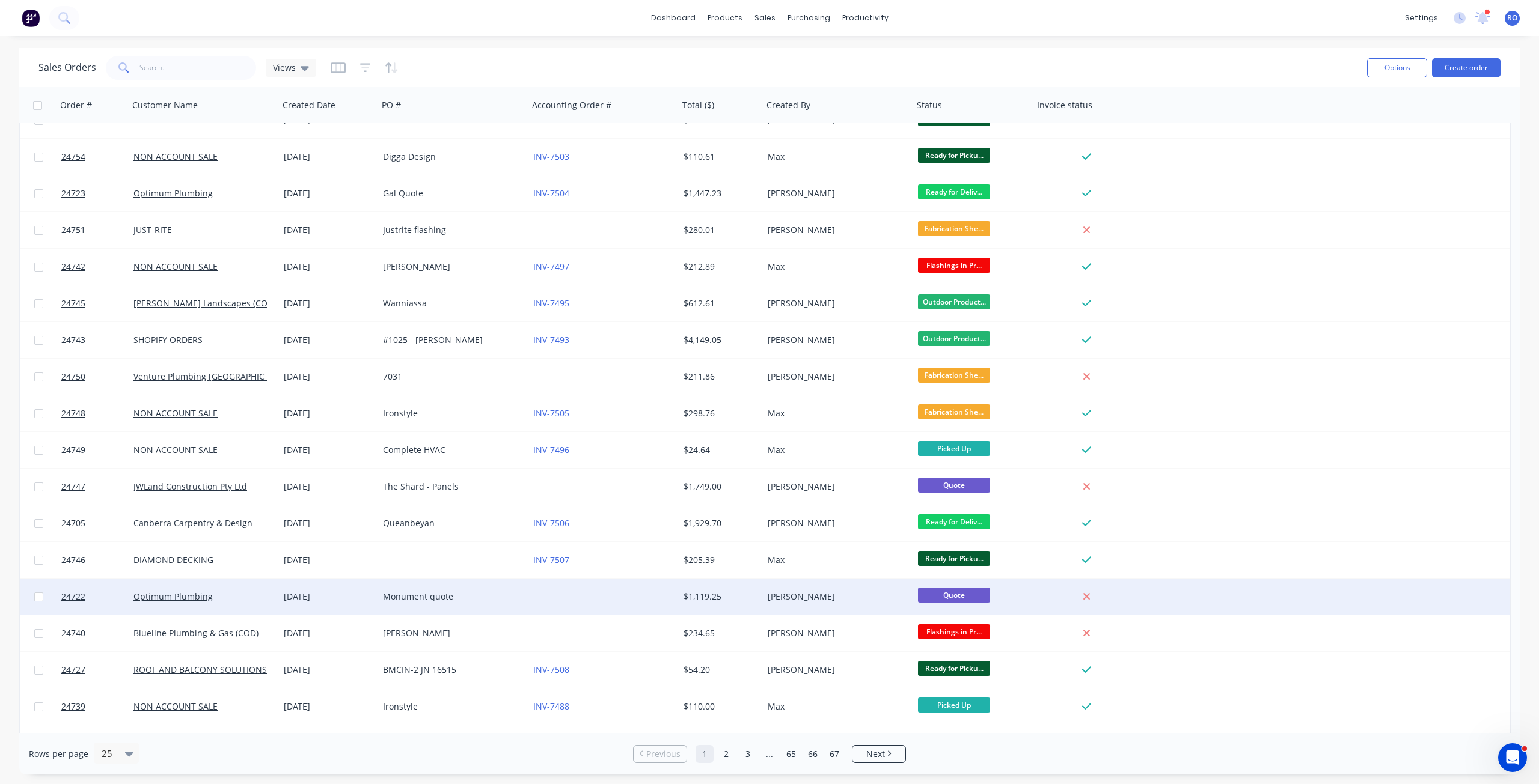
scroll to position [306, 0]
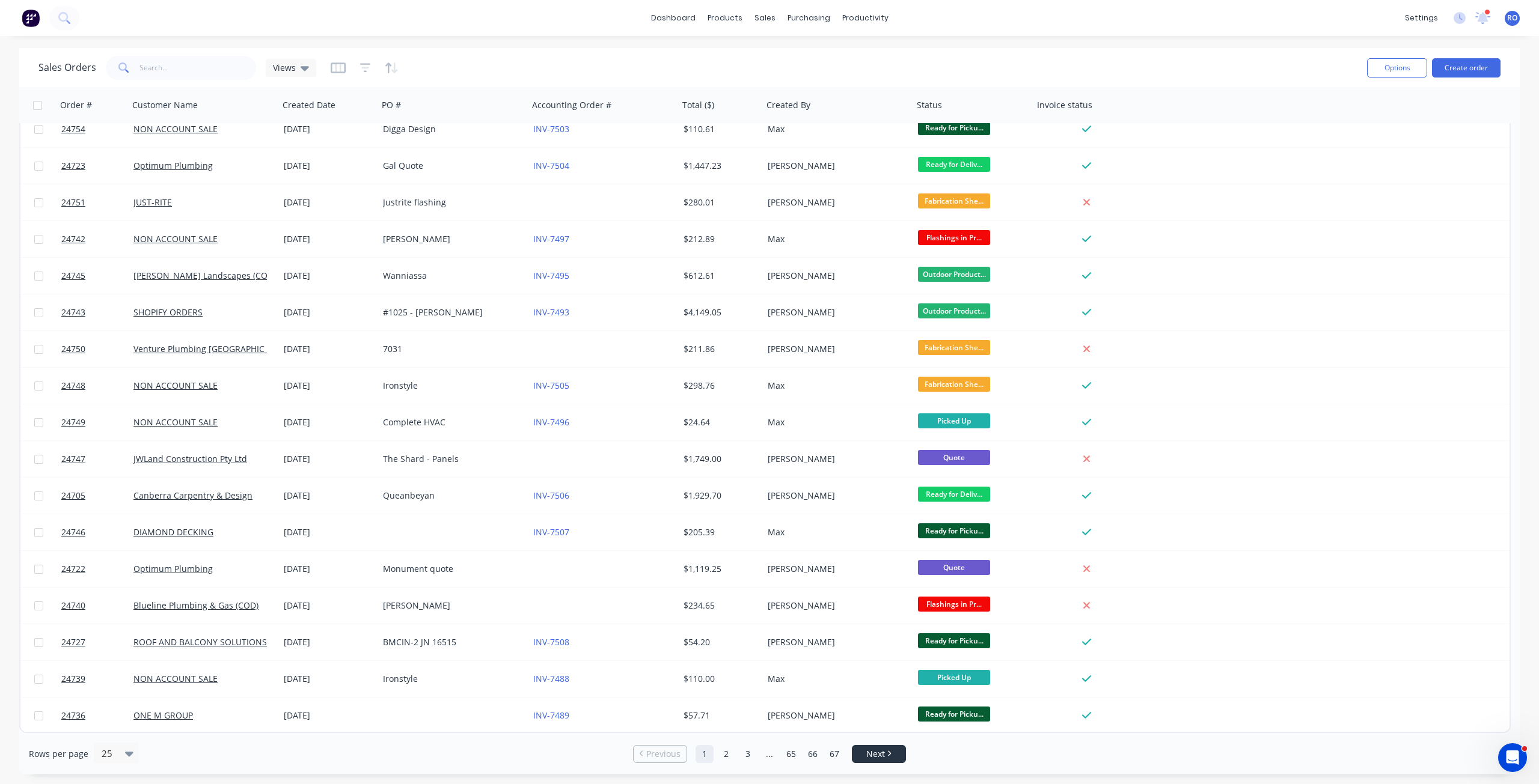
click at [876, 757] on span "Next" at bounding box center [876, 754] width 18 height 12
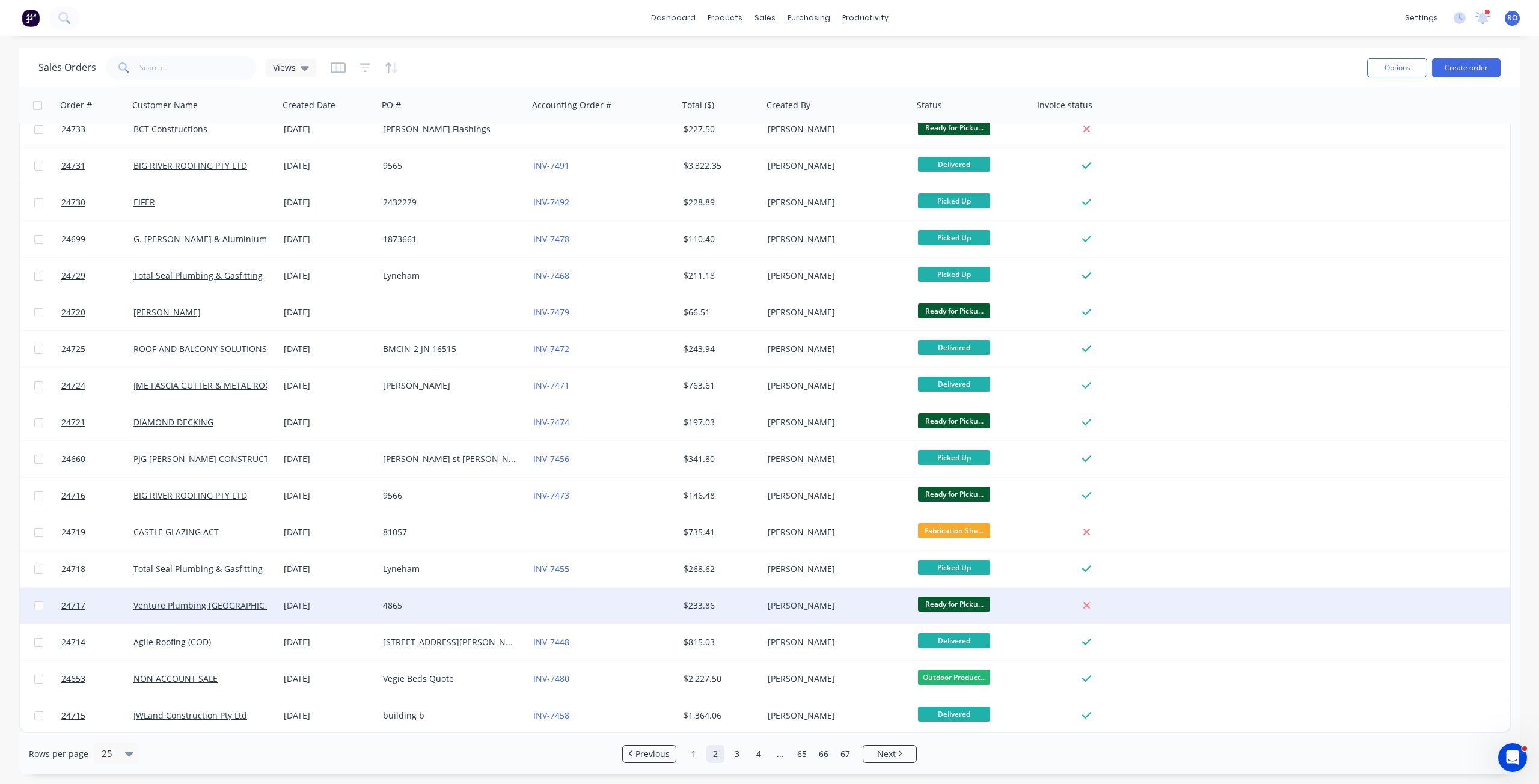
click at [879, 618] on div "[PERSON_NAME]" at bounding box center [838, 606] width 150 height 36
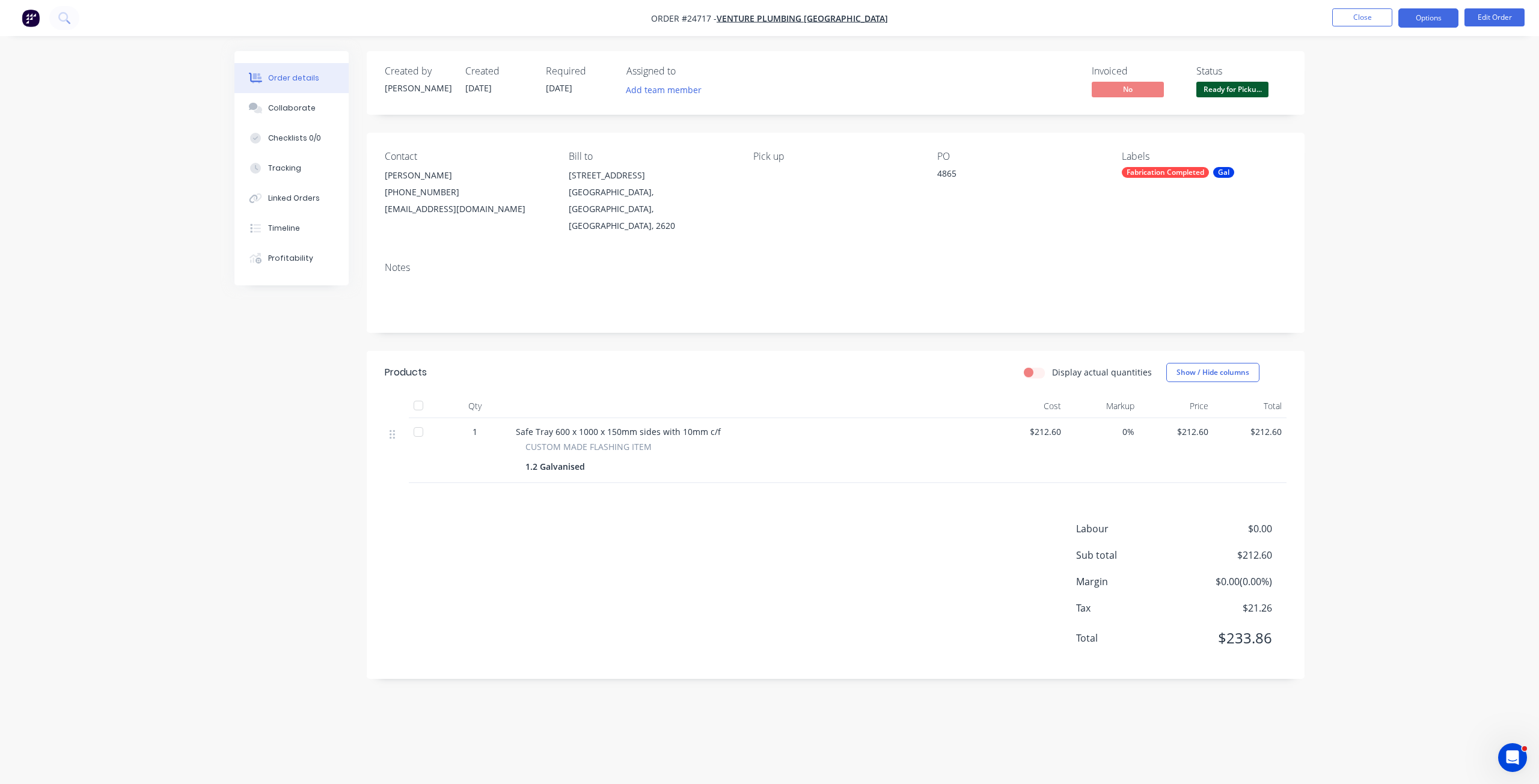
click at [1429, 16] on button "Options" at bounding box center [1429, 18] width 60 height 19
click at [1367, 78] on div "Invoice" at bounding box center [1392, 73] width 110 height 18
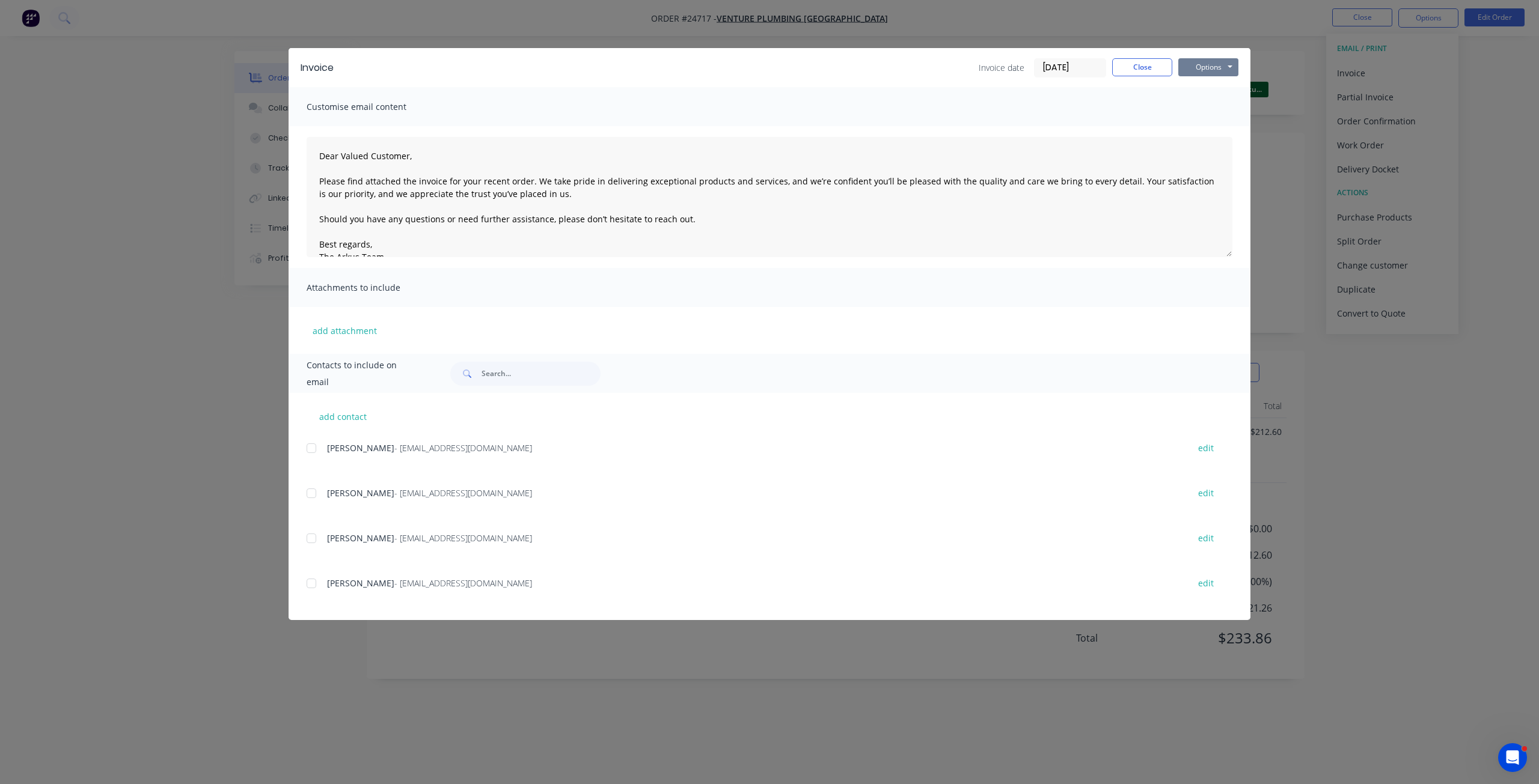
click at [1205, 66] on button "Options" at bounding box center [1208, 67] width 60 height 18
click at [1208, 110] on button "Print" at bounding box center [1217, 108] width 77 height 20
click at [1144, 66] on button "Close" at bounding box center [1142, 67] width 60 height 18
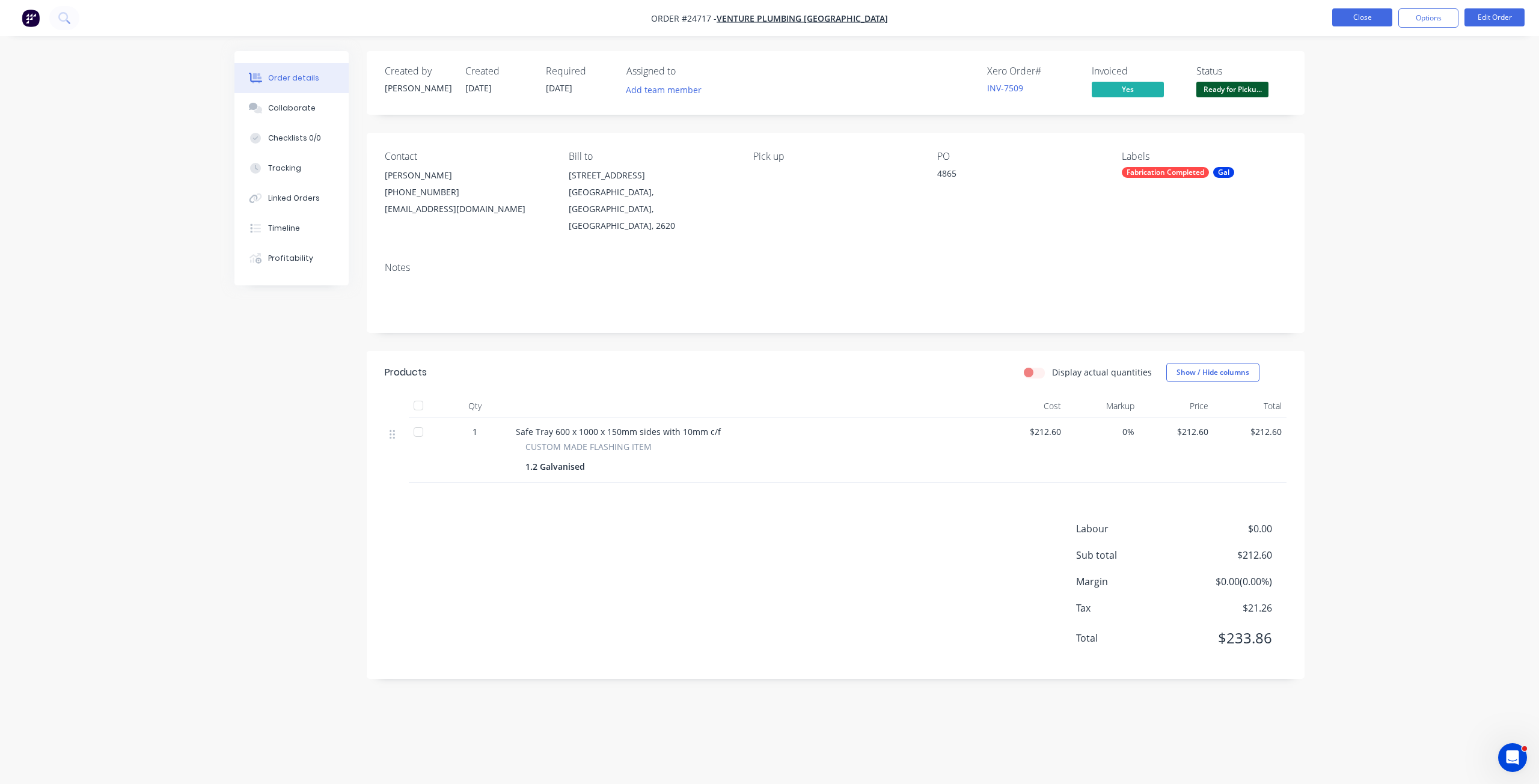
click at [1353, 23] on button "Close" at bounding box center [1362, 17] width 60 height 18
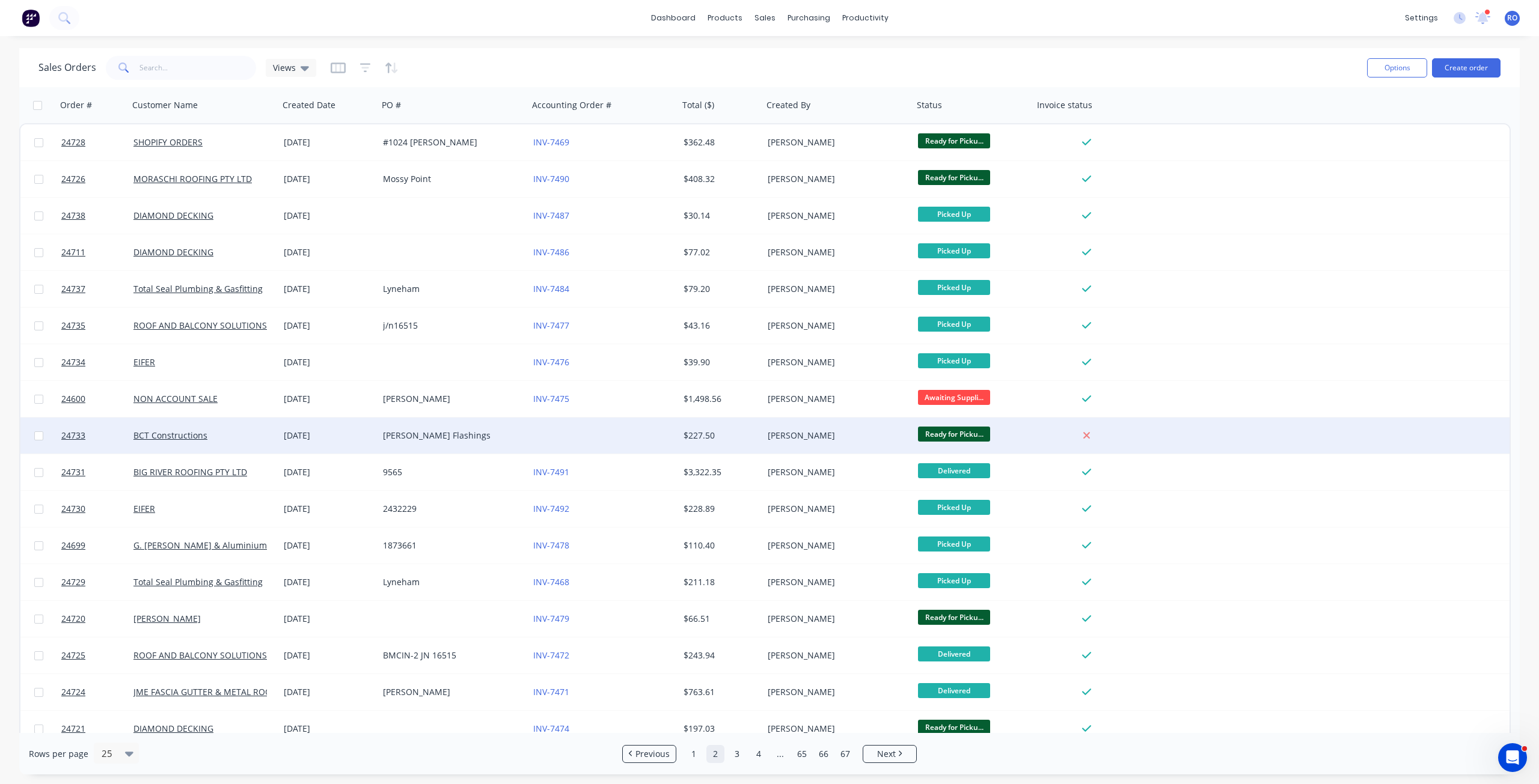
click at [805, 447] on div "[PERSON_NAME]" at bounding box center [838, 435] width 150 height 36
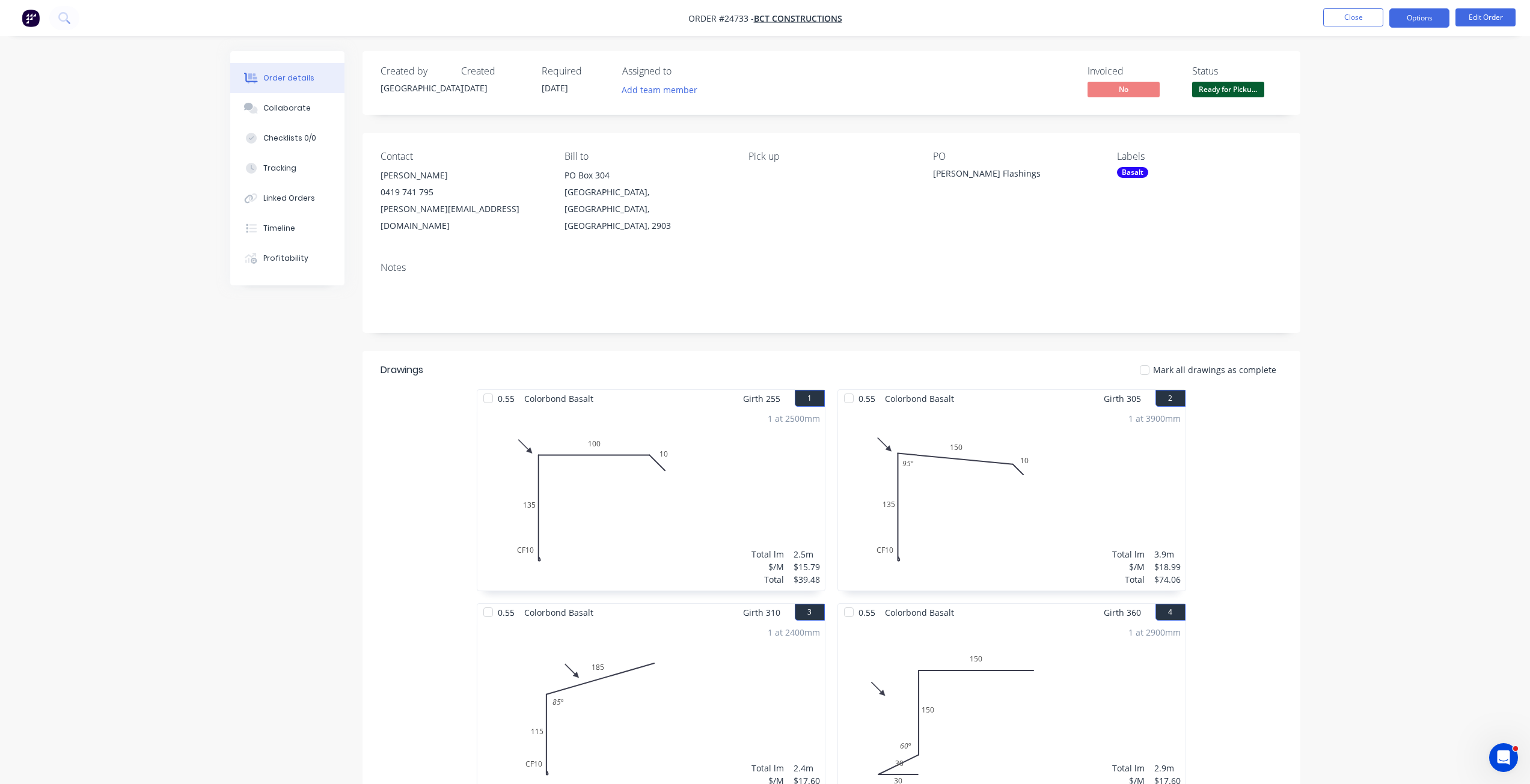
click at [1418, 18] on button "Options" at bounding box center [1419, 18] width 60 height 19
click at [1353, 67] on div "Invoice" at bounding box center [1383, 73] width 110 height 18
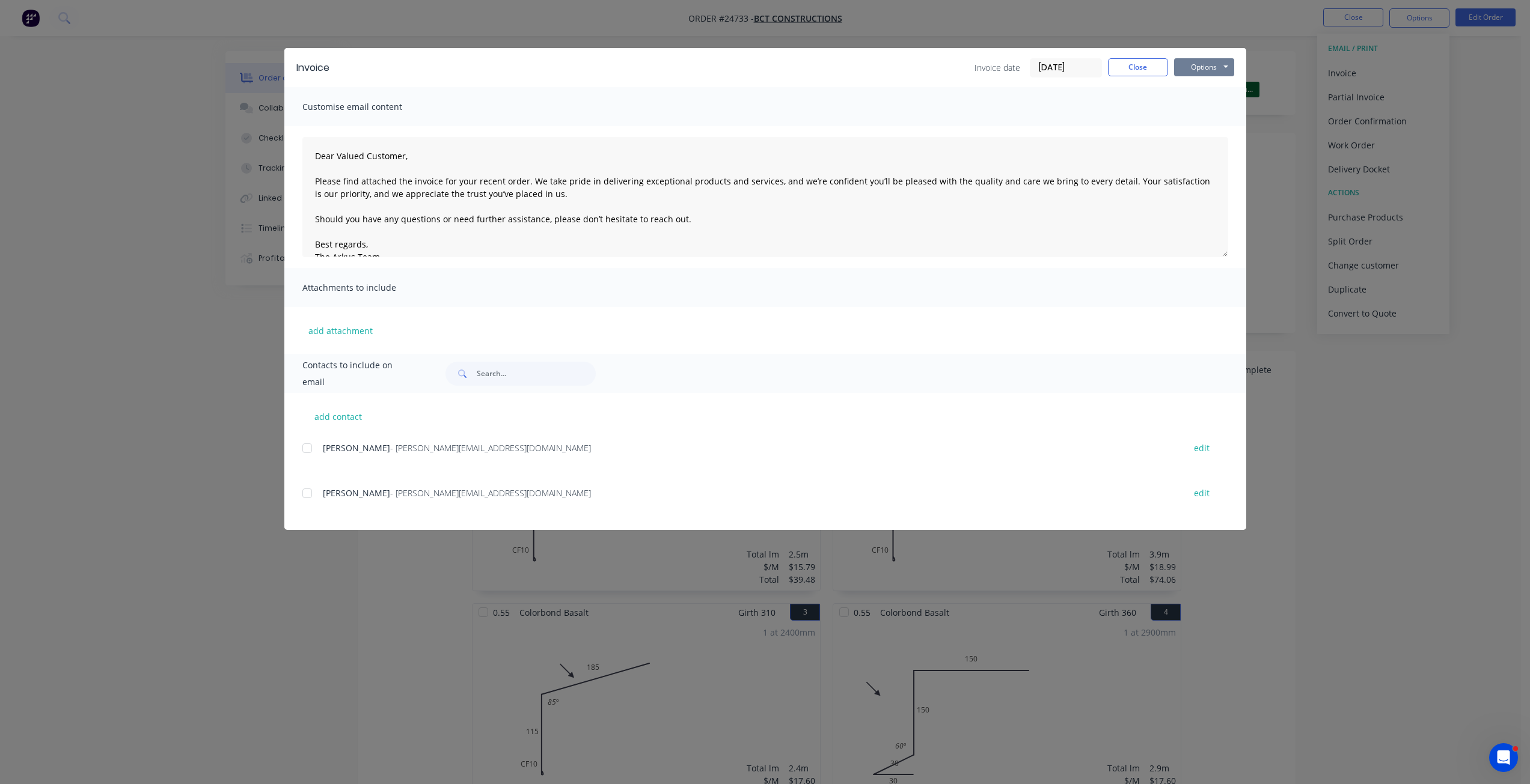
click at [1205, 70] on button "Options" at bounding box center [1204, 67] width 60 height 18
click at [1209, 108] on button "Print" at bounding box center [1212, 108] width 77 height 20
click at [1138, 62] on button "Close" at bounding box center [1137, 67] width 60 height 18
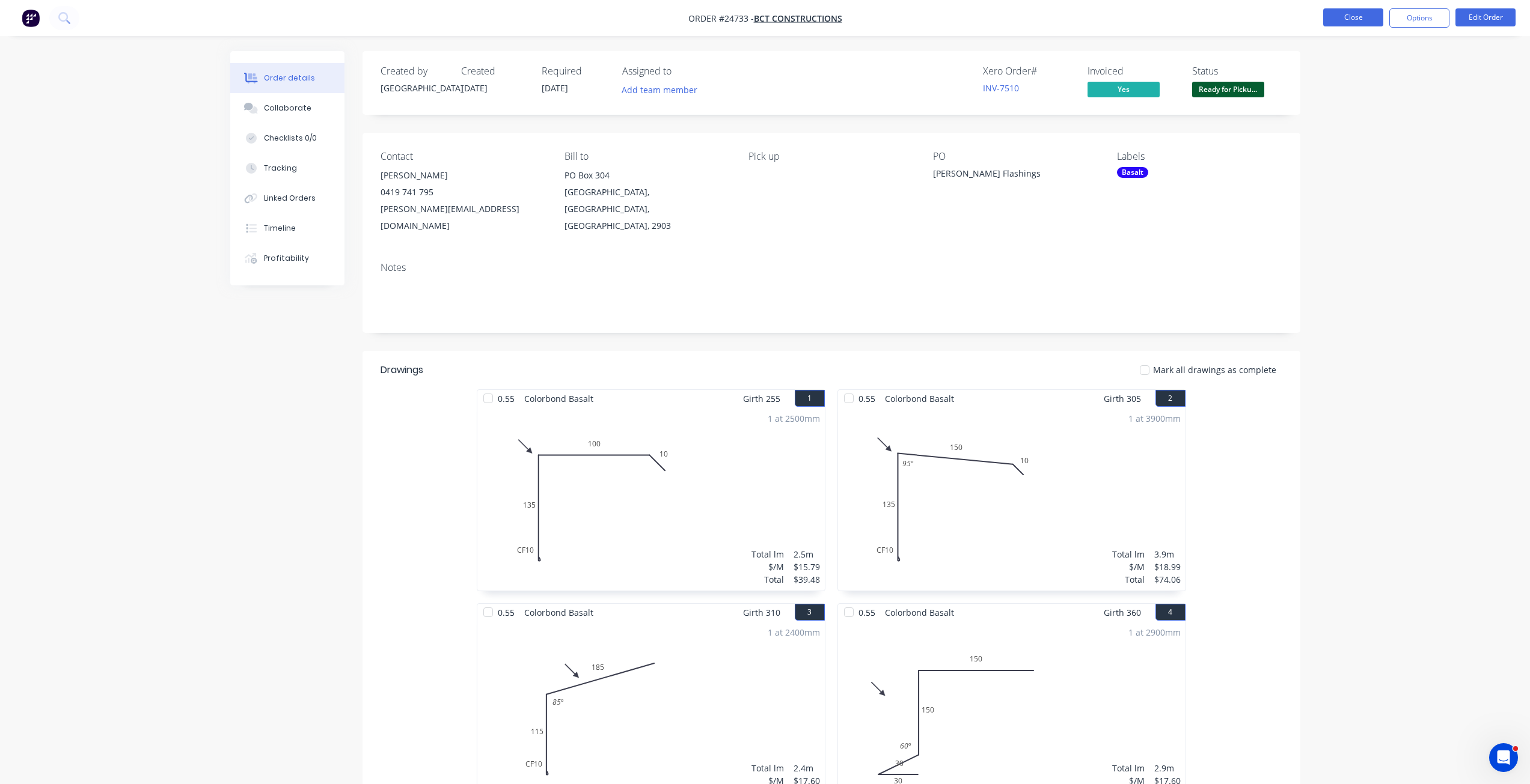
click at [1336, 15] on button "Close" at bounding box center [1352, 17] width 60 height 18
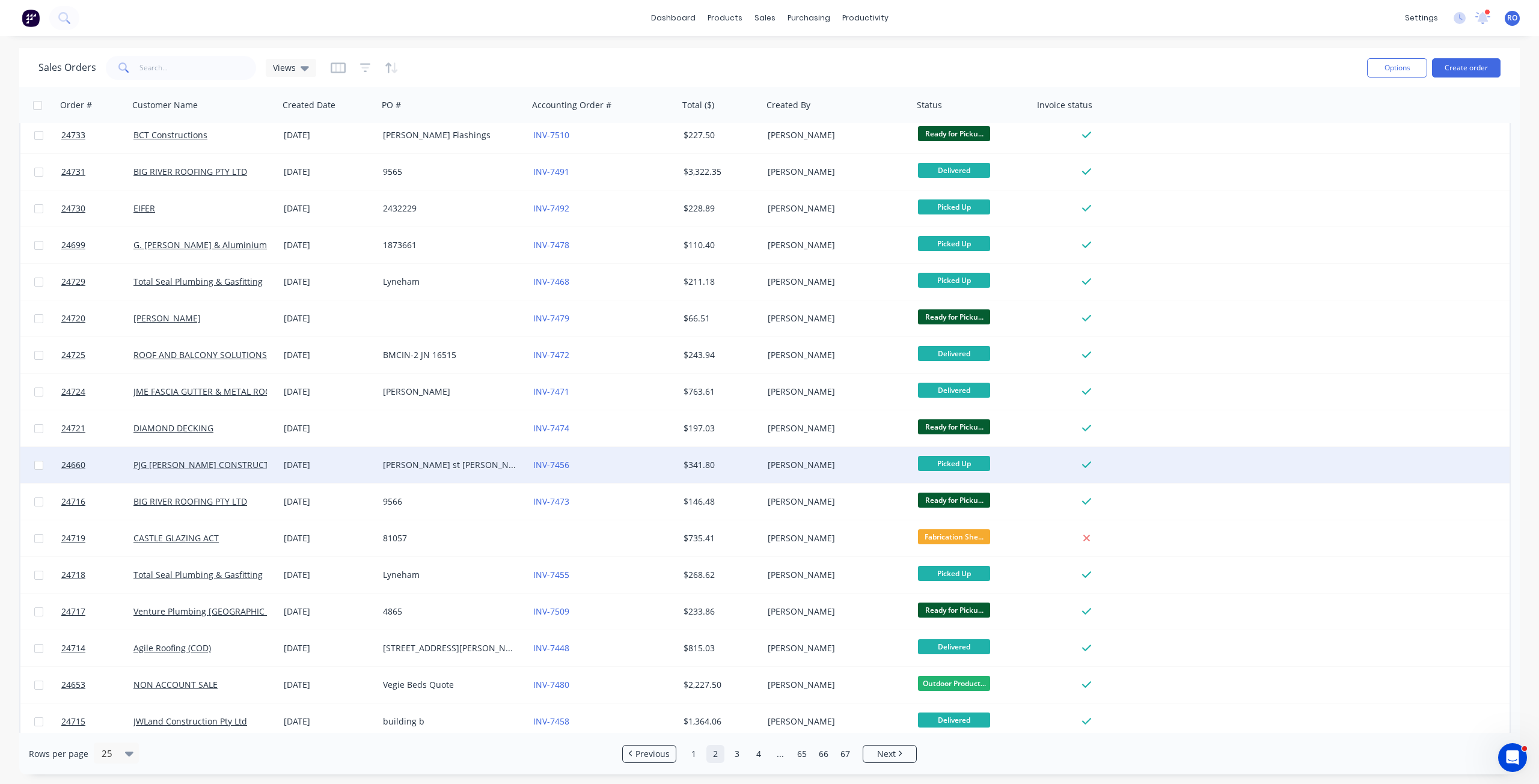
scroll to position [306, 0]
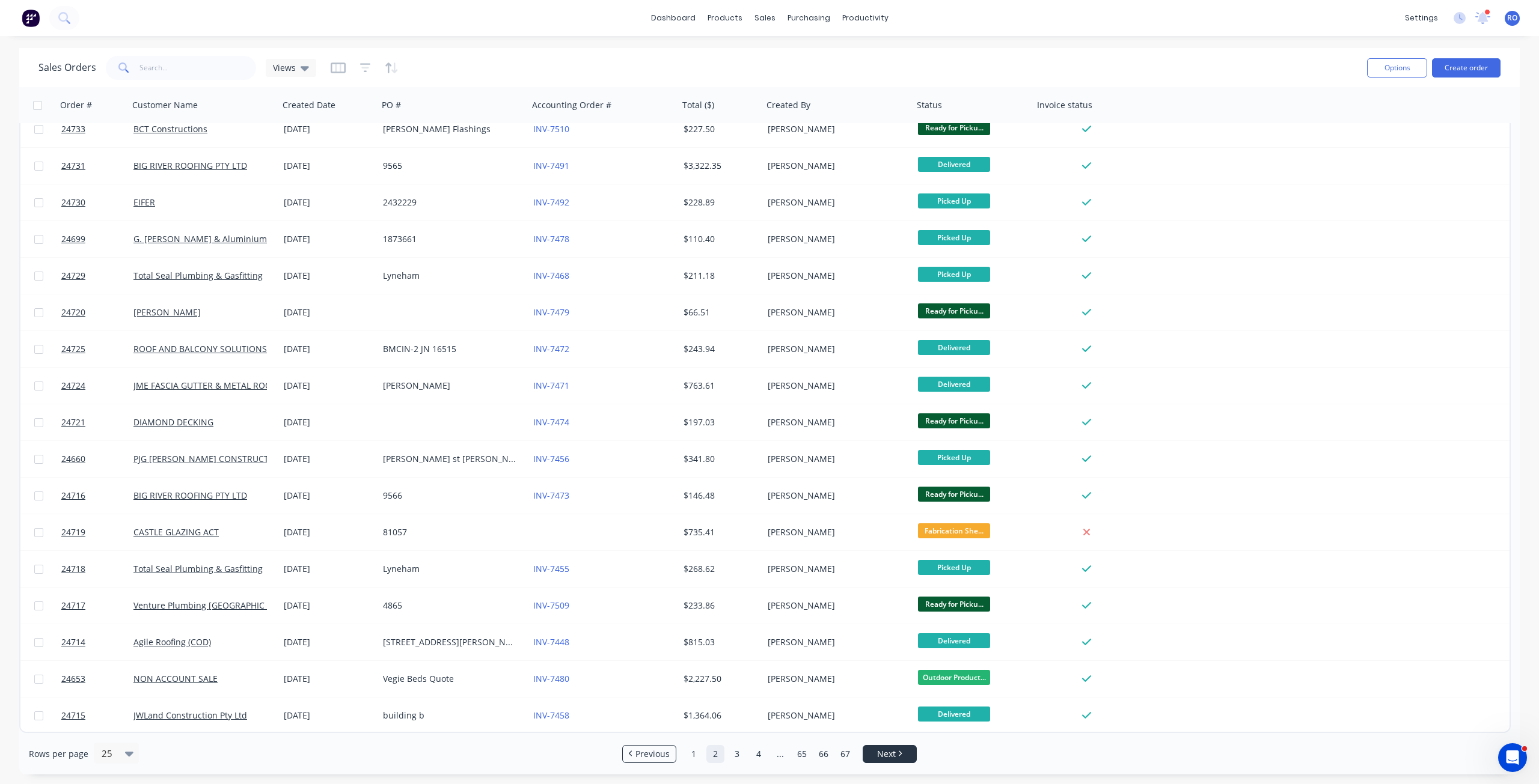
click at [886, 749] on span "Next" at bounding box center [886, 754] width 18 height 12
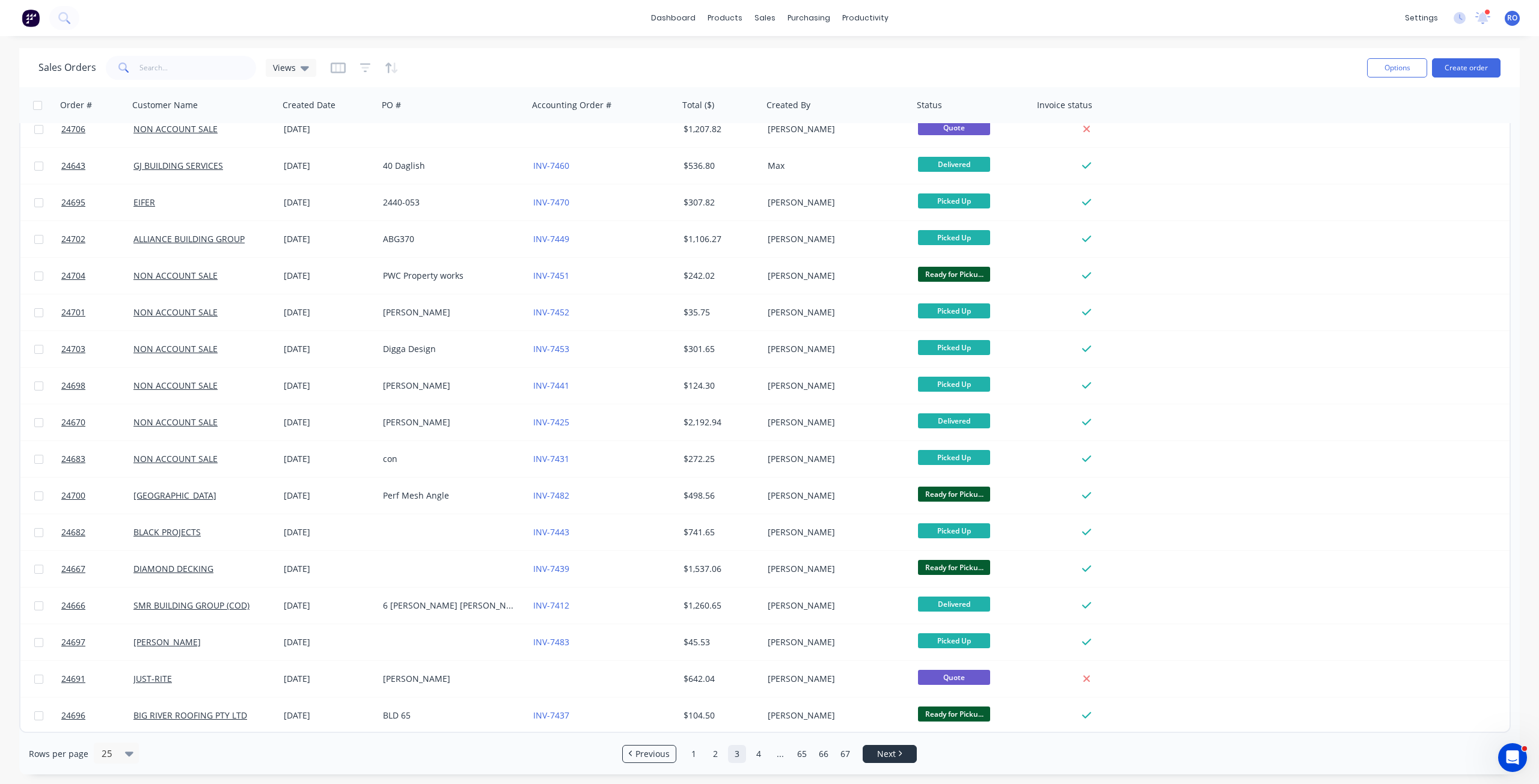
click at [899, 755] on icon "Next page" at bounding box center [900, 754] width 4 height 6
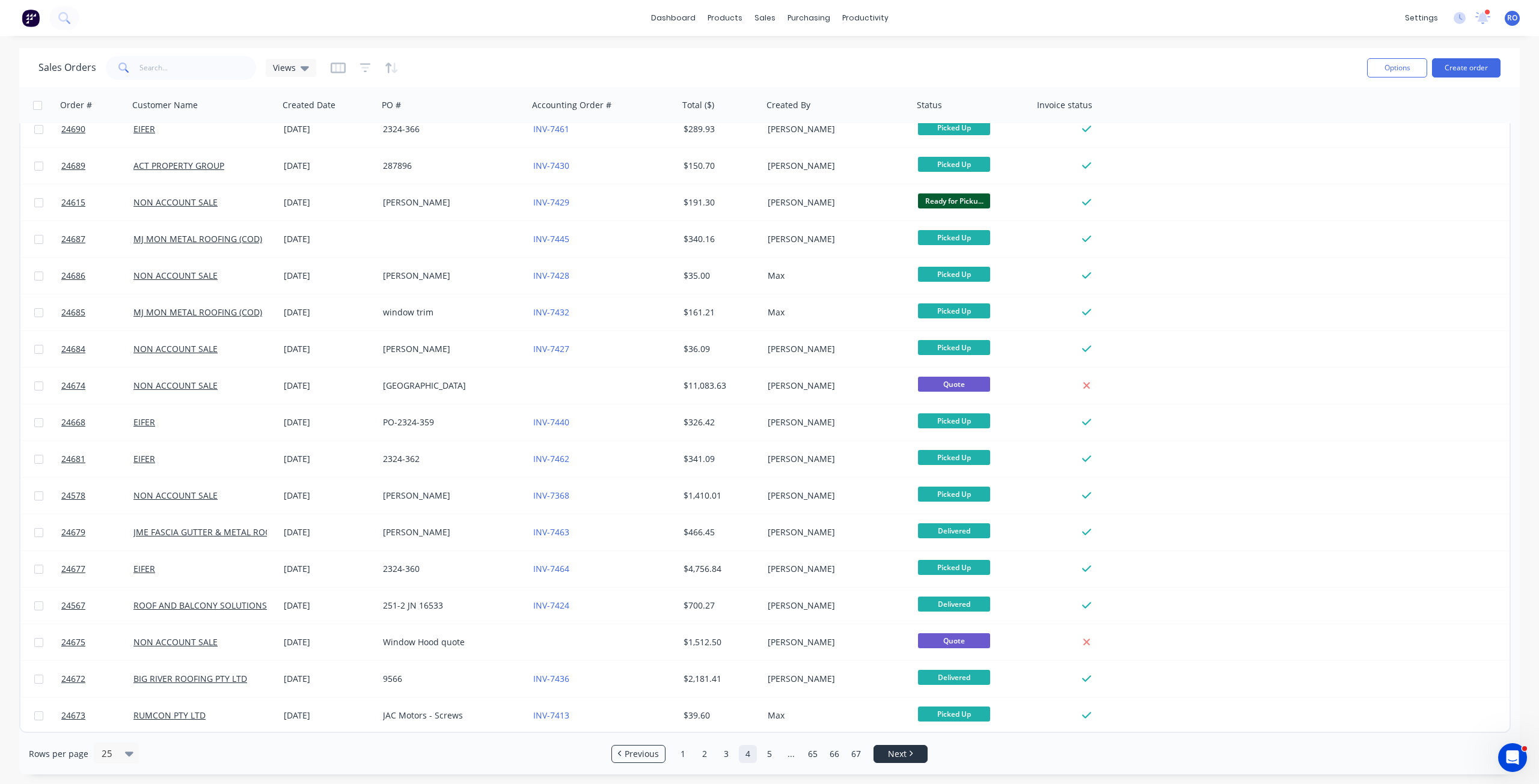
click at [906, 755] on span "Next" at bounding box center [897, 754] width 18 height 12
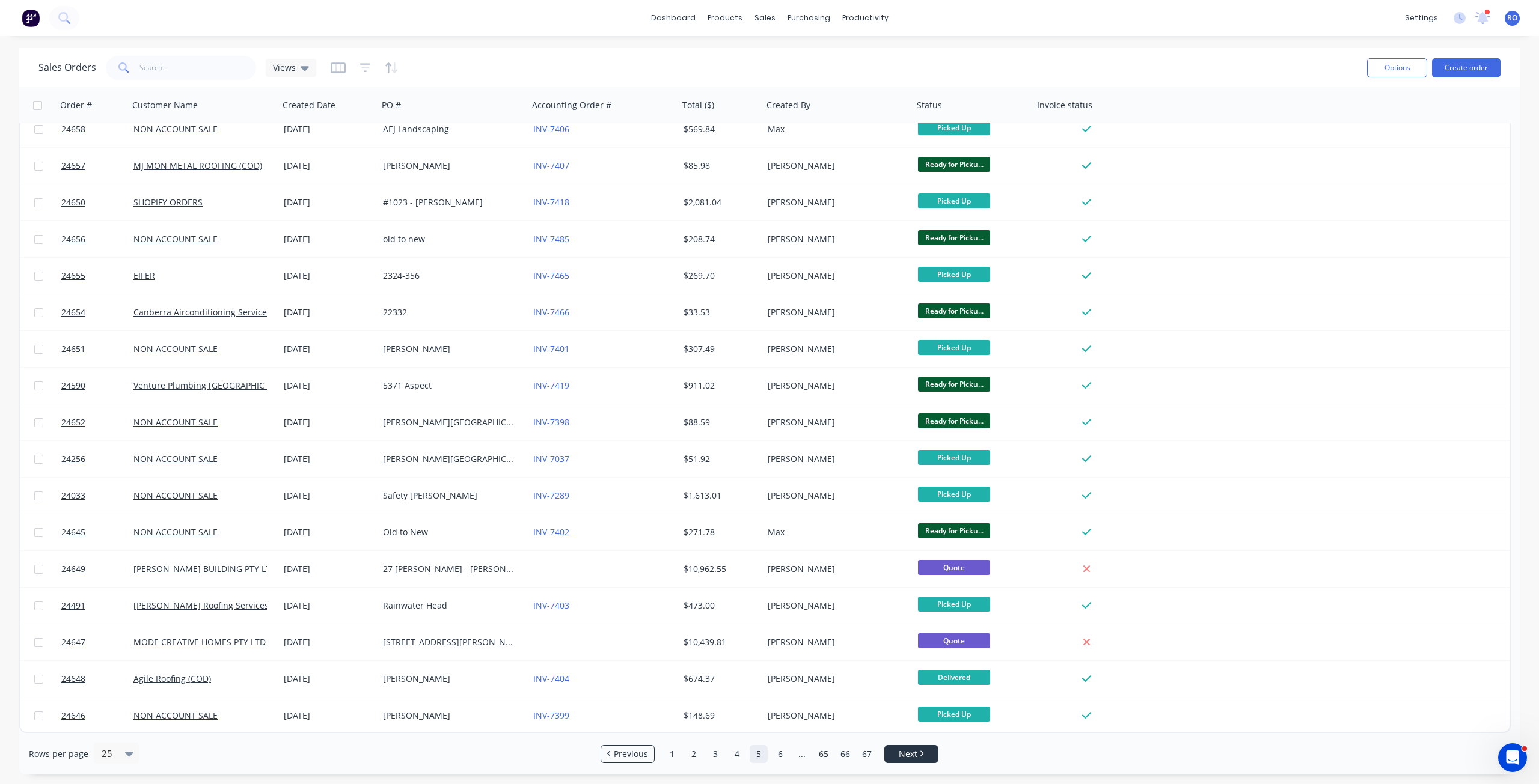
click at [914, 753] on span "Next" at bounding box center [908, 754] width 18 height 12
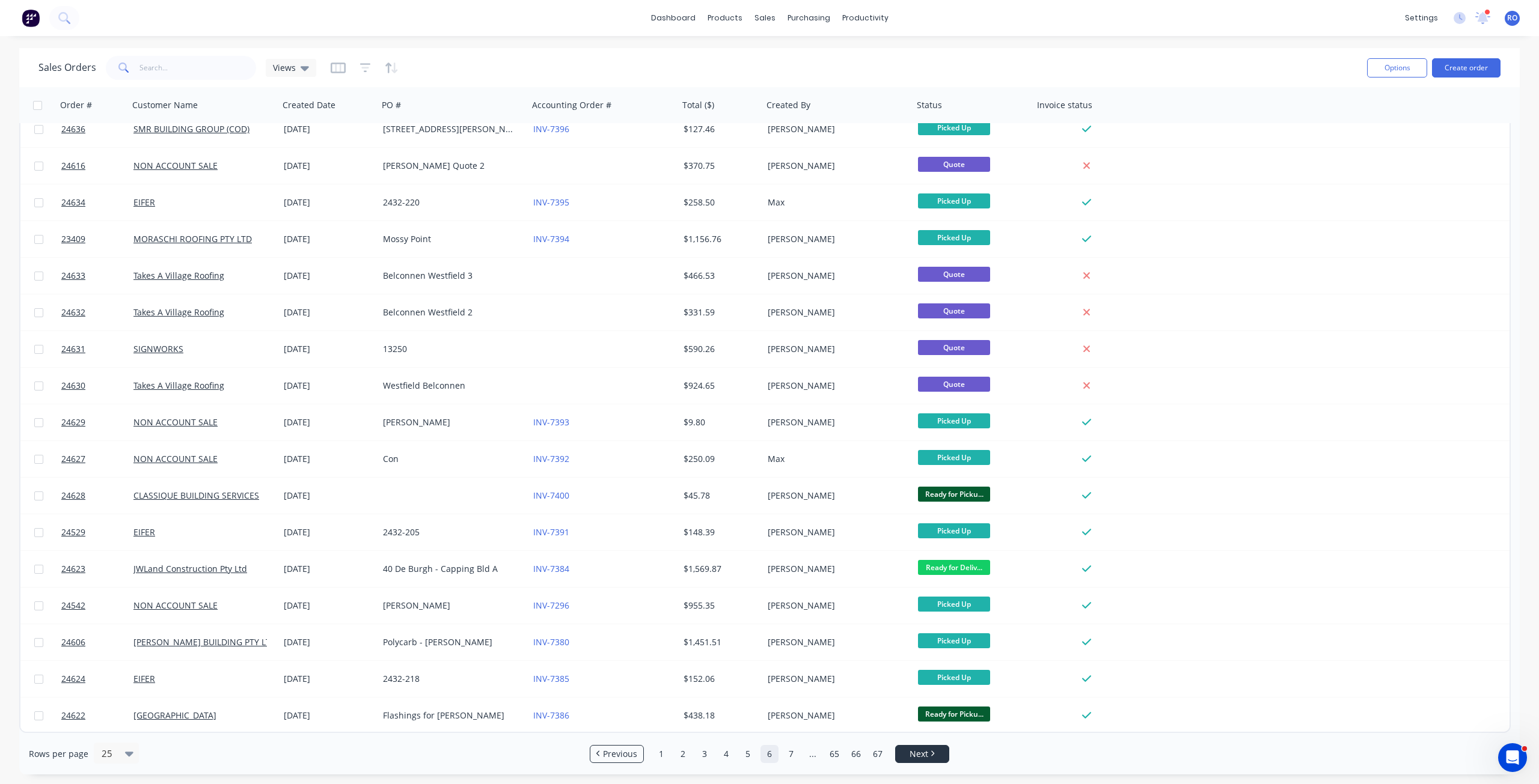
click at [920, 759] on span "Next" at bounding box center [919, 754] width 18 height 12
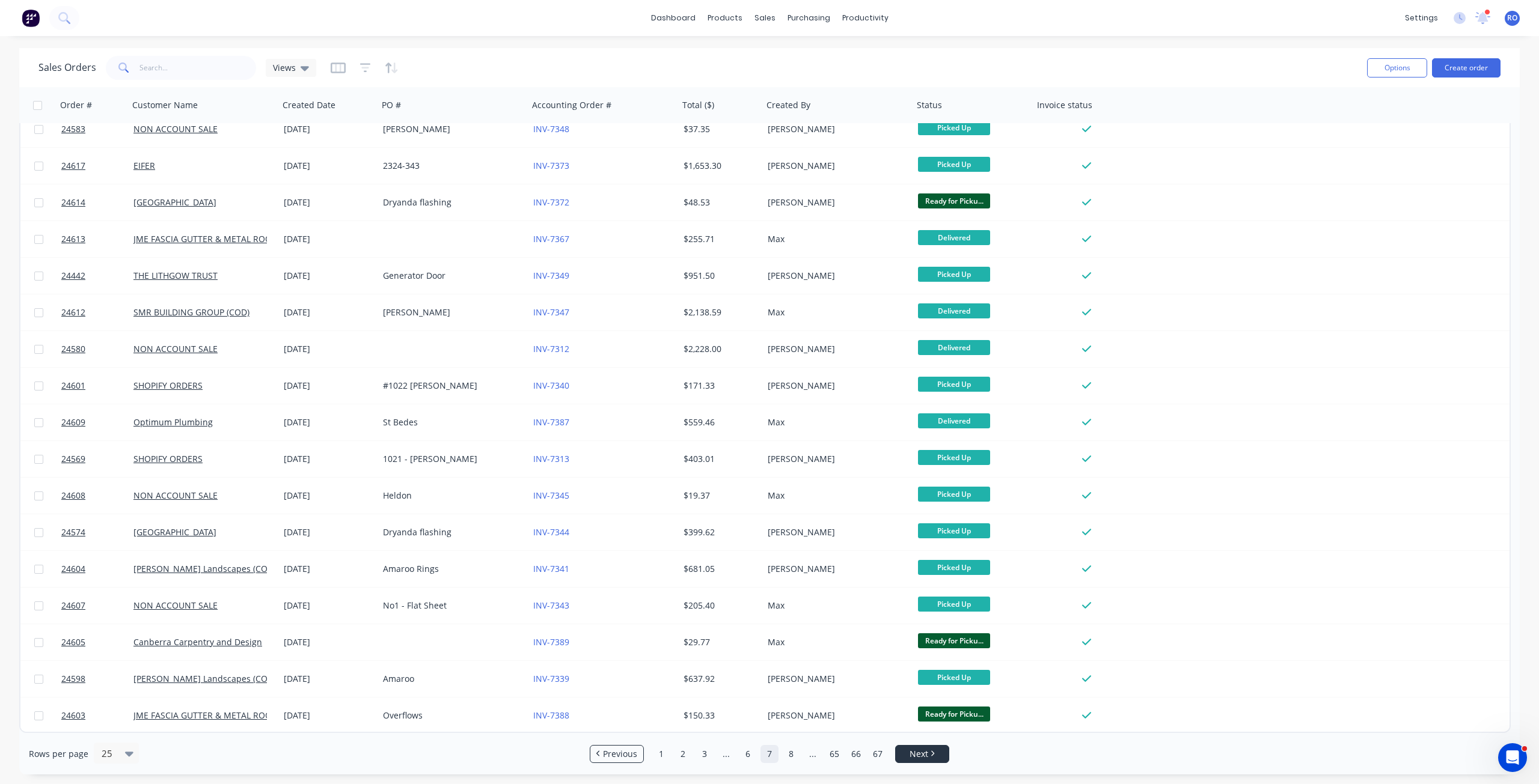
click at [917, 751] on span "Next" at bounding box center [919, 754] width 18 height 12
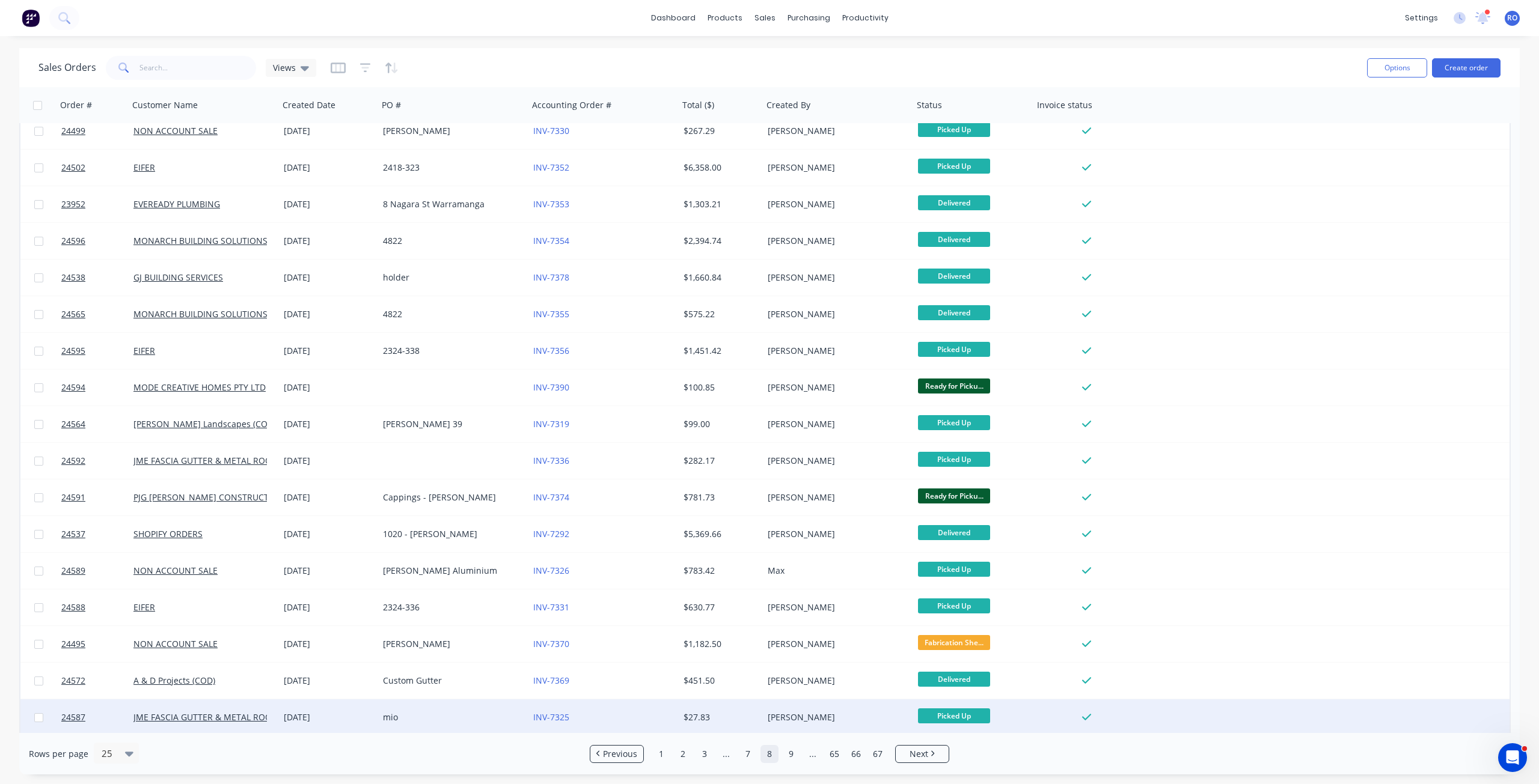
scroll to position [0, 0]
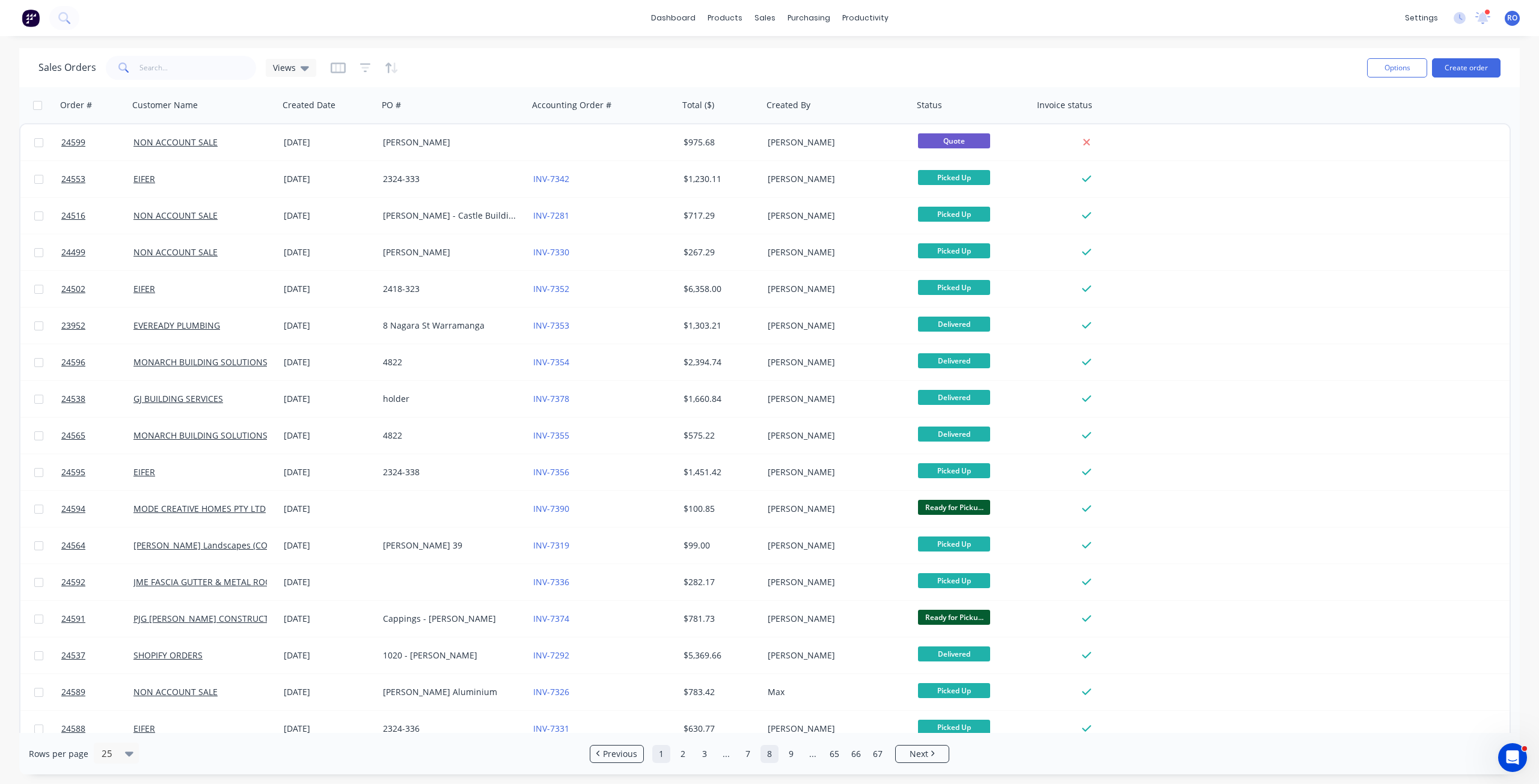
click at [665, 754] on link "1" at bounding box center [661, 754] width 18 height 18
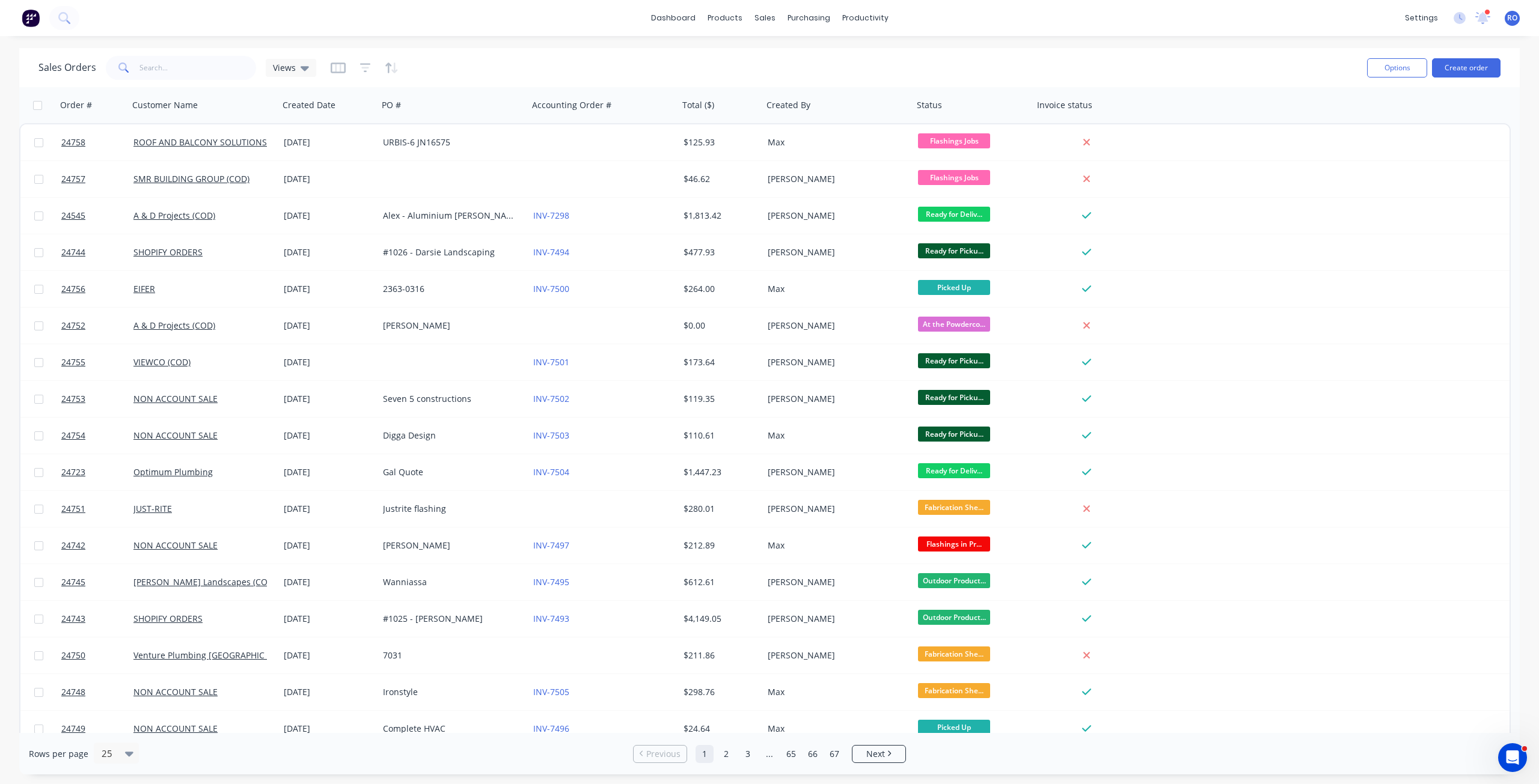
click at [369, 65] on div at bounding box center [365, 67] width 68 height 19
click at [360, 64] on icon "button" at bounding box center [365, 67] width 11 height 9
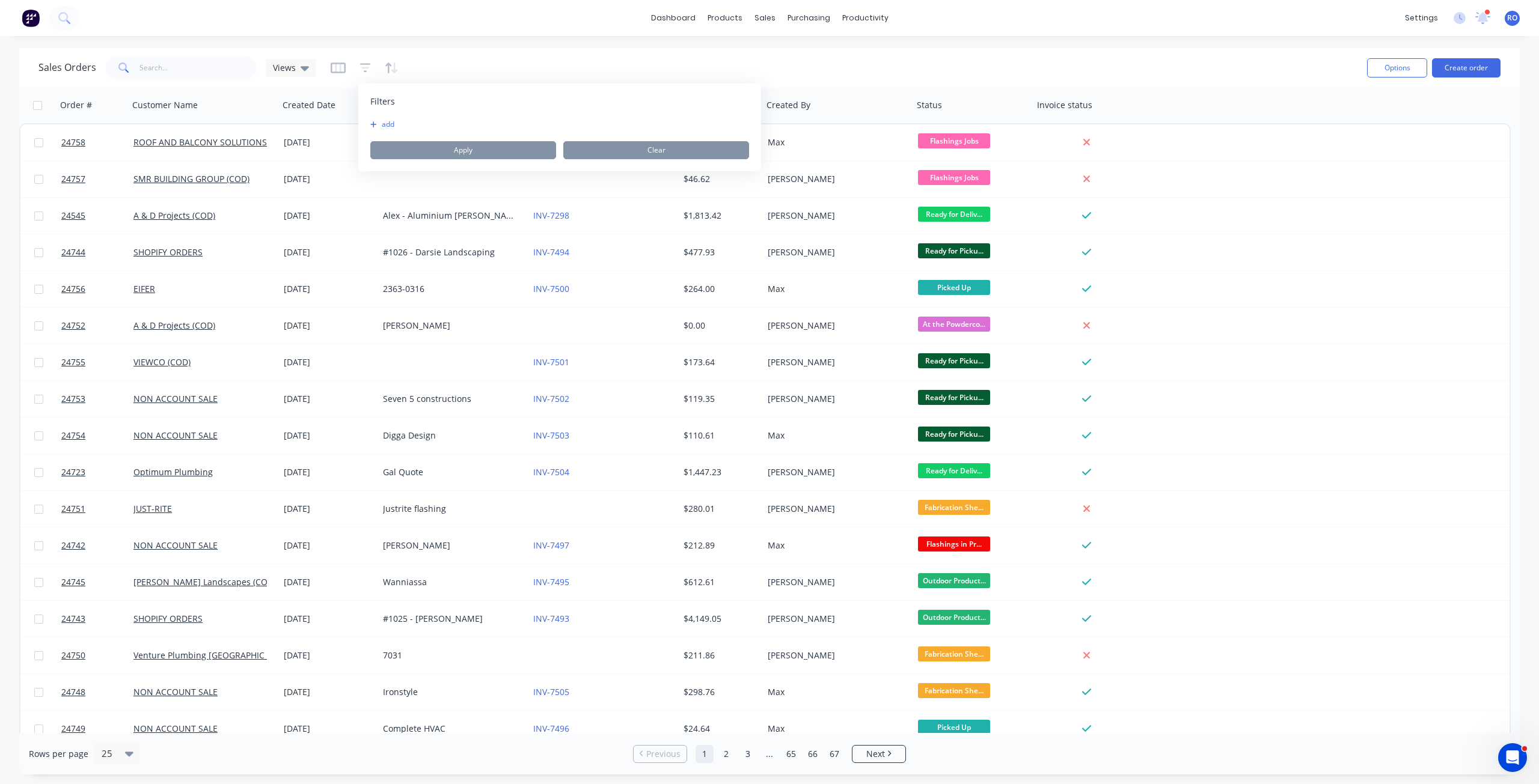
click at [385, 128] on button "add" at bounding box center [385, 125] width 30 height 10
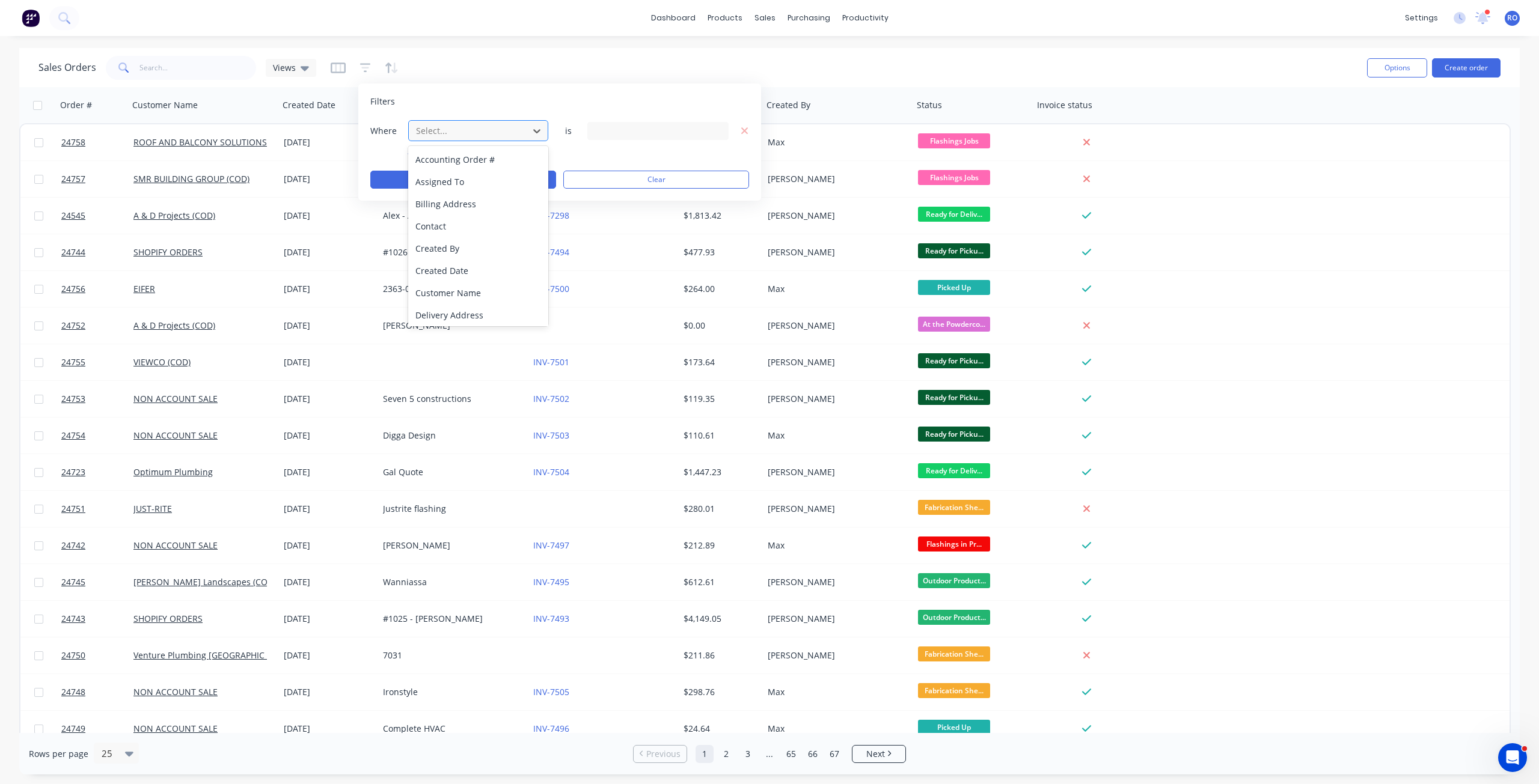
click at [451, 135] on div at bounding box center [469, 130] width 108 height 15
click at [493, 186] on div "Invoice status" at bounding box center [479, 179] width 140 height 22
click at [658, 134] on div "3 Invoice status selected" at bounding box center [648, 131] width 109 height 13
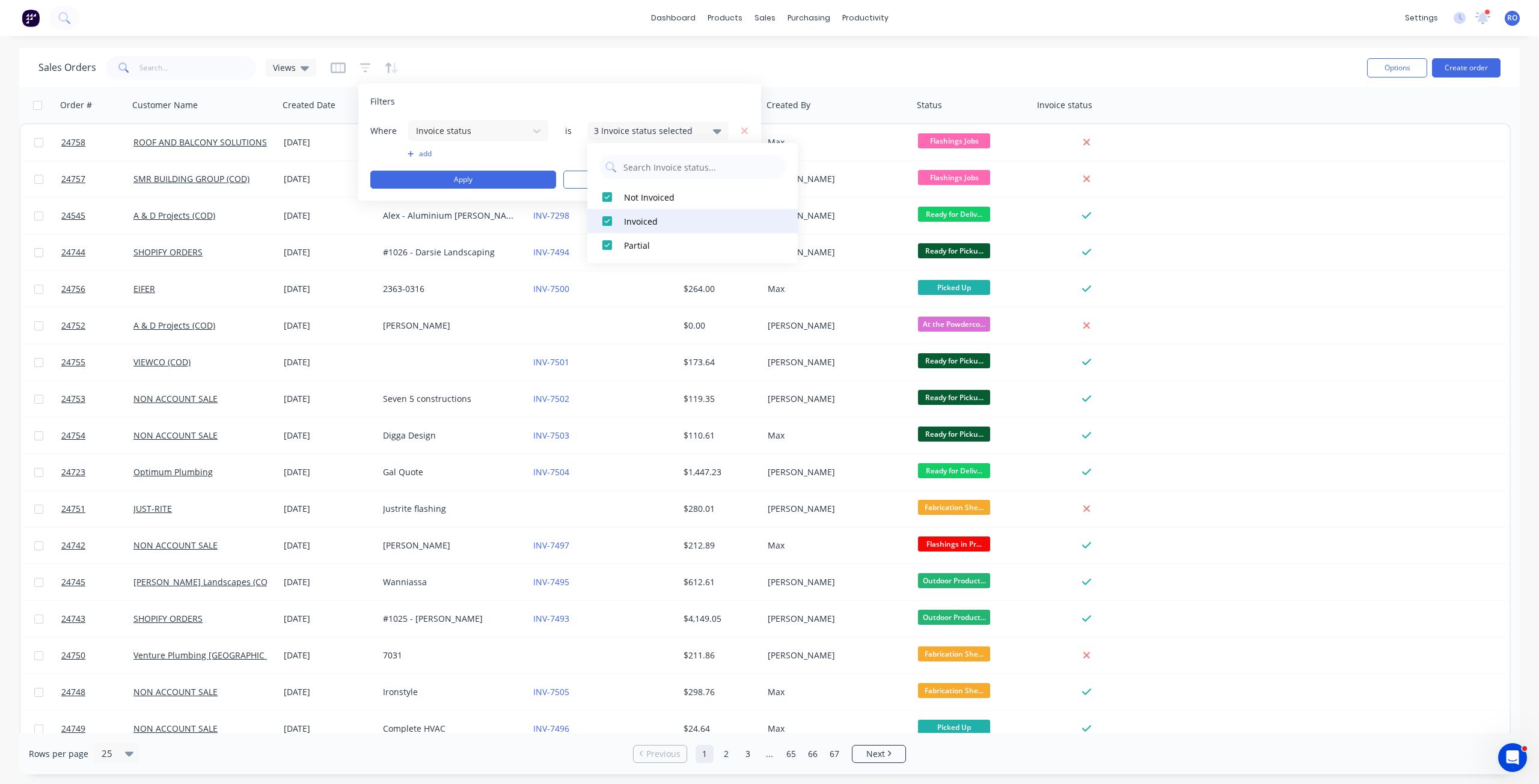
click at [612, 223] on div at bounding box center [607, 221] width 24 height 24
click at [609, 244] on div at bounding box center [607, 246] width 24 height 24
click at [563, 93] on div "Filters Where Invoice status is 1 Invoice status selected add Apply Clear" at bounding box center [559, 142] width 403 height 117
click at [525, 183] on button "Apply" at bounding box center [463, 179] width 185 height 18
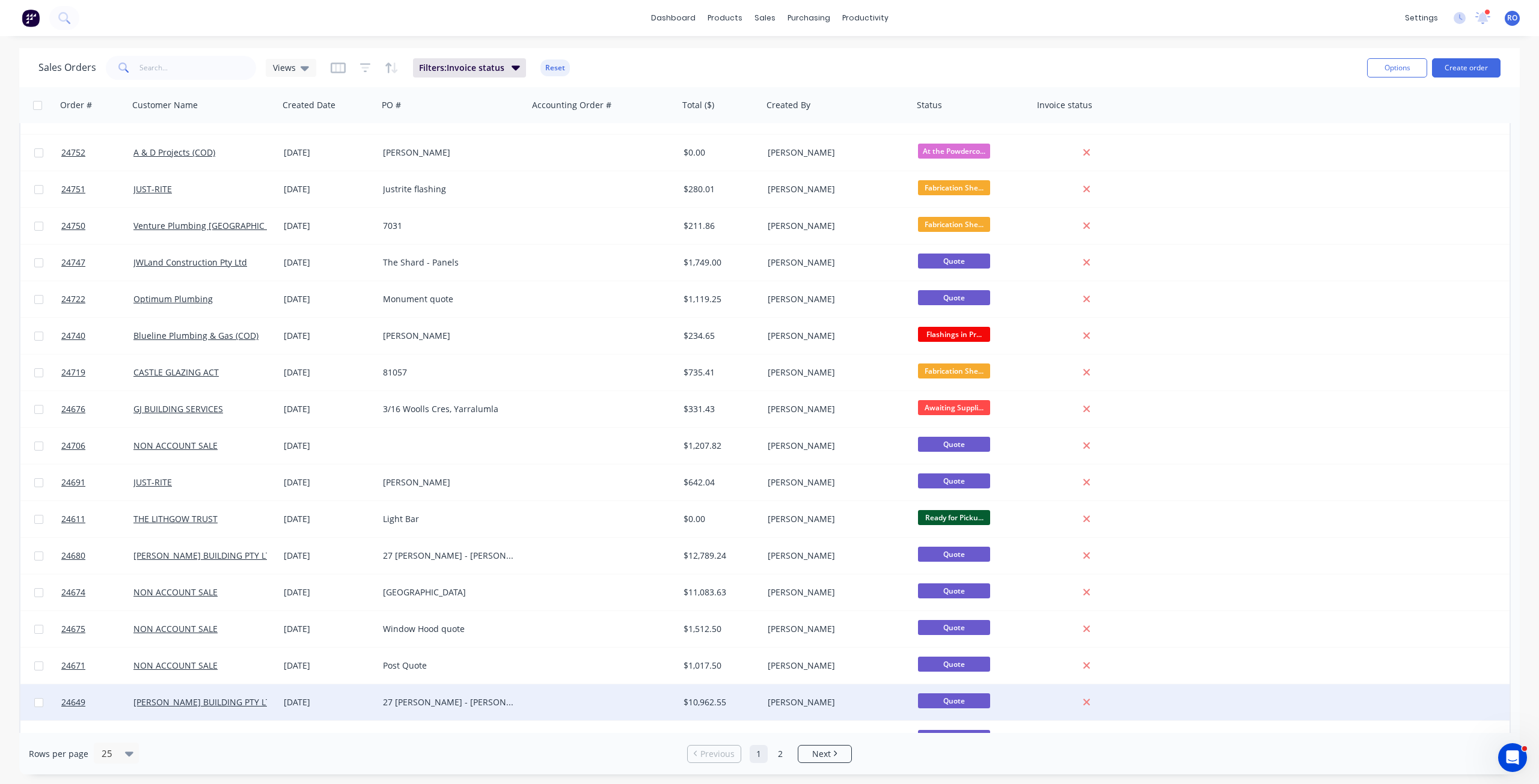
scroll to position [0, 0]
